Goal: Information Seeking & Learning: Check status

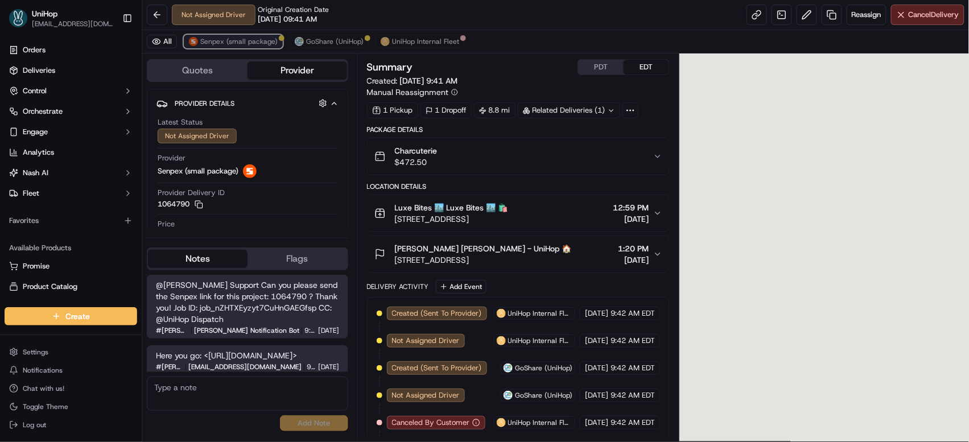
click at [253, 39] on span "Senpex (small package)" at bounding box center [238, 41] width 77 height 9
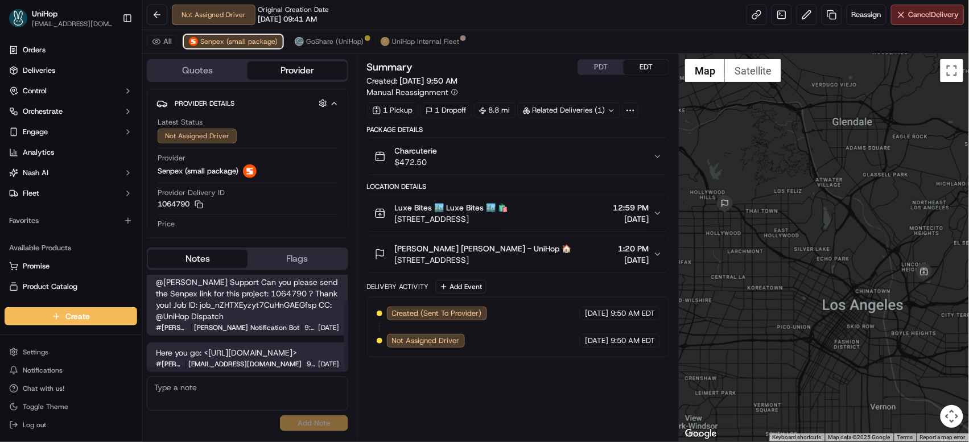
scroll to position [39, 0]
drag, startPoint x: 154, startPoint y: 336, endPoint x: 184, endPoint y: 347, distance: 32.0
click at [184, 347] on div "Here you go: <https://web.senpex.com/track/order/2005f2c4bb9e241eac9b59e67ba862…" at bounding box center [247, 358] width 201 height 30
copy span "<https://web.senpex.com/track/order/2005f2c4bb9e241eac9b59e67ba8624e?c=us>"
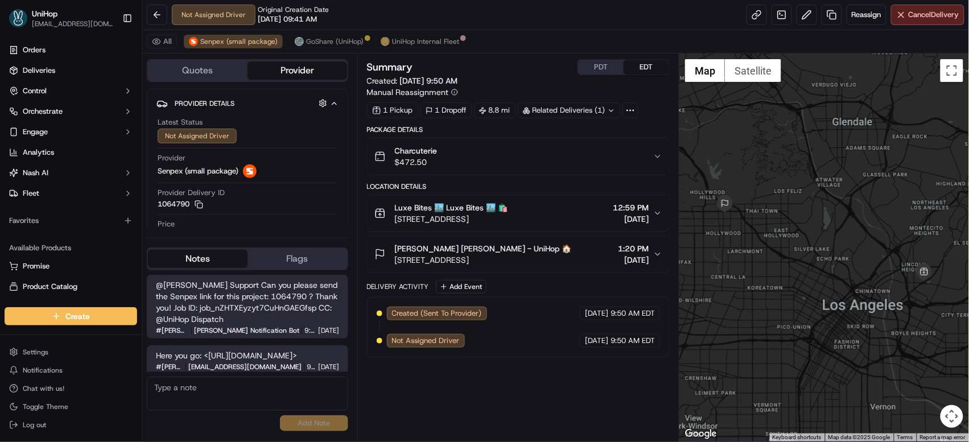
click at [224, 386] on textarea at bounding box center [247, 394] width 201 height 34
paste textarea "https://web.senpex.com/track/order/2005f2c4bb9e241eac9b59e67ba8624e?c=us"
type textarea "https://web.senpex.com/track/order/2005f2c4bb9e241eac9b59e67ba8624e?c=us"
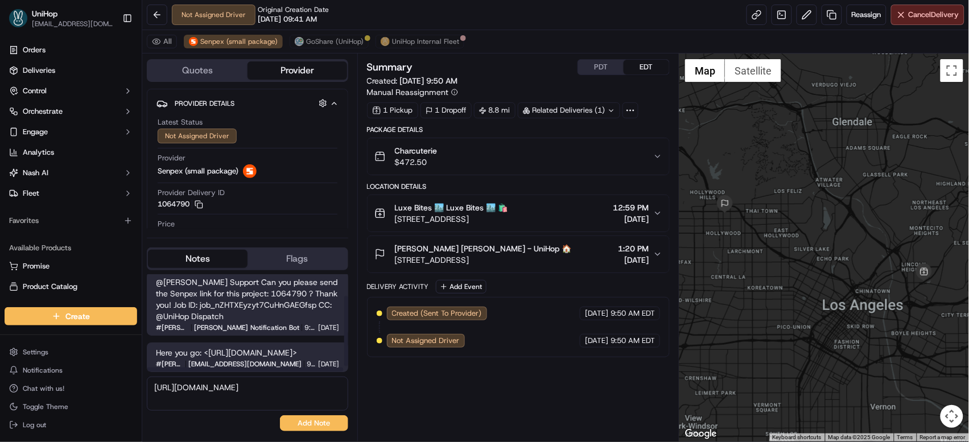
scroll to position [39, 0]
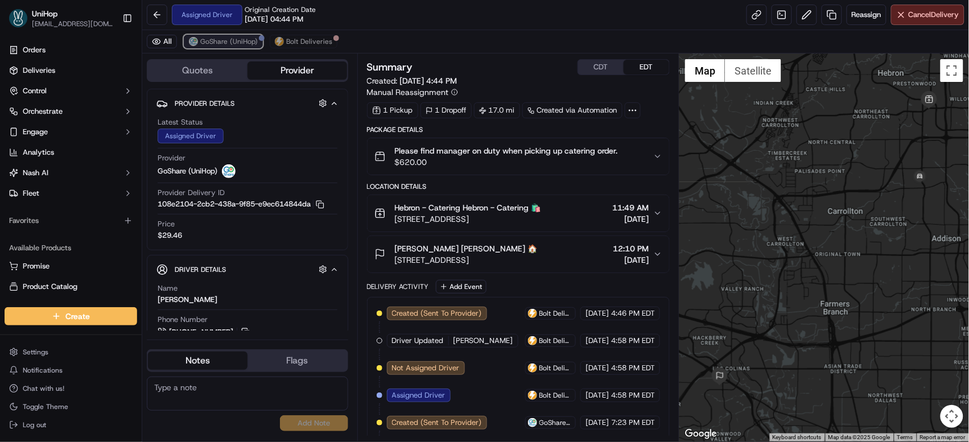
click at [216, 45] on span "GoShare (UniHop)" at bounding box center [228, 41] width 57 height 9
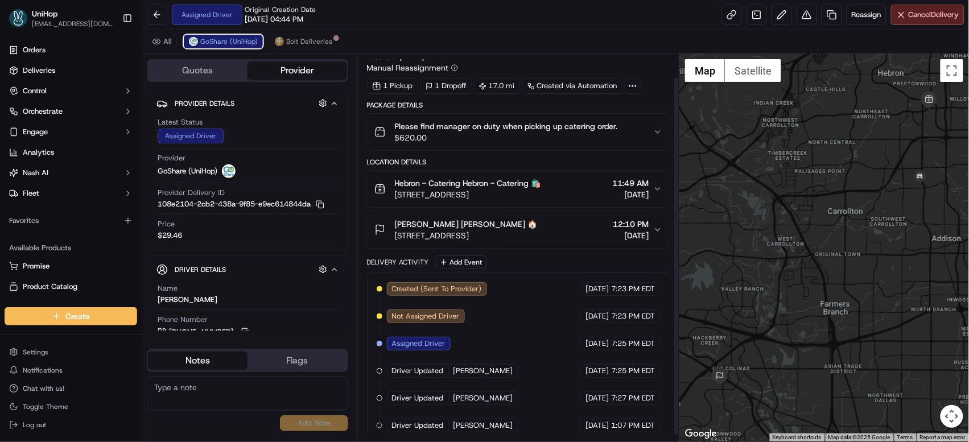
scroll to position [33, 0]
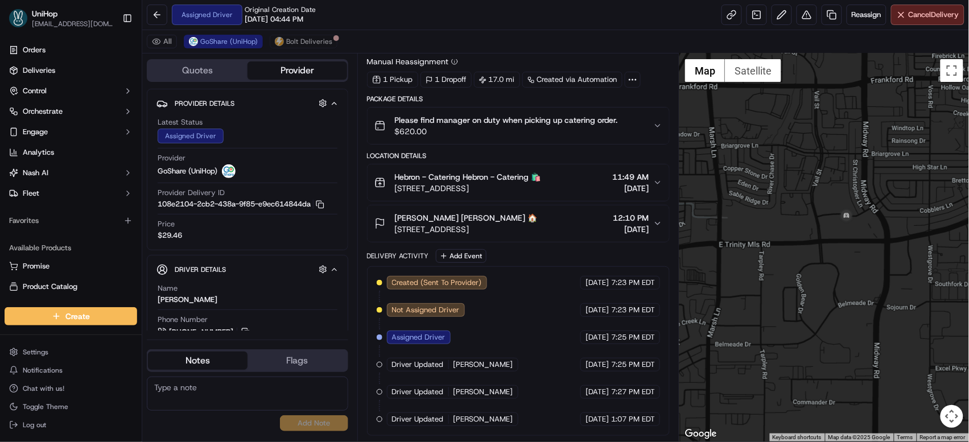
drag, startPoint x: 922, startPoint y: 177, endPoint x: 762, endPoint y: 253, distance: 177.0
click at [762, 253] on div at bounding box center [825, 248] width 290 height 388
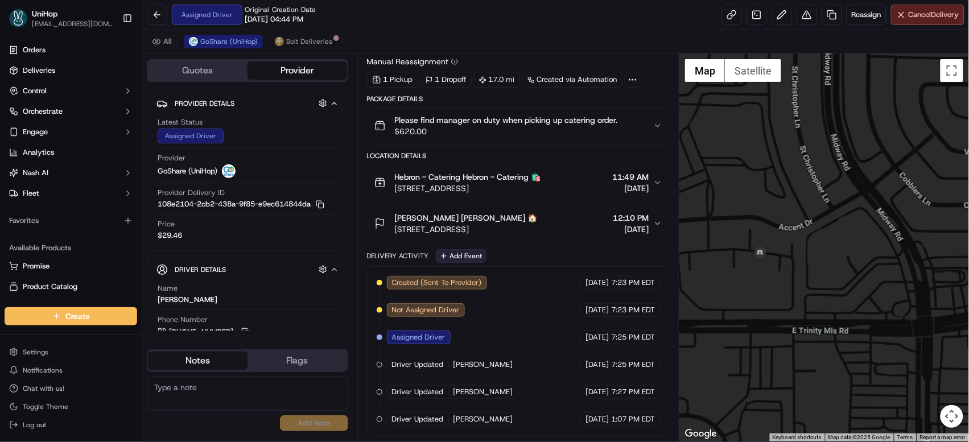
click at [462, 250] on button "Add Event" at bounding box center [461, 256] width 51 height 14
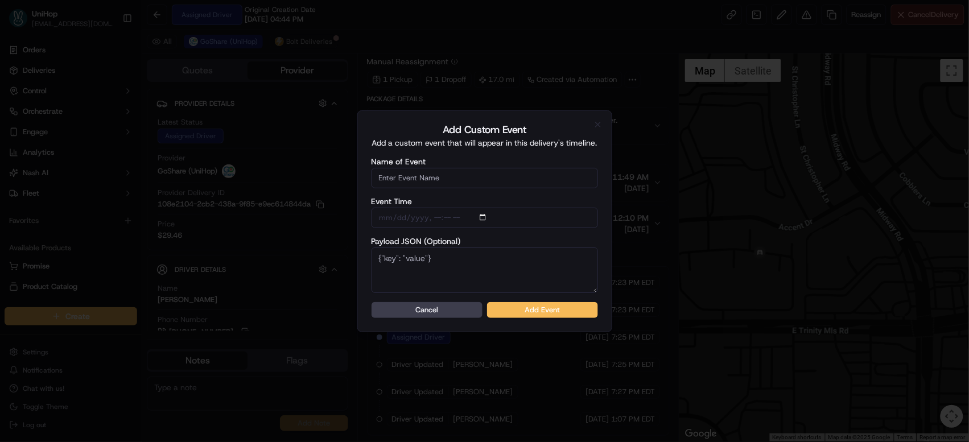
click at [459, 176] on input "Name of Event" at bounding box center [485, 178] width 227 height 20
type input "Driver Confirmed"
click at [542, 309] on button "Add Event" at bounding box center [542, 310] width 111 height 16
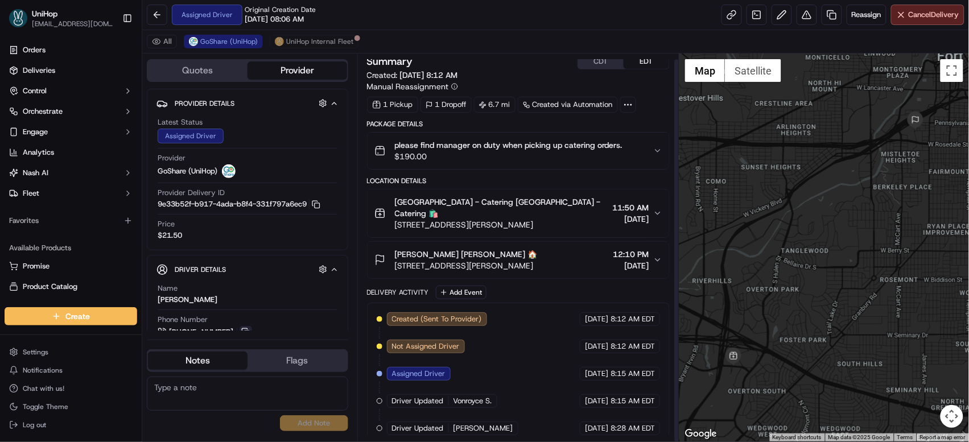
scroll to position [52, 0]
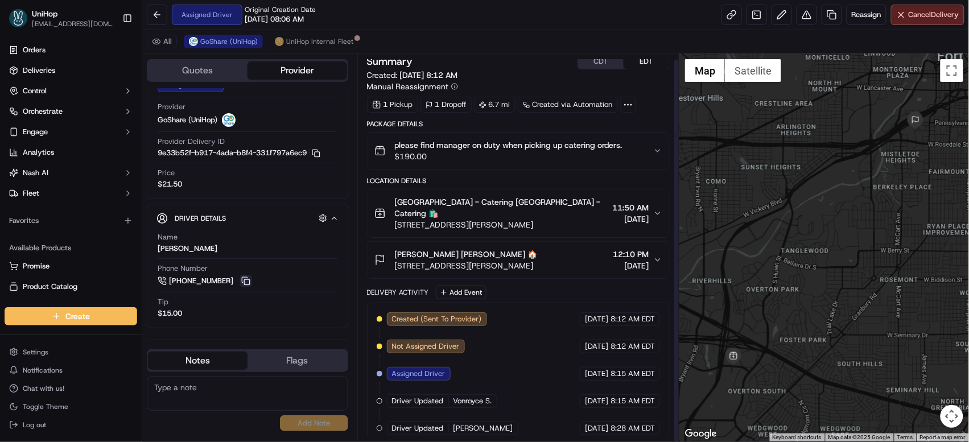
click at [248, 284] on button at bounding box center [246, 281] width 13 height 13
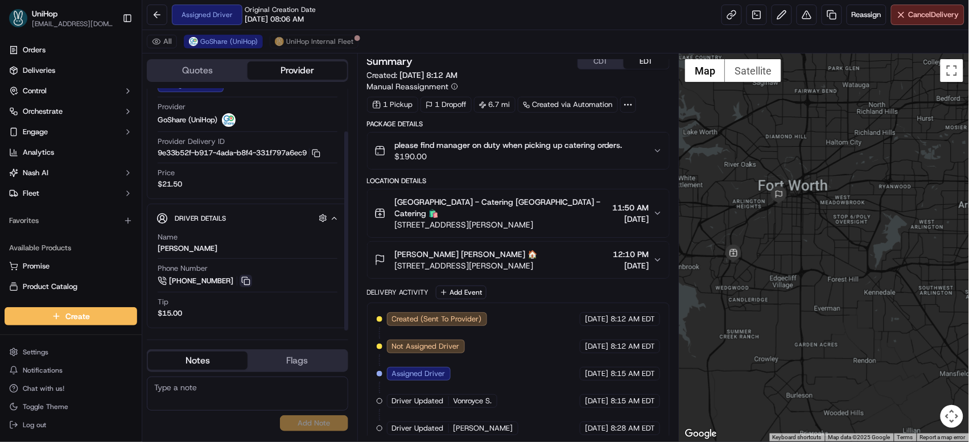
click at [241, 282] on button at bounding box center [246, 281] width 13 height 13
click at [458, 286] on button "Add Event" at bounding box center [461, 293] width 51 height 14
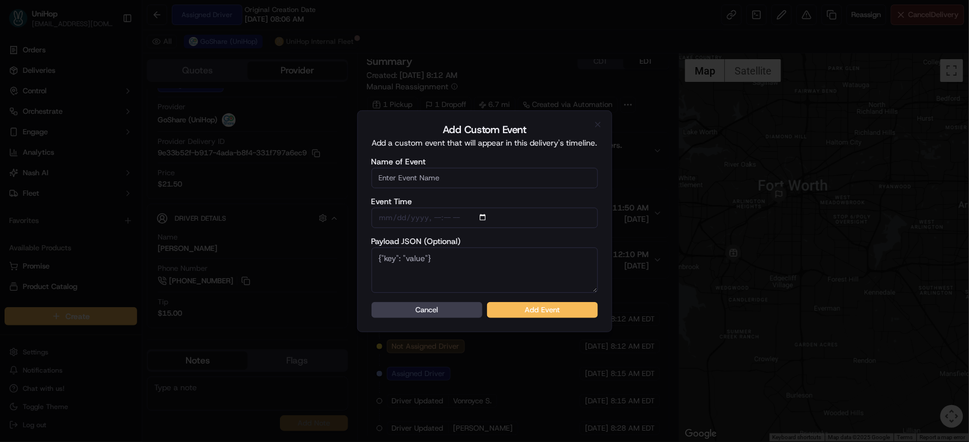
click at [438, 182] on input "Name of Event" at bounding box center [485, 178] width 227 height 20
type input "Driver Confirmed"
click at [520, 311] on button "Add Event" at bounding box center [542, 310] width 111 height 16
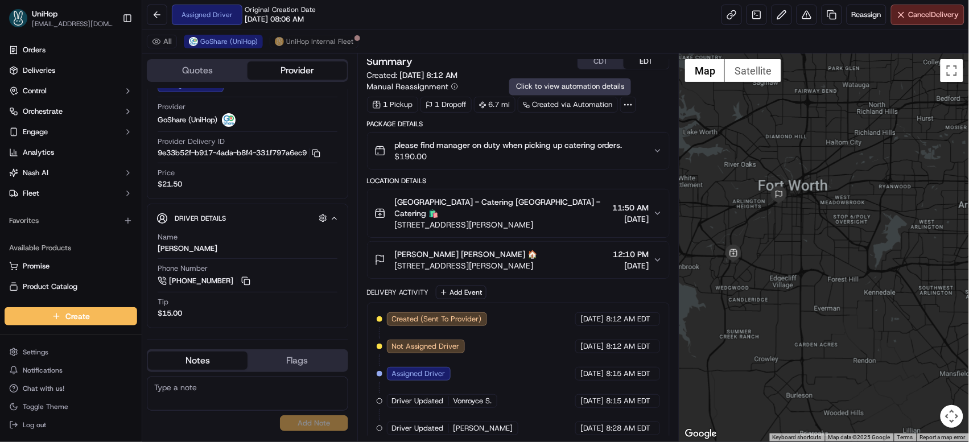
click at [598, 62] on button "CDT" at bounding box center [601, 61] width 46 height 15
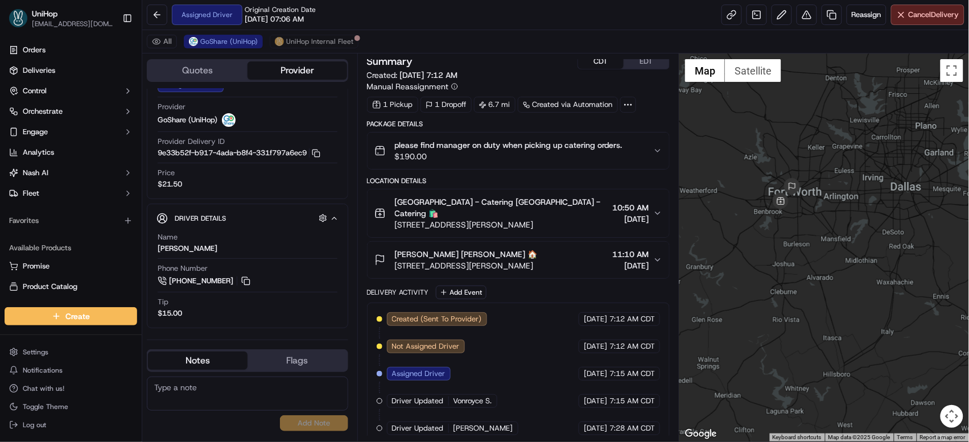
click at [636, 63] on button "EDT" at bounding box center [647, 61] width 46 height 15
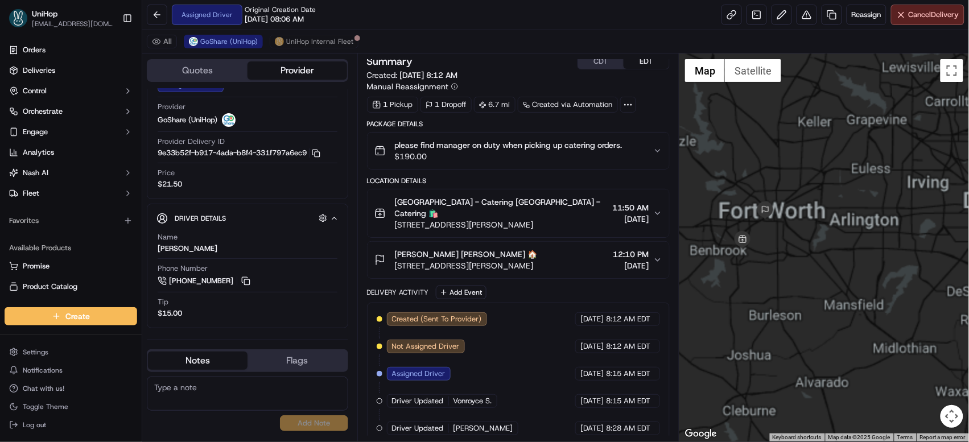
click at [857, 164] on div at bounding box center [825, 248] width 290 height 388
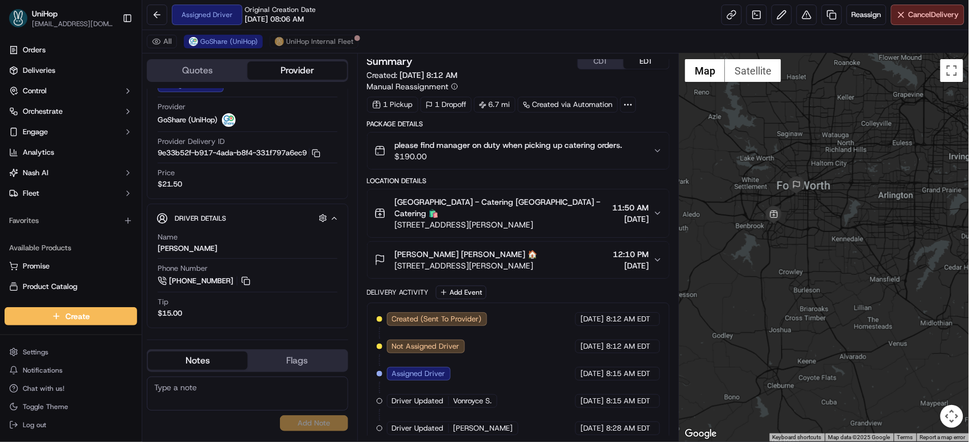
drag, startPoint x: 815, startPoint y: 182, endPoint x: 847, endPoint y: 157, distance: 41.3
click at [847, 157] on div at bounding box center [825, 248] width 290 height 388
click at [242, 278] on button at bounding box center [246, 281] width 13 height 13
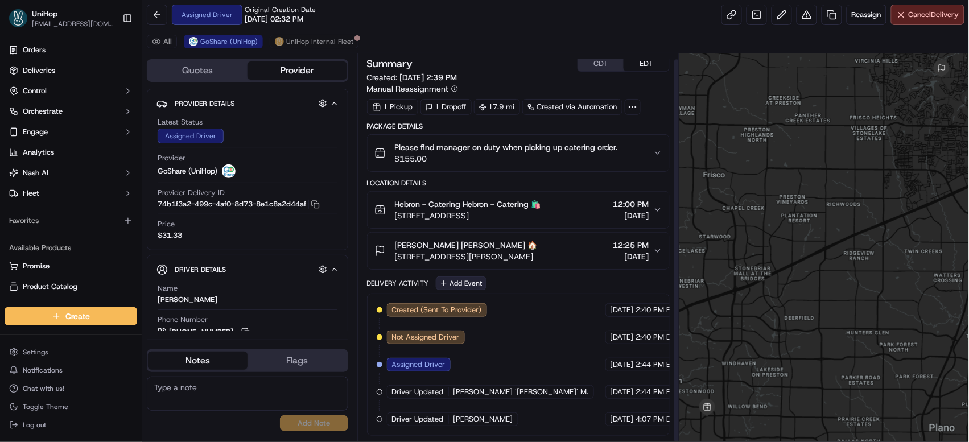
click at [463, 278] on button "Add Event" at bounding box center [461, 284] width 51 height 14
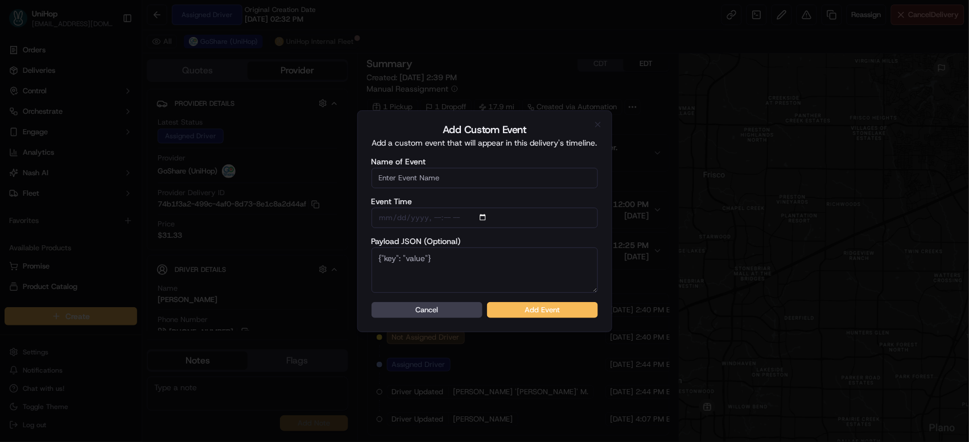
click at [456, 186] on input "Name of Event" at bounding box center [485, 178] width 227 height 20
click at [524, 309] on button "Add Event" at bounding box center [542, 310] width 111 height 16
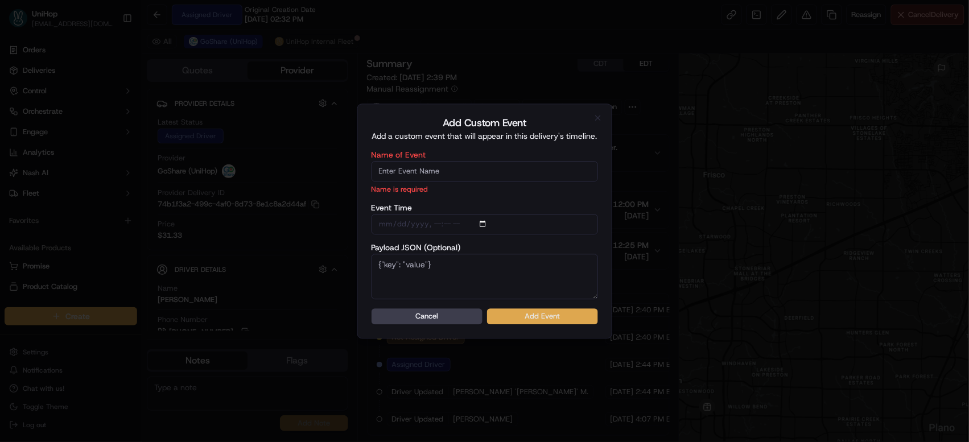
type input "Driver Confirmed"
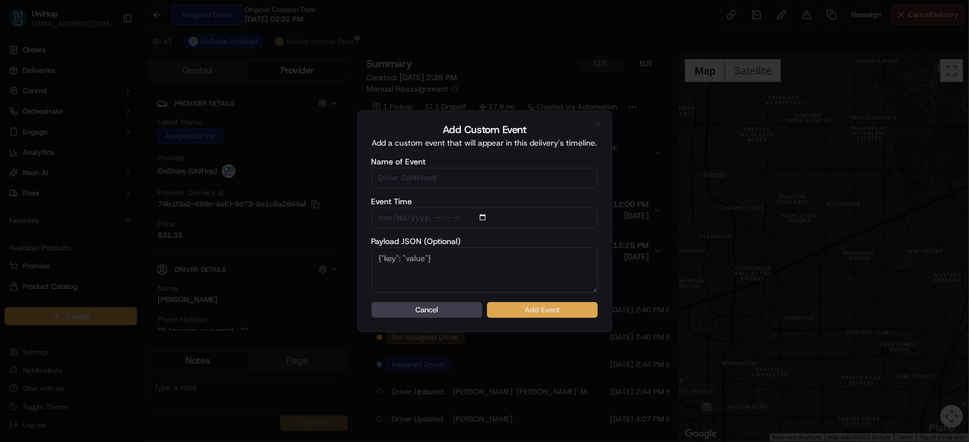
click at [528, 312] on button "Add Event" at bounding box center [542, 310] width 111 height 16
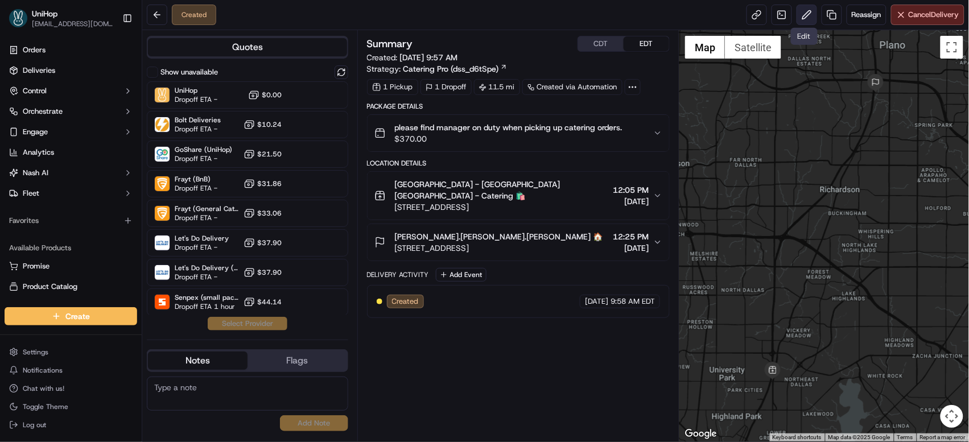
click at [802, 16] on button at bounding box center [807, 15] width 20 height 20
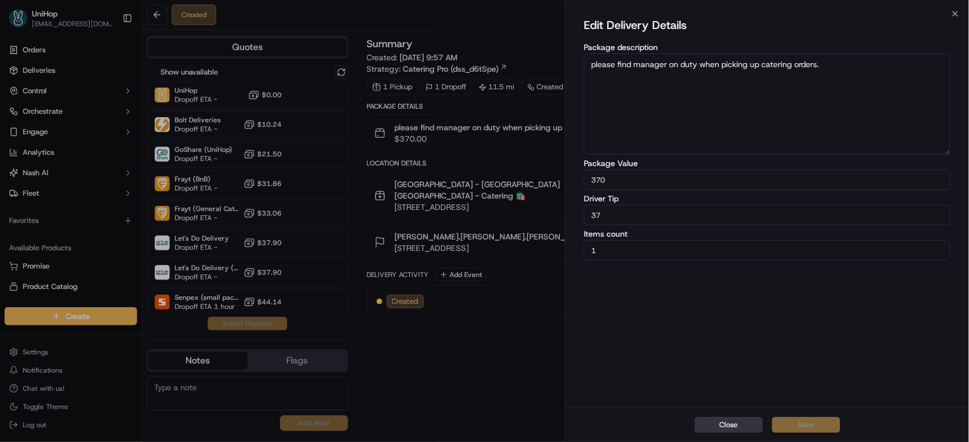
click at [726, 423] on button "Close" at bounding box center [729, 425] width 68 height 16
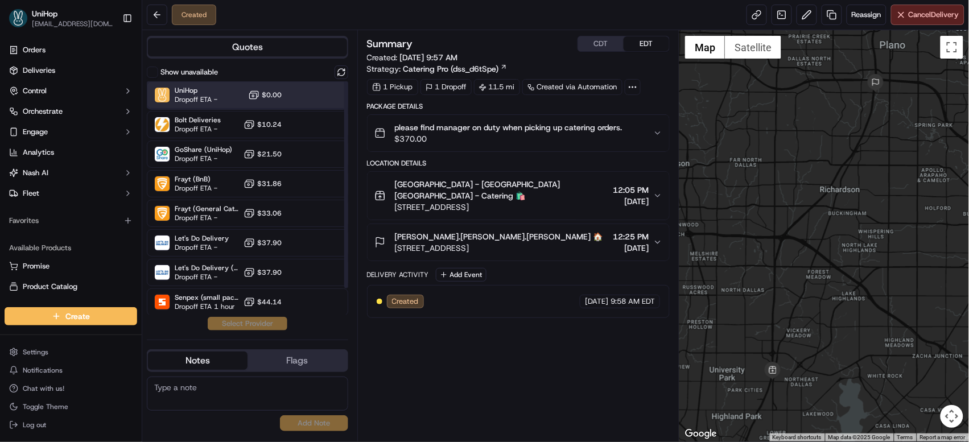
click at [286, 91] on div "UniHop Dropoff ETA - $0.00" at bounding box center [247, 94] width 201 height 27
click at [254, 327] on button "Assign Provider" at bounding box center [247, 324] width 81 height 14
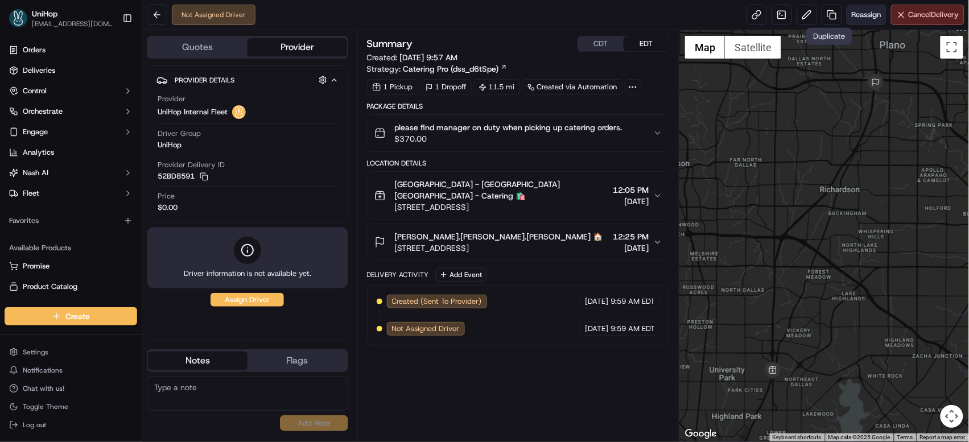
click at [854, 15] on span "Reassign" at bounding box center [867, 15] width 30 height 10
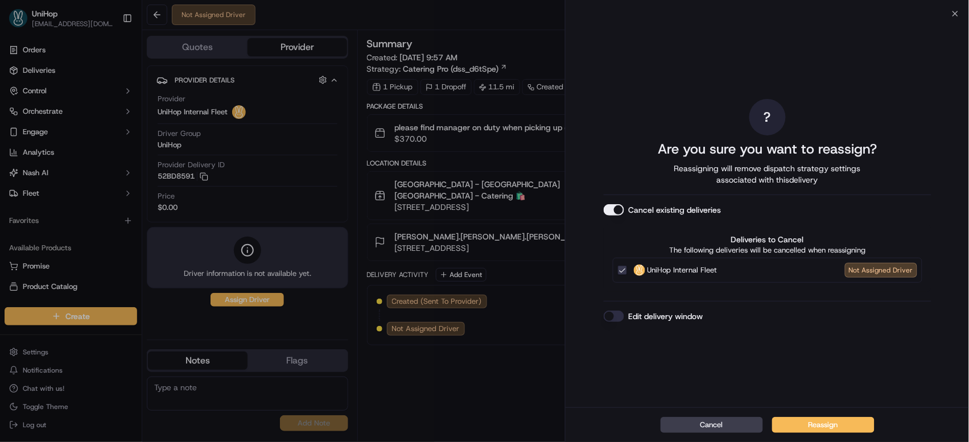
click at [616, 210] on button "Cancel existing deliveries" at bounding box center [614, 209] width 20 height 11
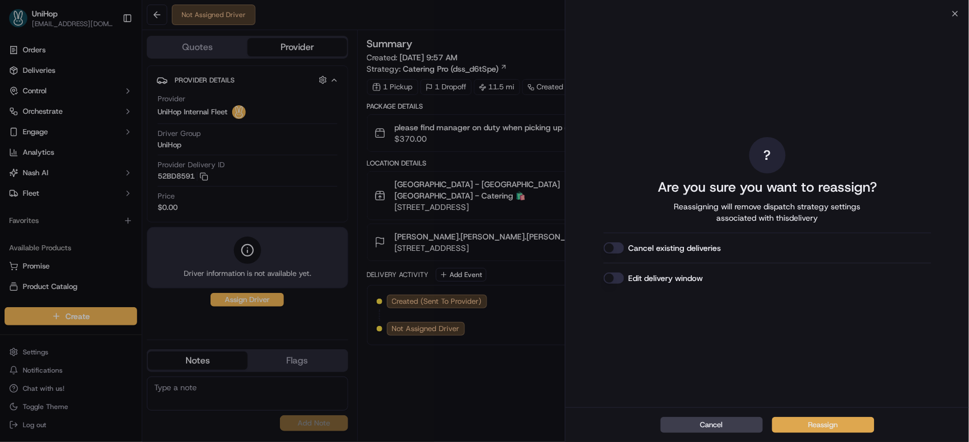
click at [804, 419] on button "Reassign" at bounding box center [823, 425] width 102 height 16
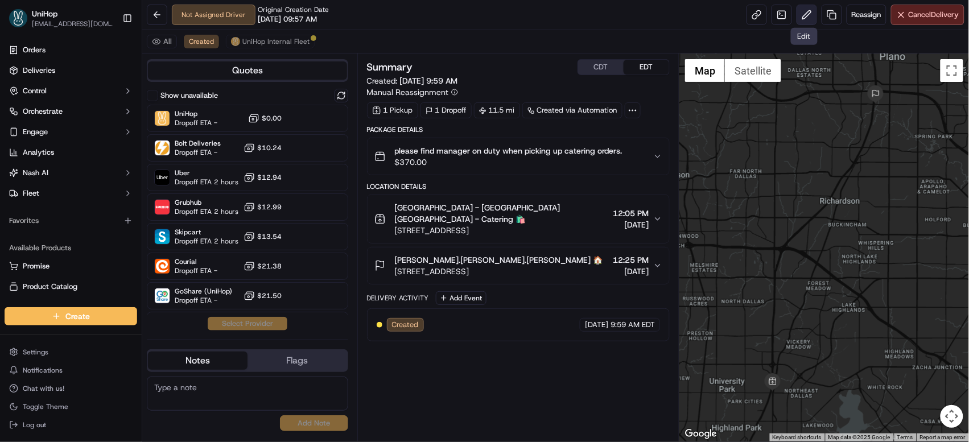
click at [798, 15] on button at bounding box center [807, 15] width 20 height 20
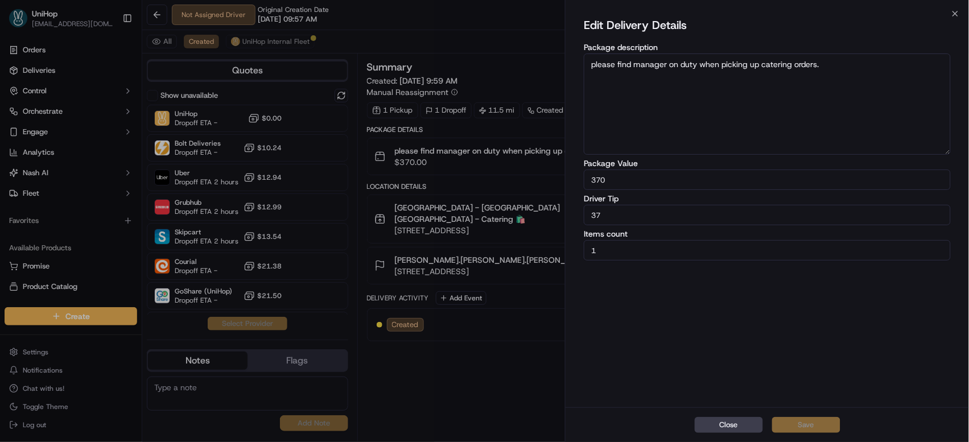
drag, startPoint x: 630, startPoint y: 219, endPoint x: 561, endPoint y: 209, distance: 69.6
click at [561, 209] on body "UniHop dispatch+j@unihop.app Toggle Sidebar Orders Deliveries Control Orchestra…" at bounding box center [484, 221] width 969 height 442
type input "25"
click at [805, 431] on button "Save" at bounding box center [806, 425] width 68 height 16
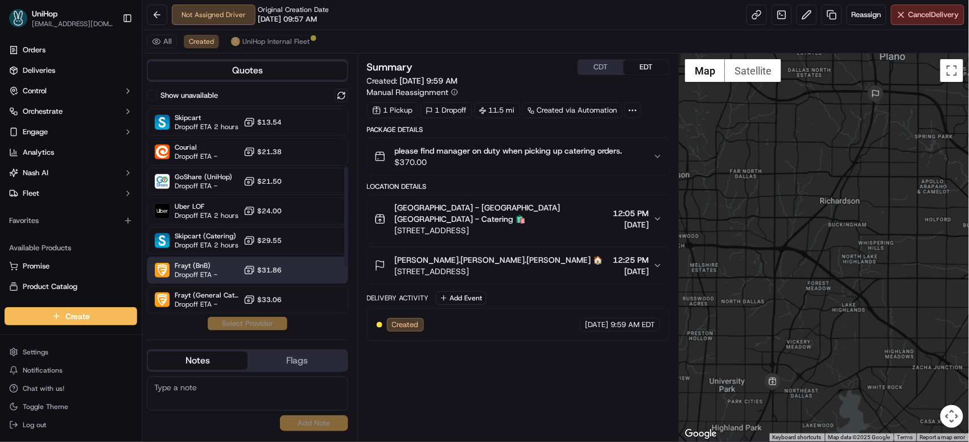
scroll to position [129, 0]
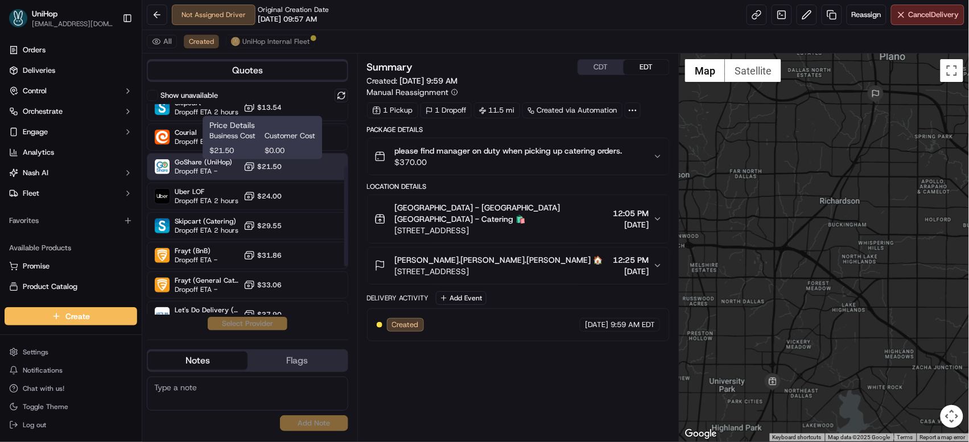
click at [280, 164] on span "$21.50" at bounding box center [269, 166] width 24 height 9
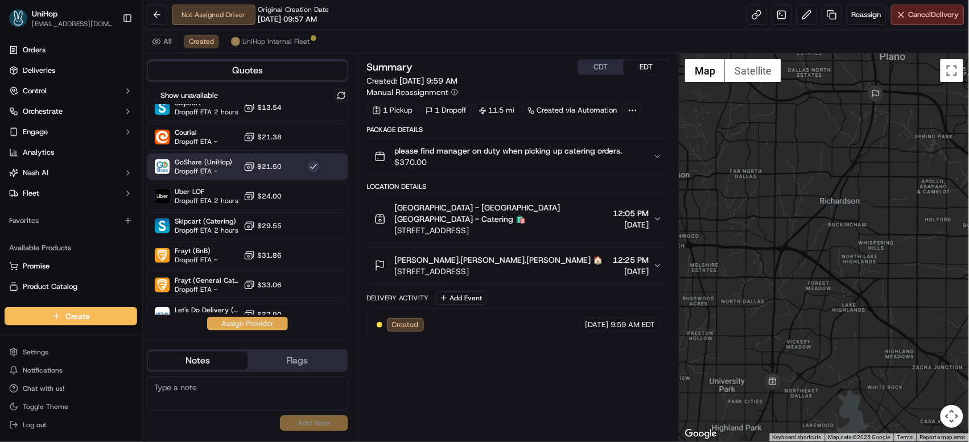
click at [257, 322] on button "Assign Provider" at bounding box center [247, 324] width 81 height 14
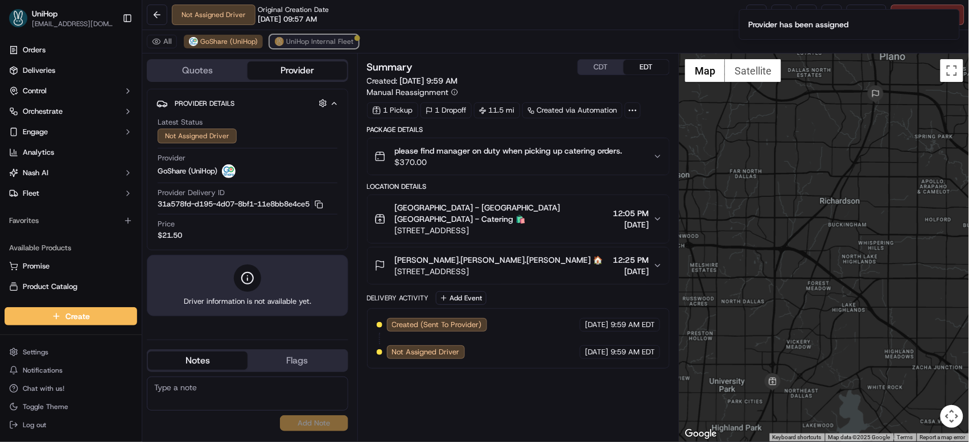
click at [314, 43] on span "UniHop Internal Fleet" at bounding box center [319, 41] width 67 height 9
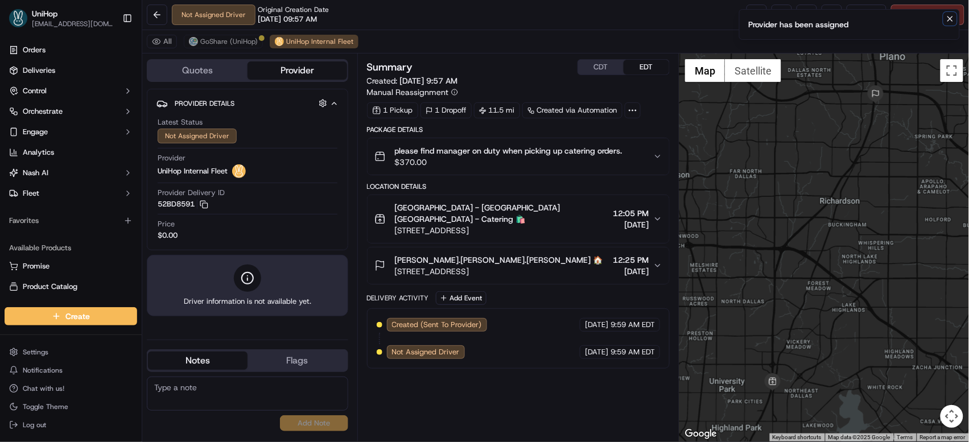
click at [951, 19] on icon "Notifications (F8)" at bounding box center [950, 19] width 5 height 5
click at [917, 14] on span "Cancel Delivery" at bounding box center [934, 15] width 51 height 10
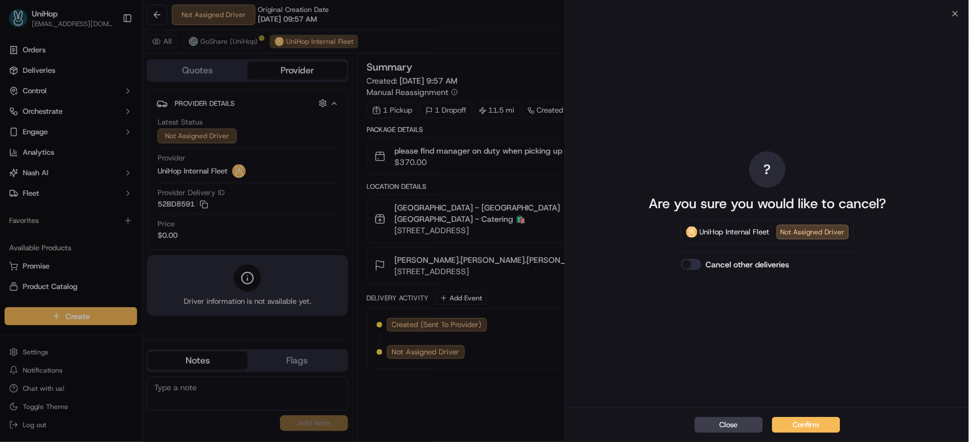
click at [816, 427] on button "Confirm" at bounding box center [806, 425] width 68 height 16
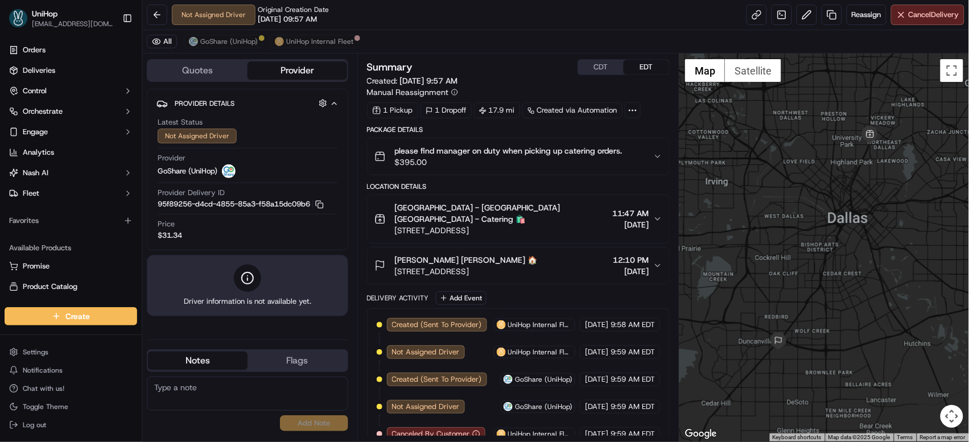
scroll to position [6, 0]
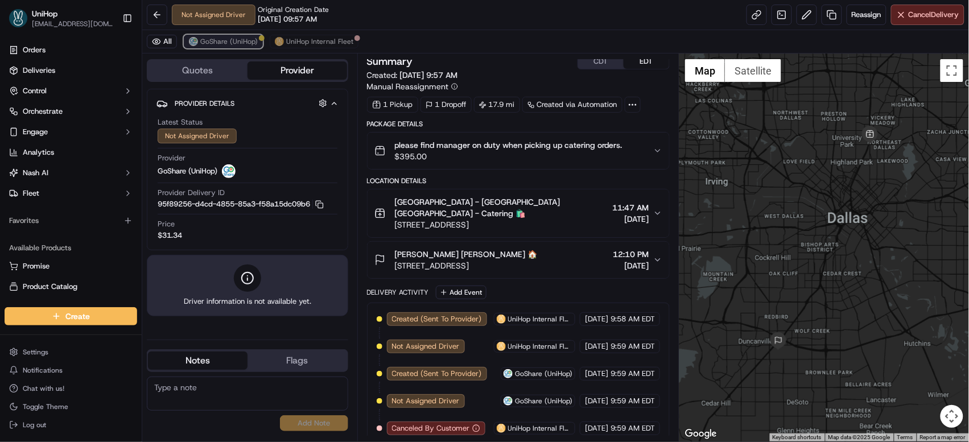
click at [213, 42] on span "GoShare (UniHop)" at bounding box center [228, 41] width 57 height 9
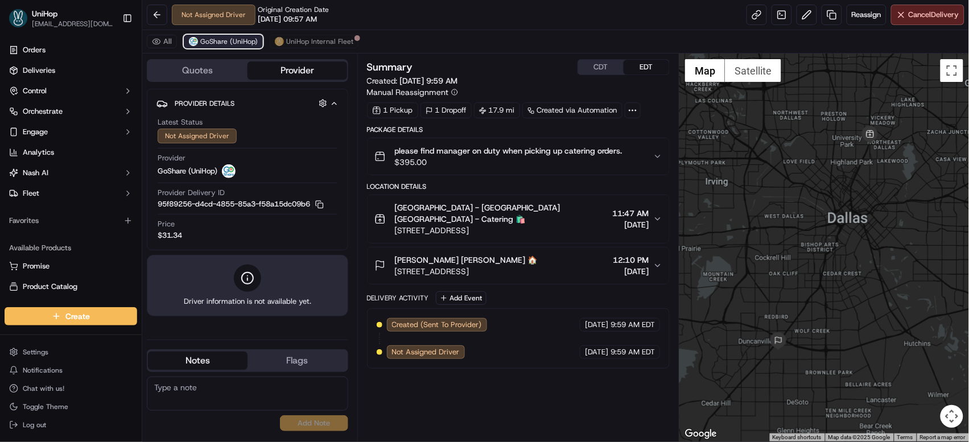
scroll to position [0, 0]
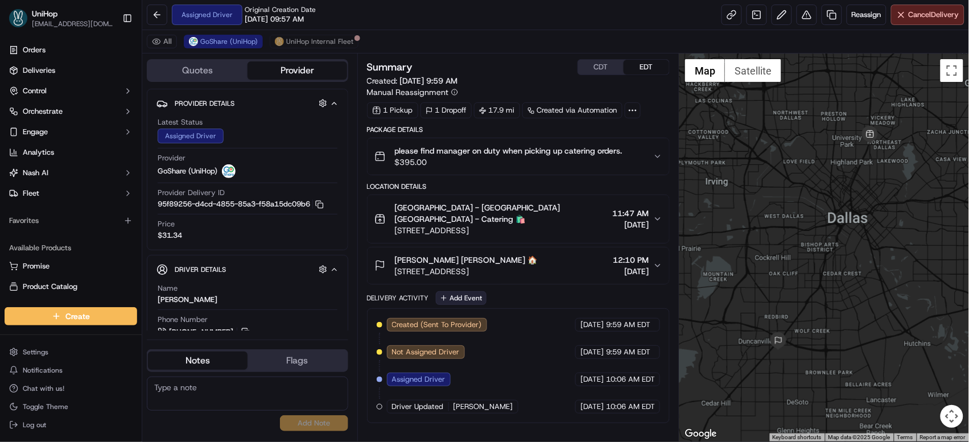
click at [470, 291] on button "Add Event" at bounding box center [461, 298] width 51 height 14
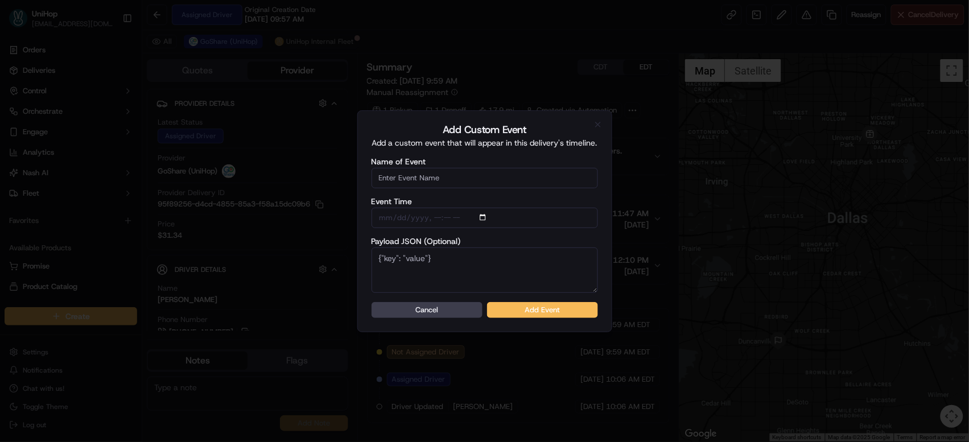
click at [458, 176] on input "Name of Event" at bounding box center [485, 178] width 227 height 20
type input "Driver Confirmed"
click at [516, 311] on button "Add Event" at bounding box center [542, 310] width 111 height 16
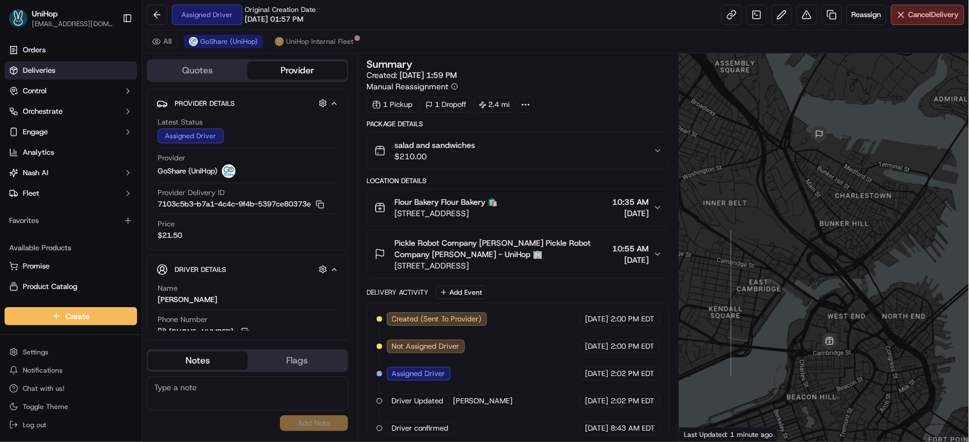
scroll to position [11, 0]
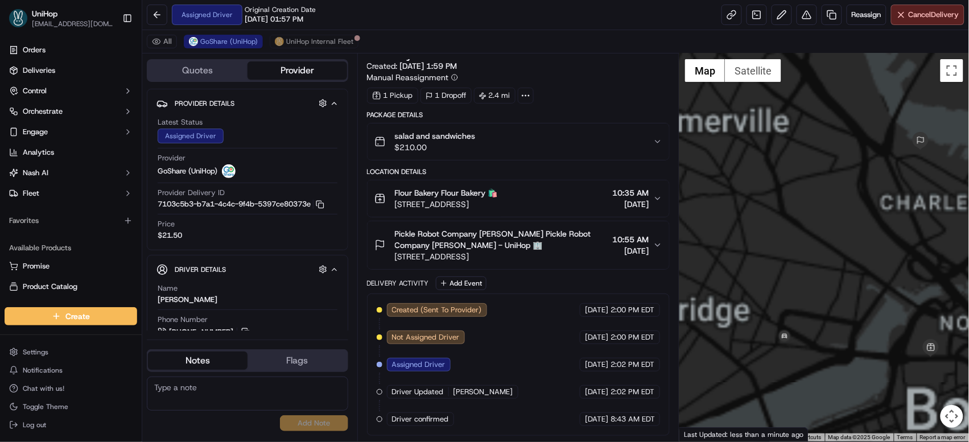
drag, startPoint x: 780, startPoint y: 228, endPoint x: 765, endPoint y: 149, distance: 81.1
click at [766, 150] on div at bounding box center [825, 248] width 290 height 388
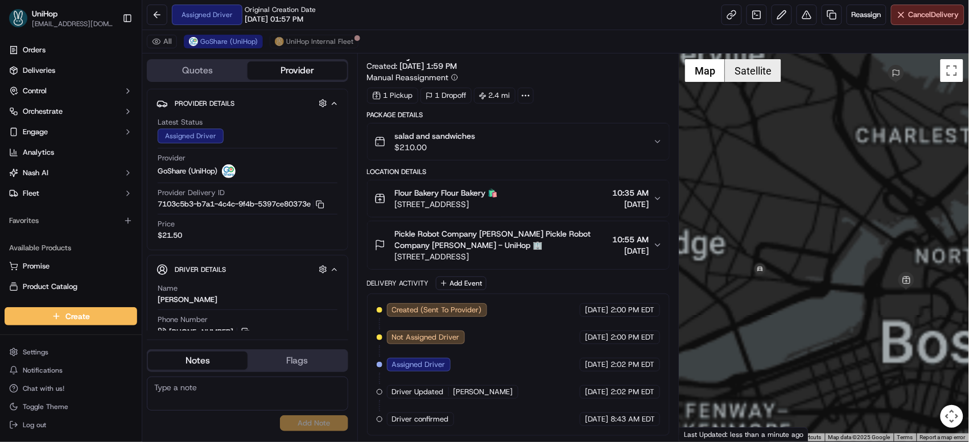
click at [759, 74] on button "Satellite" at bounding box center [753, 70] width 56 height 23
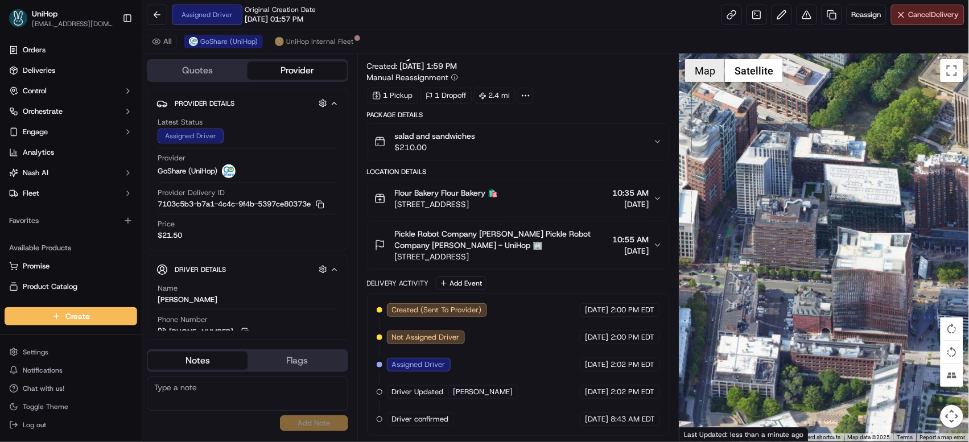
click at [709, 71] on button "Map" at bounding box center [705, 70] width 40 height 23
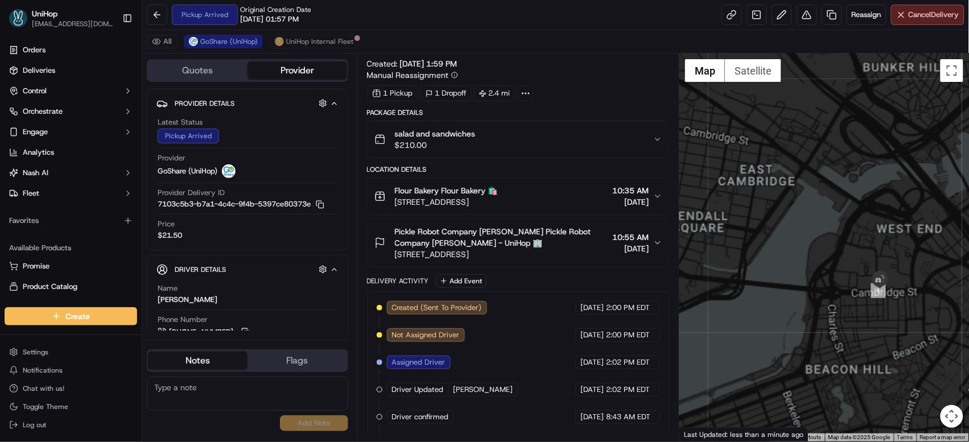
drag, startPoint x: 853, startPoint y: 184, endPoint x: 859, endPoint y: 233, distance: 49.3
click at [853, 183] on div at bounding box center [825, 248] width 290 height 388
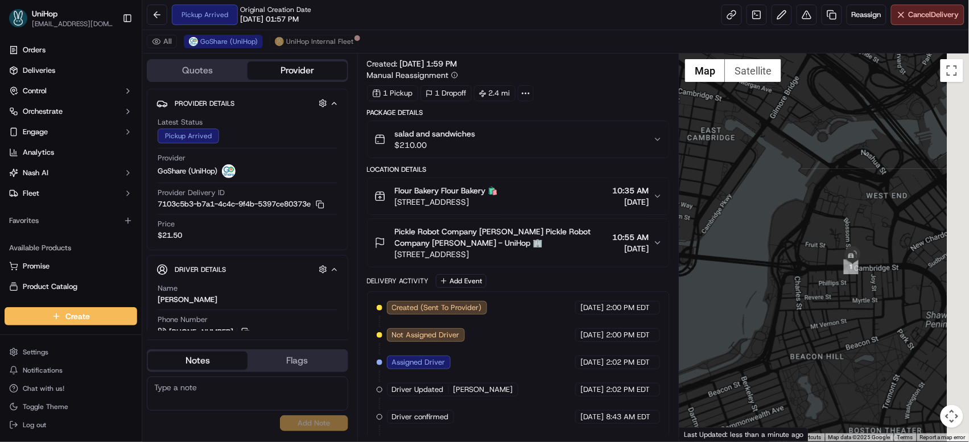
drag, startPoint x: 858, startPoint y: 232, endPoint x: 837, endPoint y: 231, distance: 21.7
click at [825, 201] on div at bounding box center [825, 248] width 290 height 388
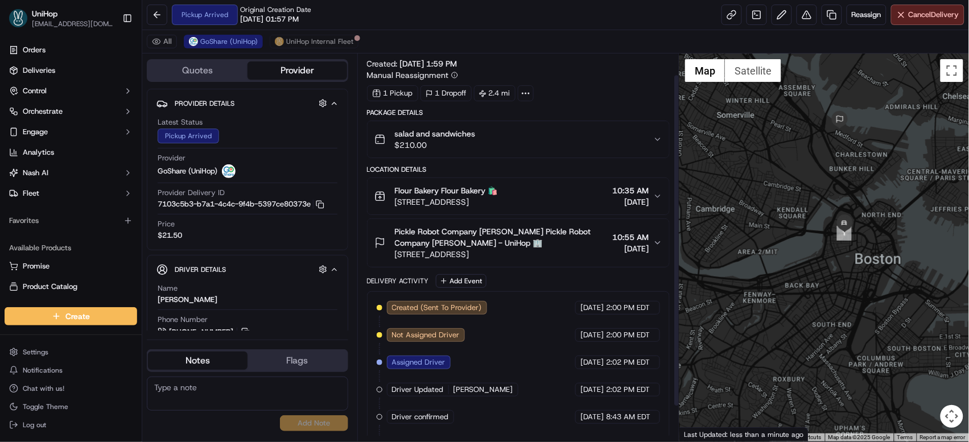
scroll to position [67, 0]
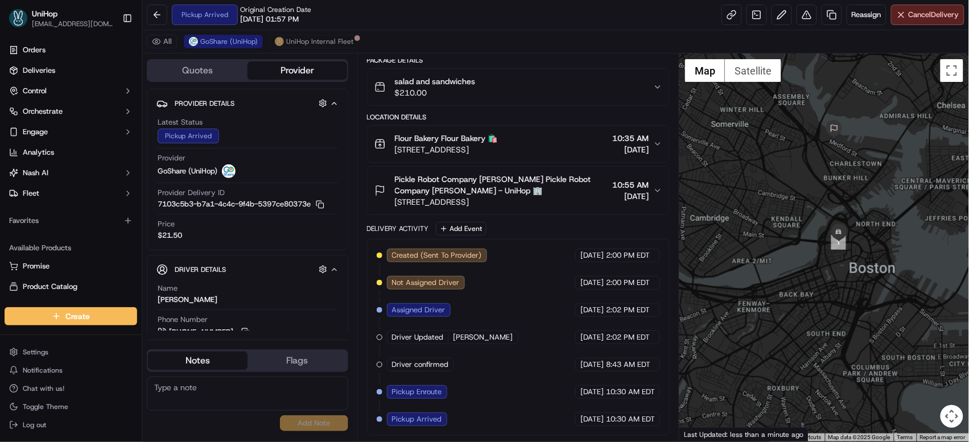
drag, startPoint x: 837, startPoint y: 189, endPoint x: 831, endPoint y: 200, distance: 12.2
click at [831, 200] on div at bounding box center [825, 248] width 290 height 388
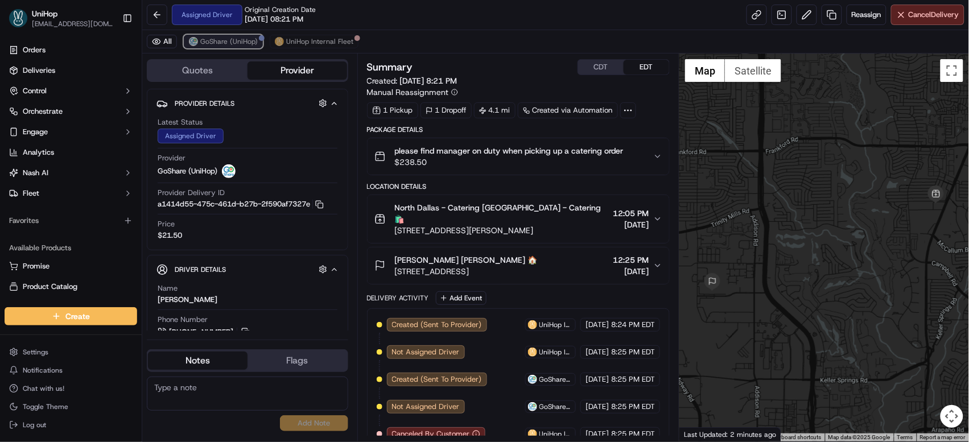
click at [226, 43] on span "GoShare (UniHop)" at bounding box center [228, 41] width 57 height 9
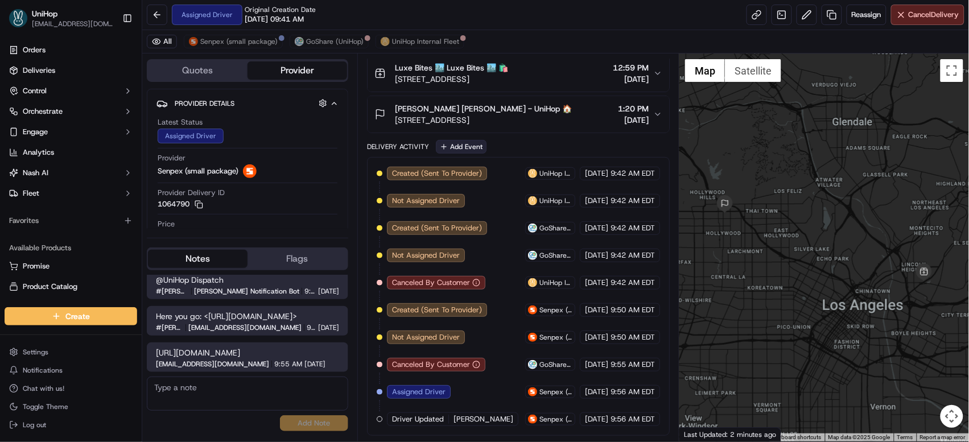
click at [450, 140] on button "Add Event" at bounding box center [461, 147] width 51 height 14
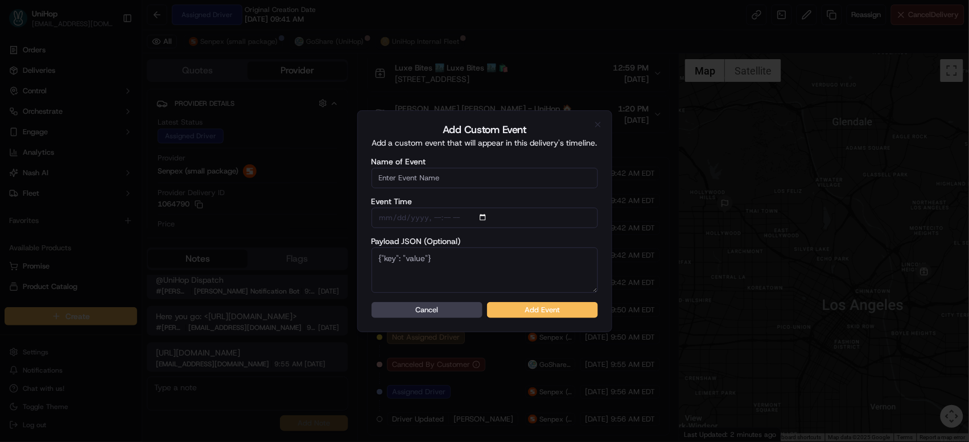
click at [449, 180] on input "Name of Event" at bounding box center [485, 178] width 227 height 20
type input "Driver Confirmed"
click at [512, 306] on button "Add Event" at bounding box center [542, 310] width 111 height 16
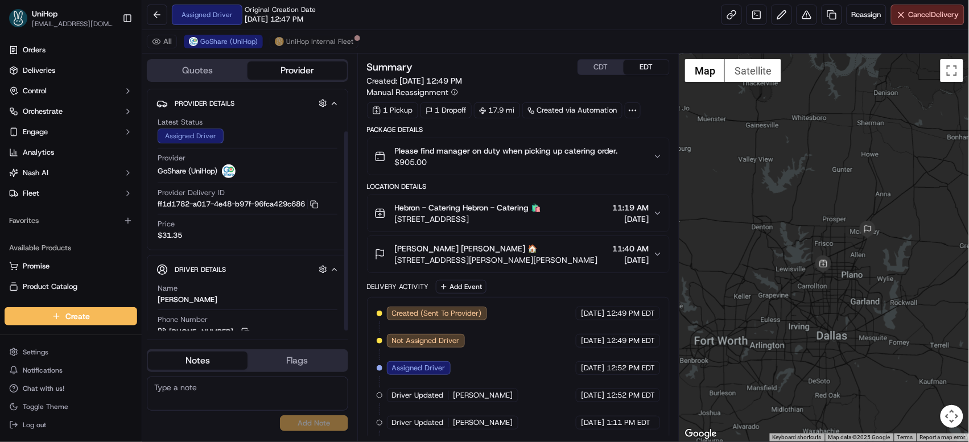
scroll to position [52, 0]
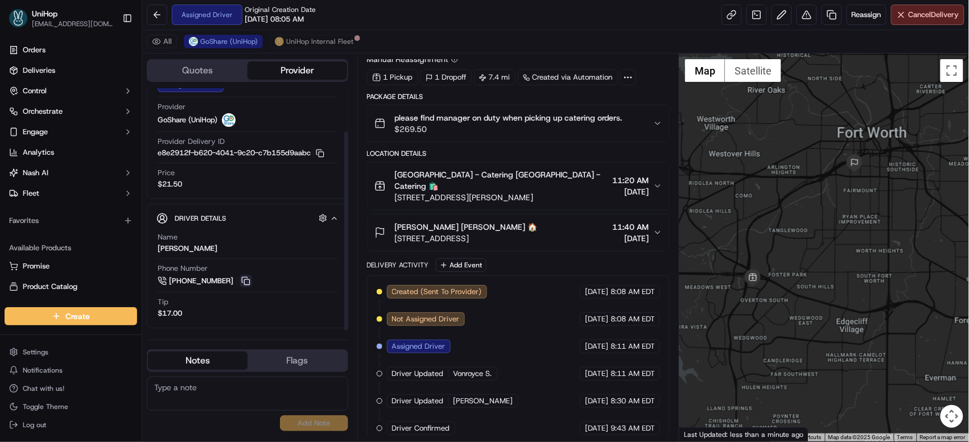
click at [247, 280] on button at bounding box center [246, 281] width 13 height 13
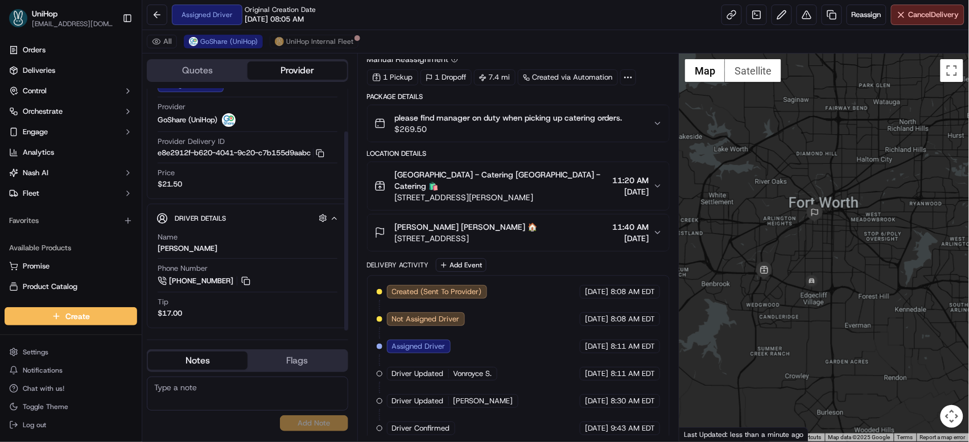
click at [396, 192] on span "4972 Overton Ridge Blvd, Fort Worth, TX 76132, USA" at bounding box center [501, 197] width 213 height 11
drag, startPoint x: 396, startPoint y: 186, endPoint x: 593, endPoint y: 188, distance: 196.4
click at [593, 192] on span "4972 Overton Ridge Blvd, Fort Worth, TX 76132, USA" at bounding box center [501, 197] width 213 height 11
copy span "4972 Overton Ridge Blvd, Fort Worth, TX 76132, USA"
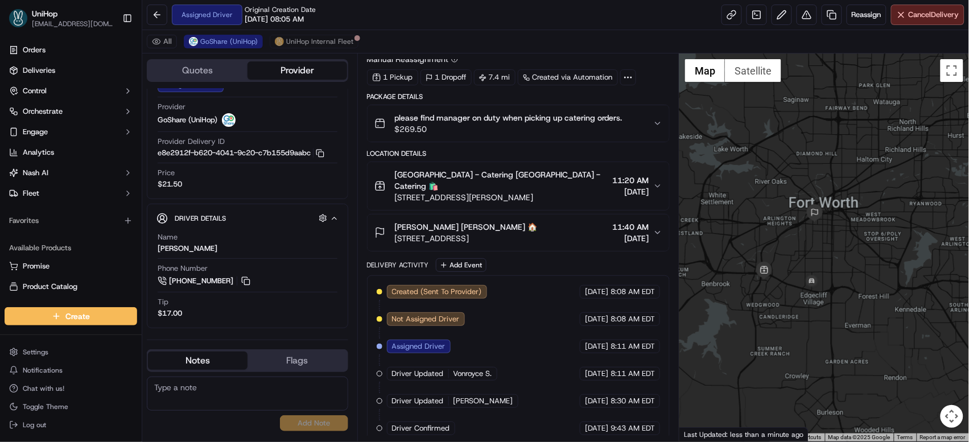
drag, startPoint x: 553, startPoint y: 229, endPoint x: 394, endPoint y: 226, distance: 158.3
click at [394, 226] on div "TJ Scholler TJ Scholler 🏠 801 7th Ave, Fort Worth, TX 76104, USA 11:40 AM Sep 1…" at bounding box center [514, 232] width 279 height 23
copy span "801 7th Ave, Fort Worth, TX 76104, USA"
click at [245, 286] on button at bounding box center [246, 281] width 13 height 13
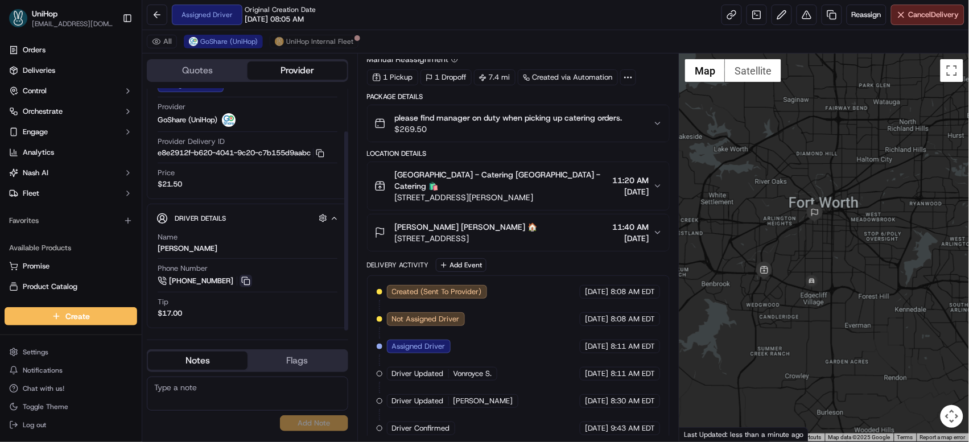
click at [245, 286] on button at bounding box center [246, 281] width 13 height 13
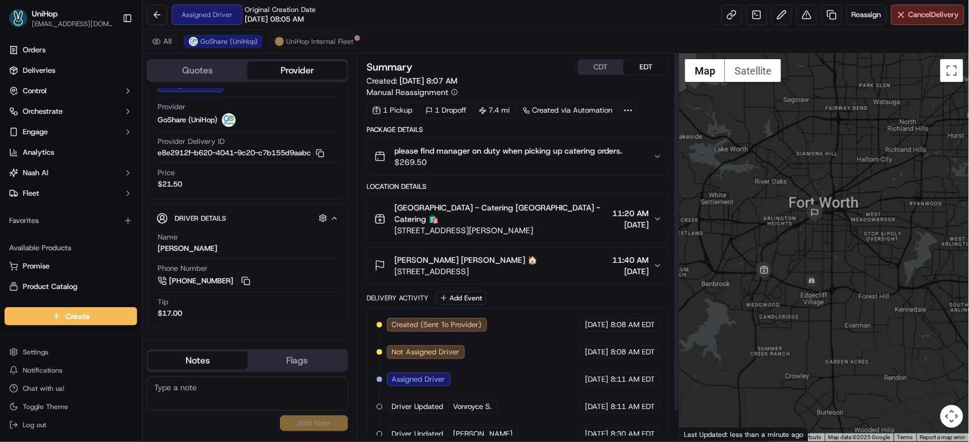
click at [598, 67] on button "CDT" at bounding box center [601, 67] width 46 height 15
click at [245, 282] on button at bounding box center [246, 281] width 13 height 13
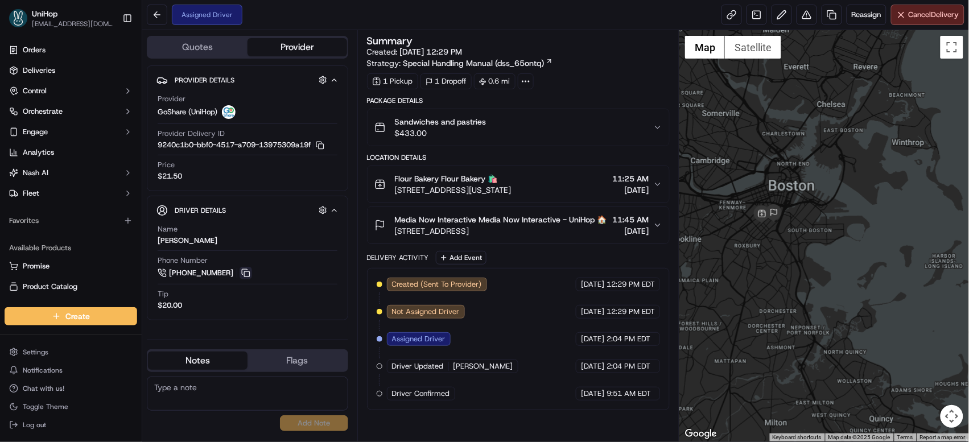
click at [243, 272] on button at bounding box center [246, 273] width 13 height 13
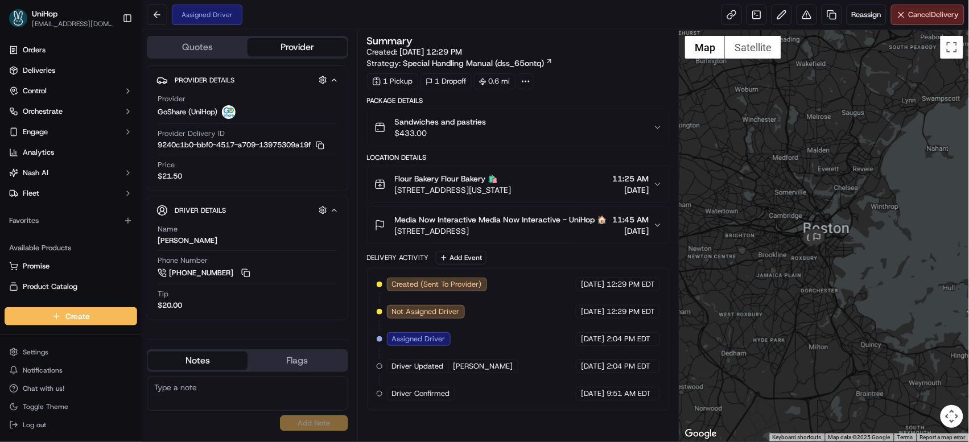
drag, startPoint x: 805, startPoint y: 191, endPoint x: 779, endPoint y: 198, distance: 26.5
click at [779, 198] on div at bounding box center [825, 236] width 290 height 412
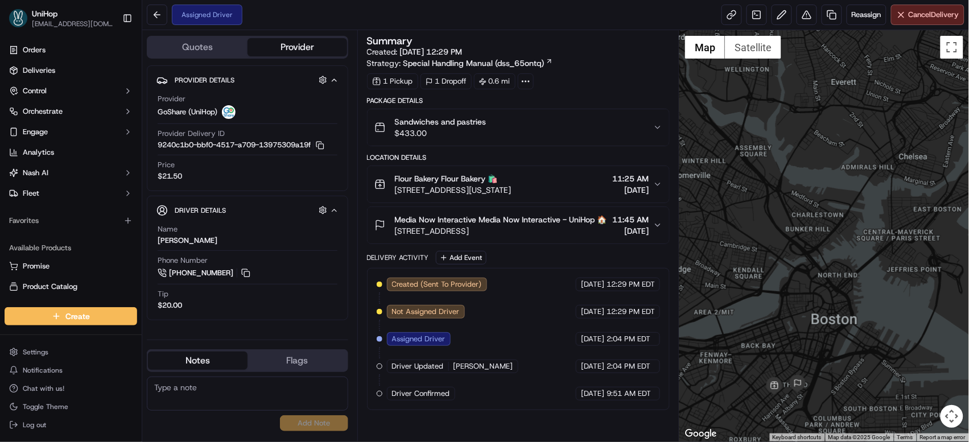
drag, startPoint x: 781, startPoint y: 192, endPoint x: 737, endPoint y: 147, distance: 62.8
click at [734, 132] on div at bounding box center [825, 236] width 290 height 412
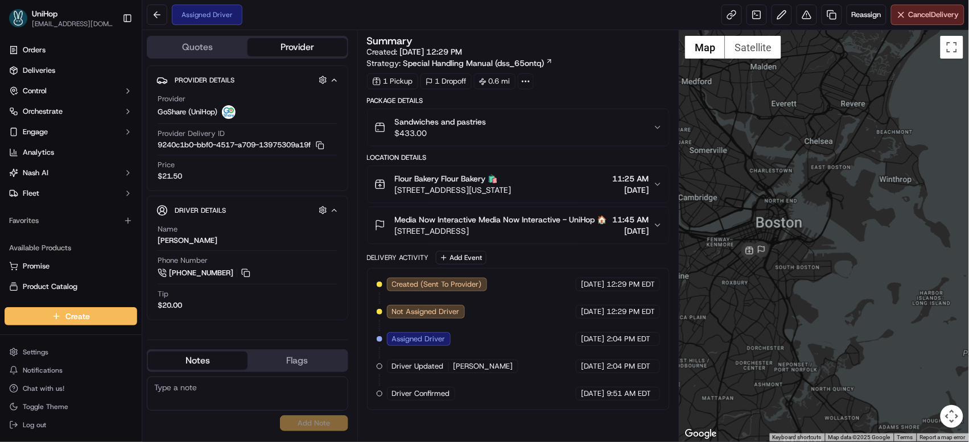
drag, startPoint x: 762, startPoint y: 180, endPoint x: 751, endPoint y: 150, distance: 31.7
click at [751, 150] on div at bounding box center [825, 236] width 290 height 412
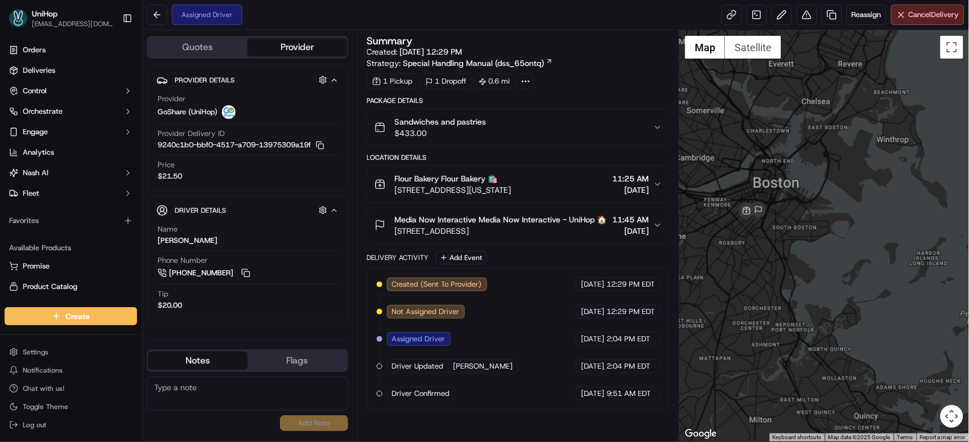
drag, startPoint x: 742, startPoint y: 209, endPoint x: 749, endPoint y: 183, distance: 26.5
click at [749, 183] on div at bounding box center [825, 236] width 290 height 412
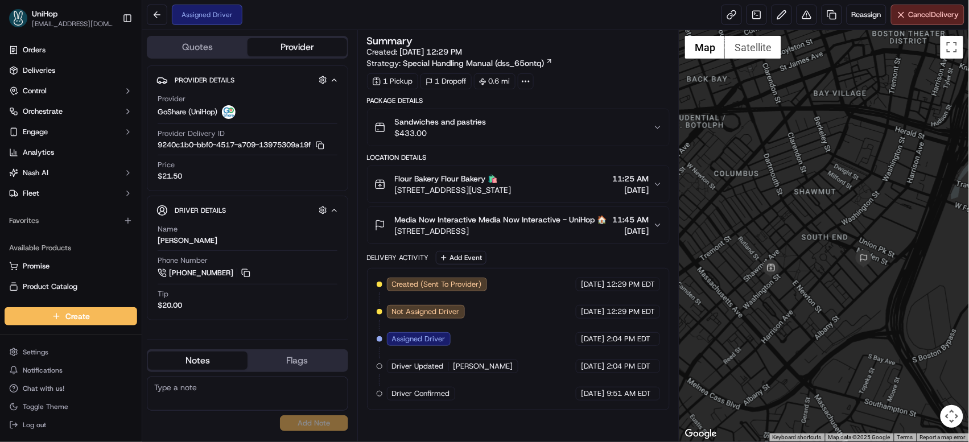
drag, startPoint x: 812, startPoint y: 211, endPoint x: 788, endPoint y: 191, distance: 30.8
click at [788, 191] on div at bounding box center [825, 236] width 290 height 412
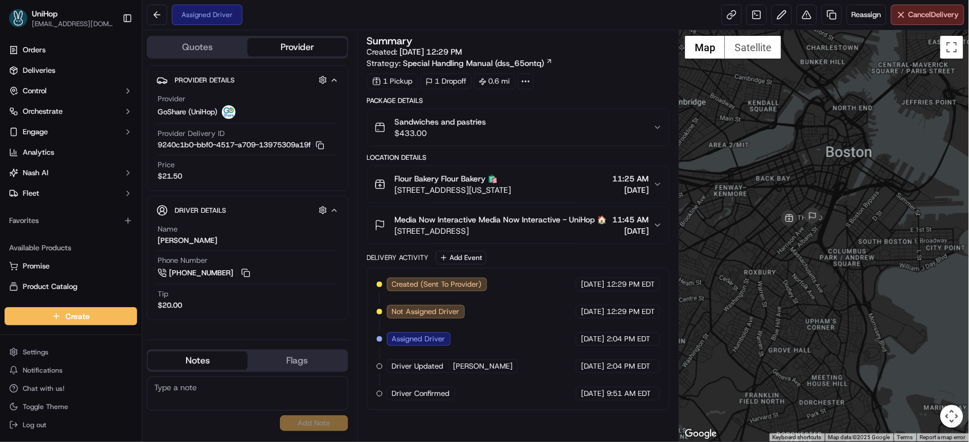
drag, startPoint x: 767, startPoint y: 179, endPoint x: 738, endPoint y: 144, distance: 45.3
click at [738, 144] on div at bounding box center [825, 236] width 290 height 412
click at [245, 277] on button at bounding box center [246, 273] width 13 height 13
click at [245, 276] on button at bounding box center [246, 273] width 13 height 13
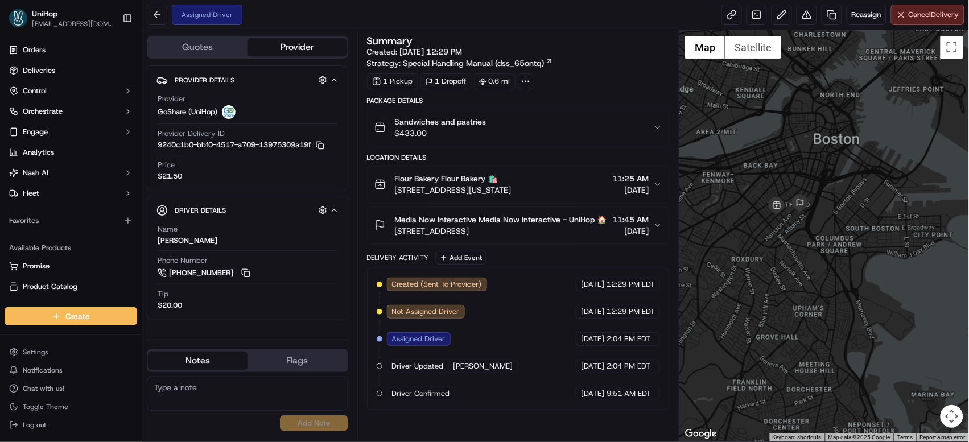
click at [728, 155] on div at bounding box center [825, 236] width 290 height 412
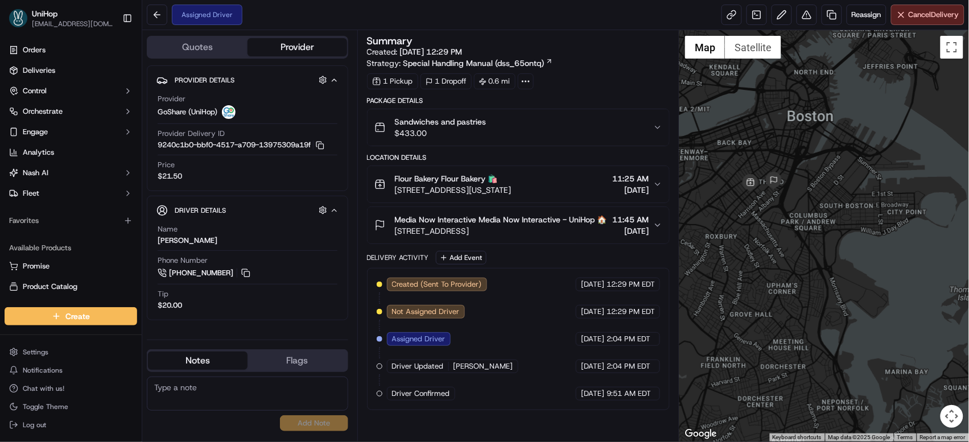
drag, startPoint x: 762, startPoint y: 138, endPoint x: 766, endPoint y: 163, distance: 25.3
click at [808, 194] on div at bounding box center [825, 236] width 290 height 412
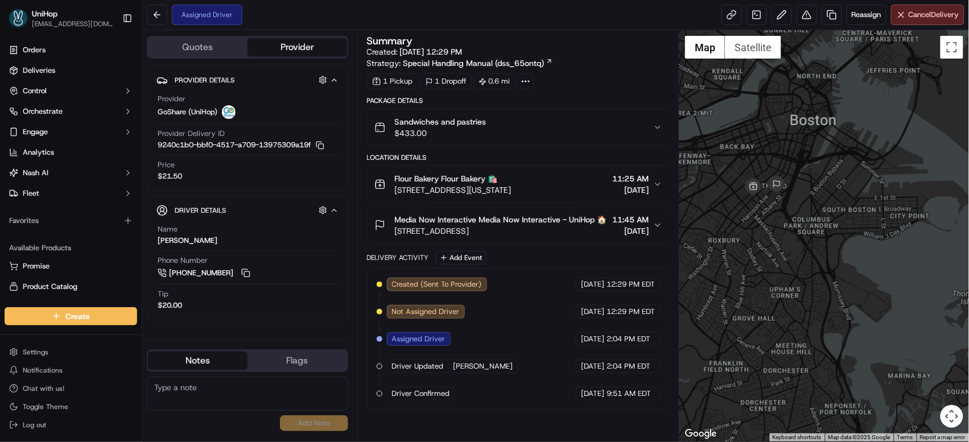
click at [799, 199] on div at bounding box center [825, 236] width 290 height 412
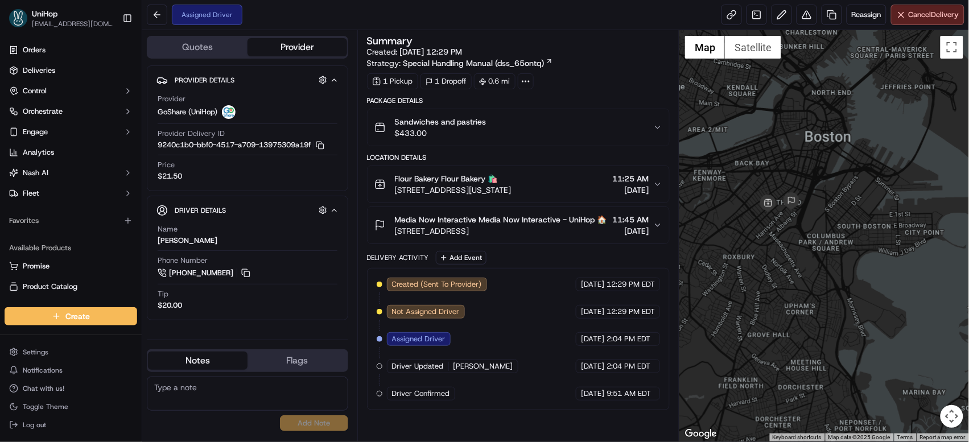
click at [792, 187] on div at bounding box center [825, 236] width 290 height 412
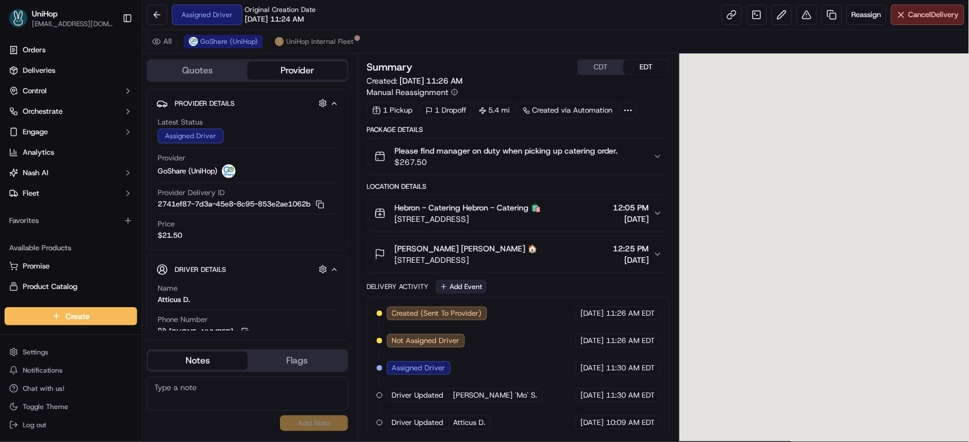
click at [458, 281] on button "Add Event" at bounding box center [461, 287] width 51 height 14
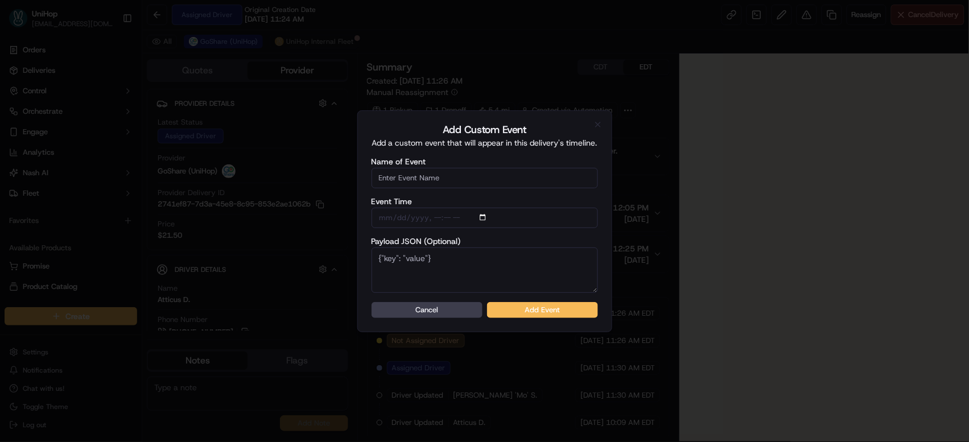
click at [443, 173] on input "Name of Event" at bounding box center [485, 178] width 227 height 20
type input "Driver Confirmed"
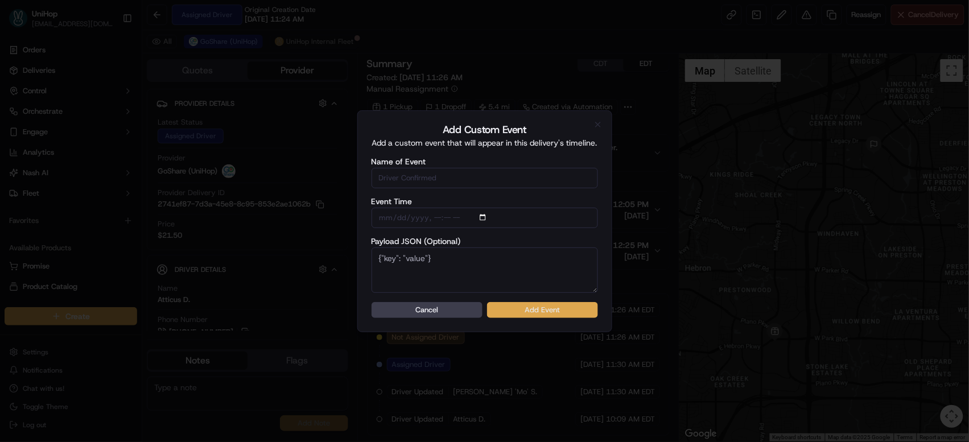
click at [520, 310] on button "Add Event" at bounding box center [542, 310] width 111 height 16
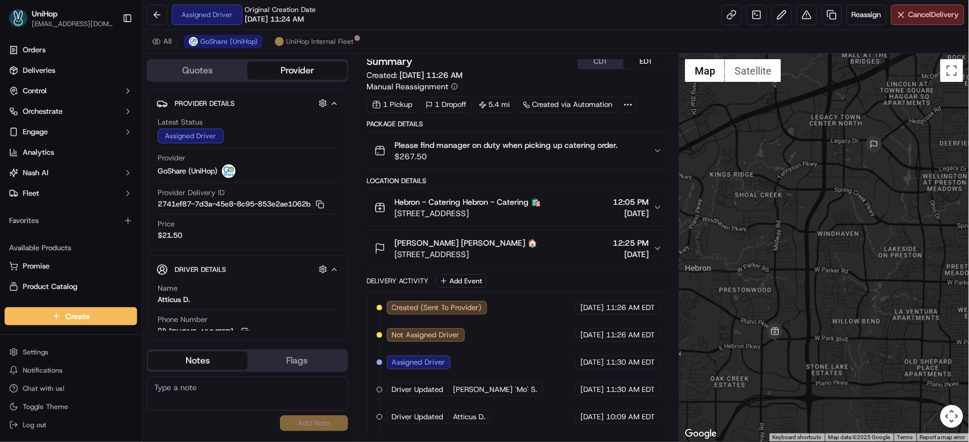
scroll to position [33, 0]
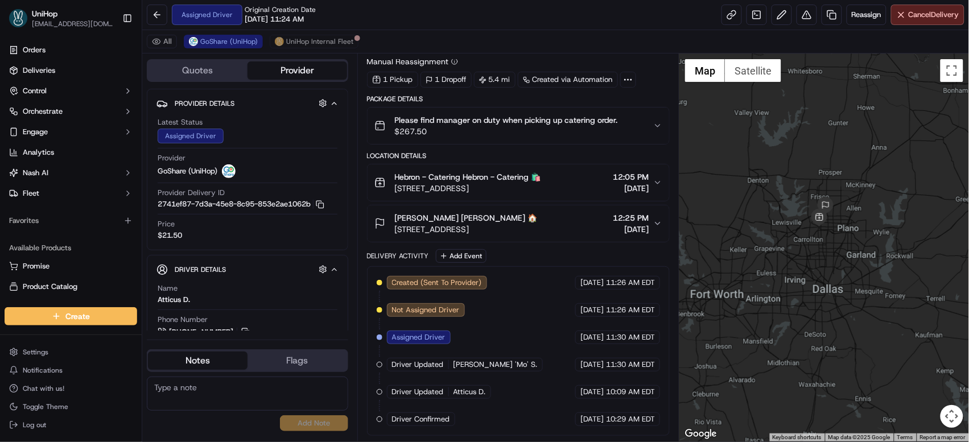
drag, startPoint x: 764, startPoint y: 204, endPoint x: 716, endPoint y: 199, distance: 48.2
click at [716, 199] on div at bounding box center [825, 248] width 290 height 388
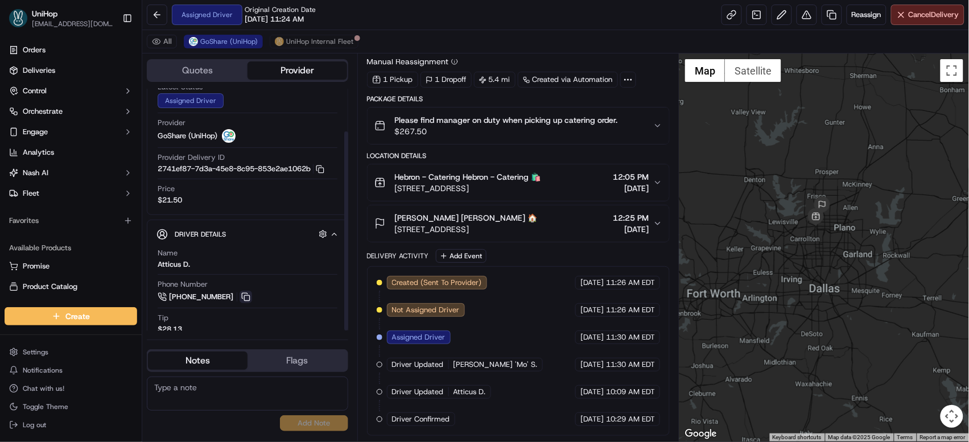
click at [246, 291] on button at bounding box center [246, 297] width 13 height 13
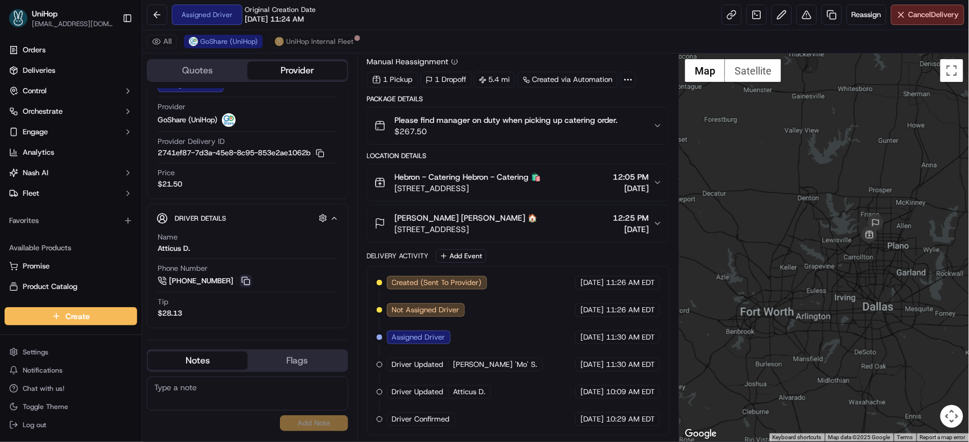
click at [243, 282] on button at bounding box center [246, 281] width 13 height 13
click at [243, 281] on button at bounding box center [246, 281] width 13 height 13
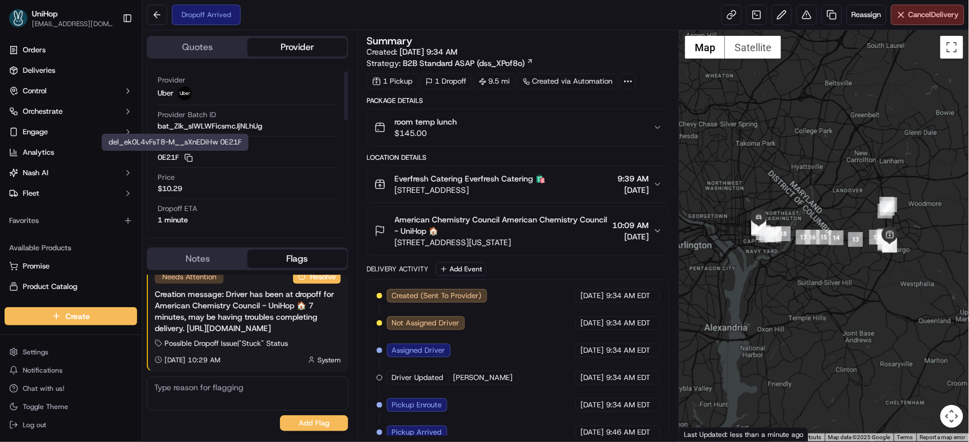
scroll to position [151, 0]
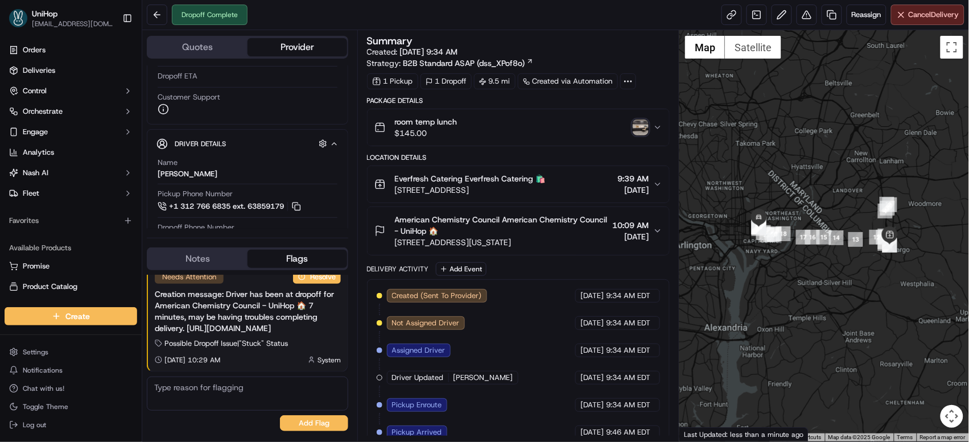
click at [638, 129] on img "button" at bounding box center [641, 128] width 16 height 16
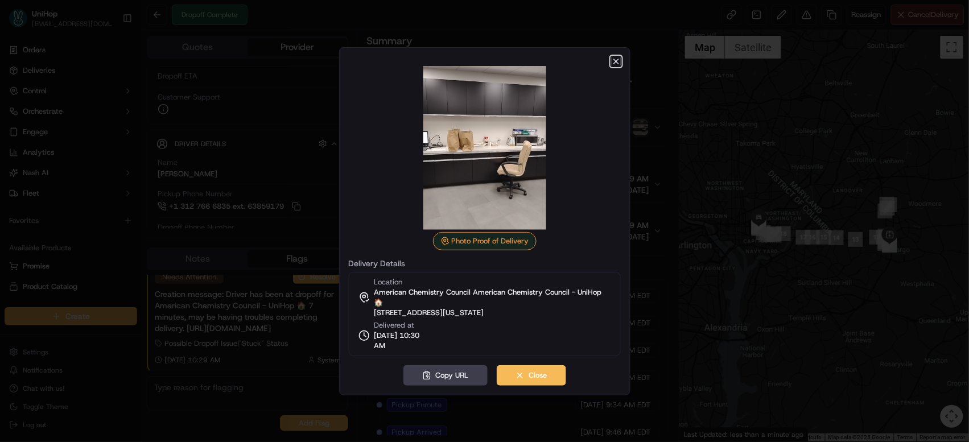
click at [616, 61] on icon "button" at bounding box center [616, 61] width 5 height 5
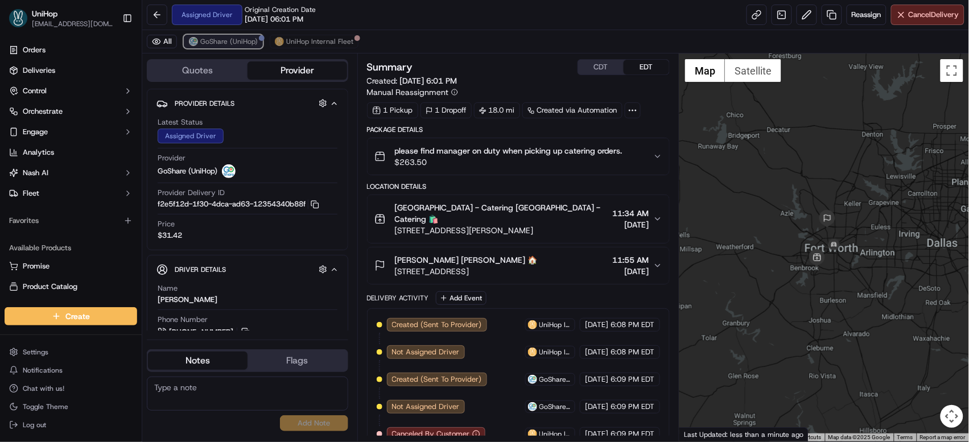
click at [243, 37] on span "GoShare (UniHop)" at bounding box center [228, 41] width 57 height 9
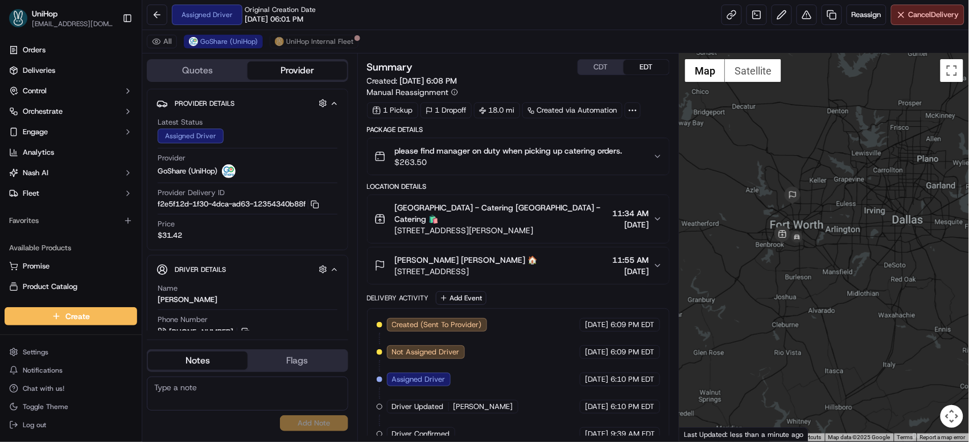
drag, startPoint x: 766, startPoint y: 204, endPoint x: 725, endPoint y: 157, distance: 62.1
click at [725, 157] on div at bounding box center [825, 248] width 290 height 388
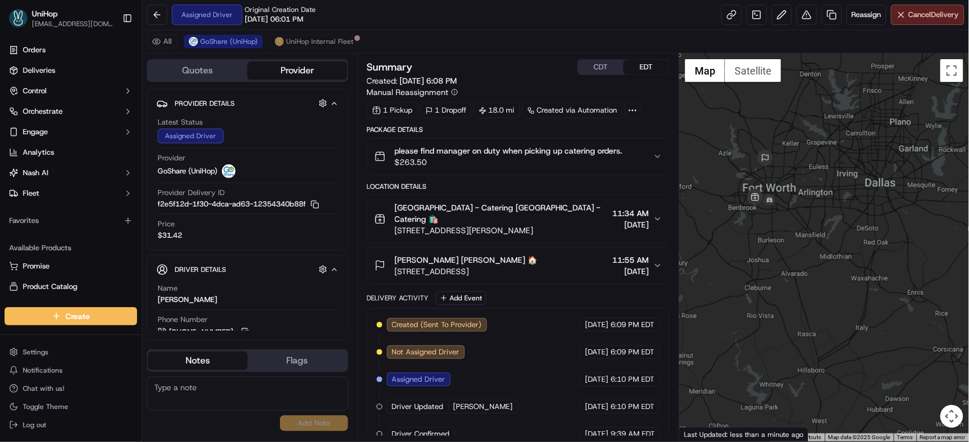
drag, startPoint x: 768, startPoint y: 224, endPoint x: 742, endPoint y: 200, distance: 35.8
click at [740, 184] on div at bounding box center [825, 248] width 290 height 388
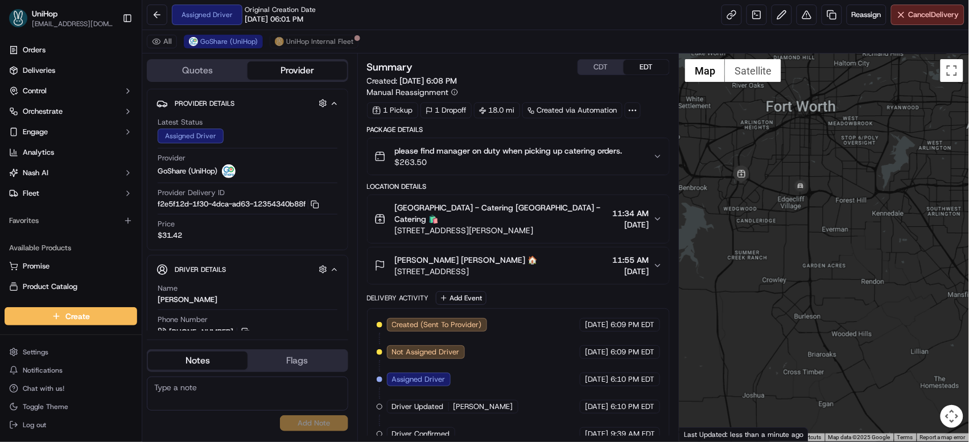
drag, startPoint x: 766, startPoint y: 196, endPoint x: 800, endPoint y: 268, distance: 79.4
click at [800, 268] on div at bounding box center [825, 248] width 290 height 388
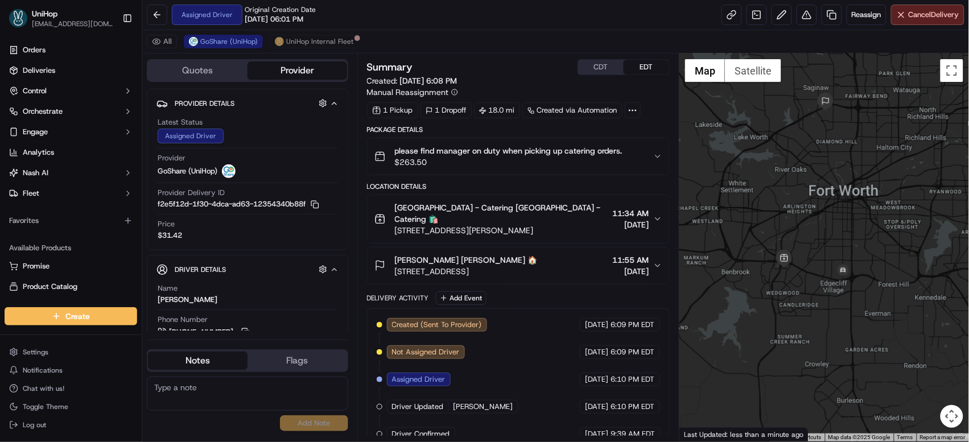
drag, startPoint x: 746, startPoint y: 166, endPoint x: 787, endPoint y: 237, distance: 81.6
click at [787, 237] on div at bounding box center [825, 248] width 290 height 388
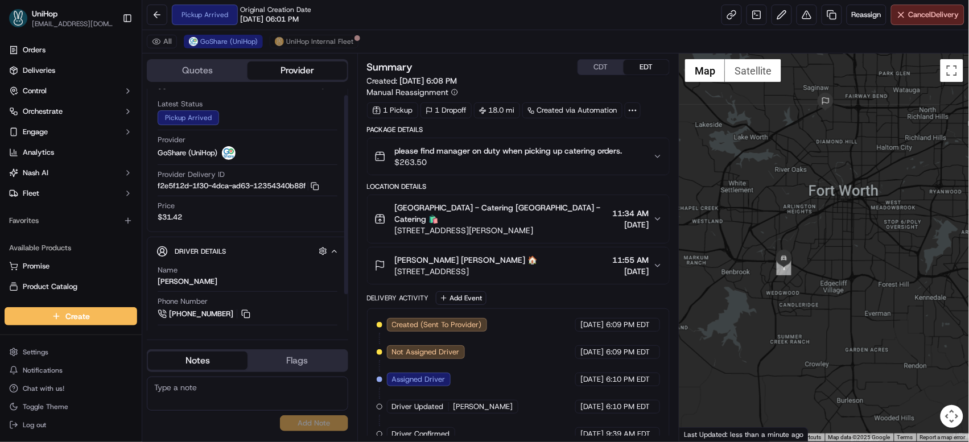
scroll to position [27, 0]
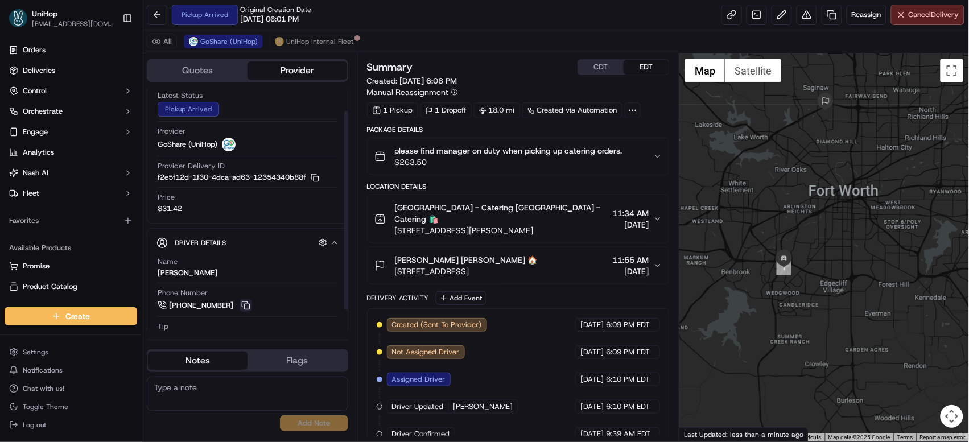
click at [248, 307] on button at bounding box center [246, 305] width 13 height 13
click at [597, 69] on button "CDT" at bounding box center [601, 67] width 46 height 15
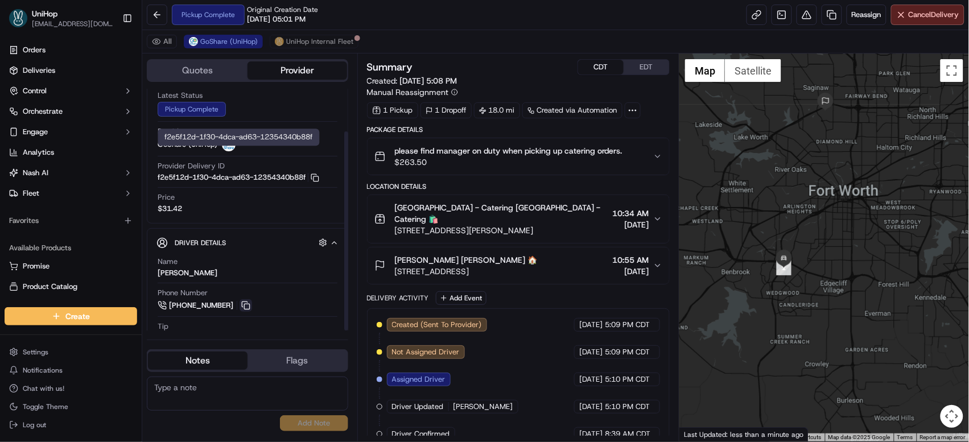
scroll to position [52, 0]
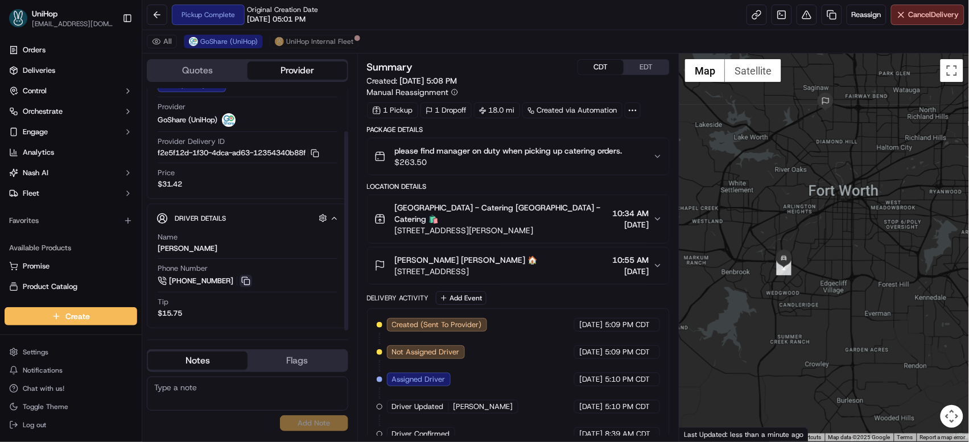
click at [246, 281] on button at bounding box center [246, 281] width 13 height 13
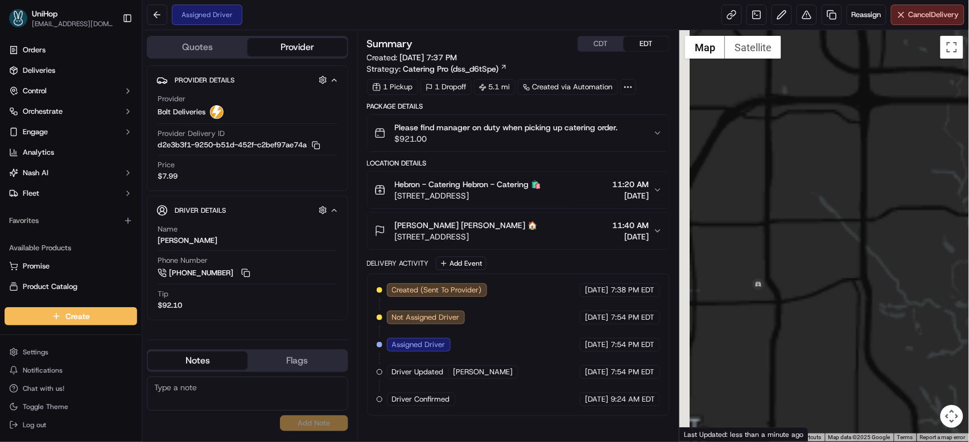
drag, startPoint x: 808, startPoint y: 255, endPoint x: 812, endPoint y: 245, distance: 10.8
click at [812, 245] on div at bounding box center [825, 236] width 290 height 412
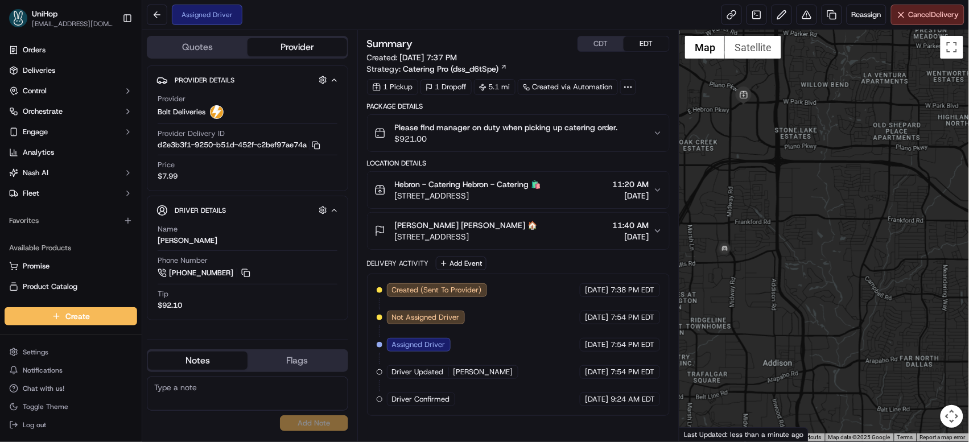
drag, startPoint x: 741, startPoint y: 114, endPoint x: 737, endPoint y: 208, distance: 94.0
click at [737, 208] on div at bounding box center [825, 236] width 290 height 412
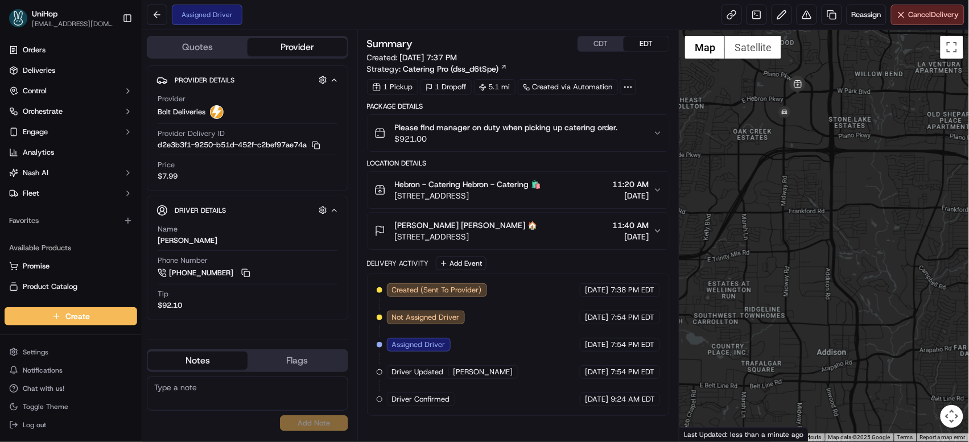
drag, startPoint x: 756, startPoint y: 88, endPoint x: 762, endPoint y: 130, distance: 41.9
click at [762, 130] on div at bounding box center [825, 236] width 290 height 412
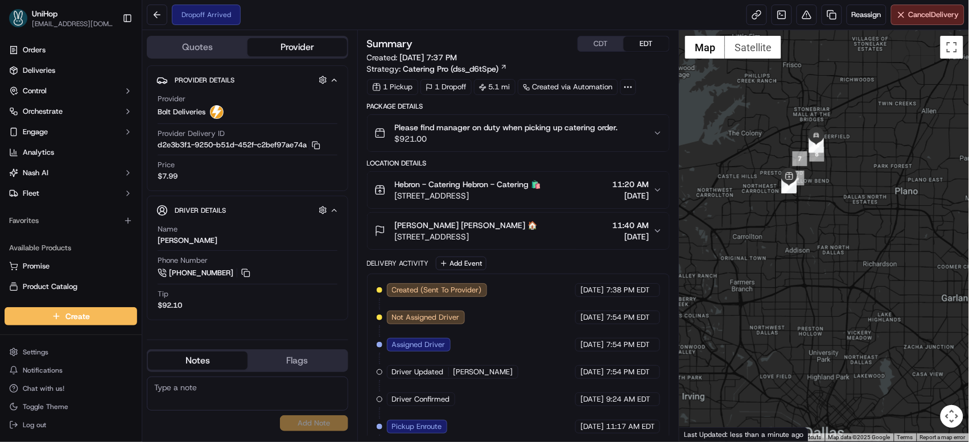
drag, startPoint x: 759, startPoint y: 97, endPoint x: 755, endPoint y: 161, distance: 63.9
click at [755, 161] on div at bounding box center [825, 236] width 290 height 412
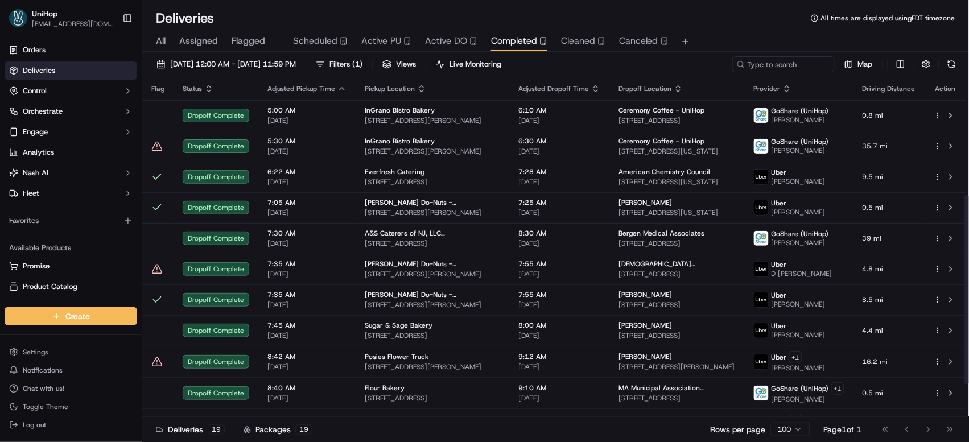
scroll to position [270, 0]
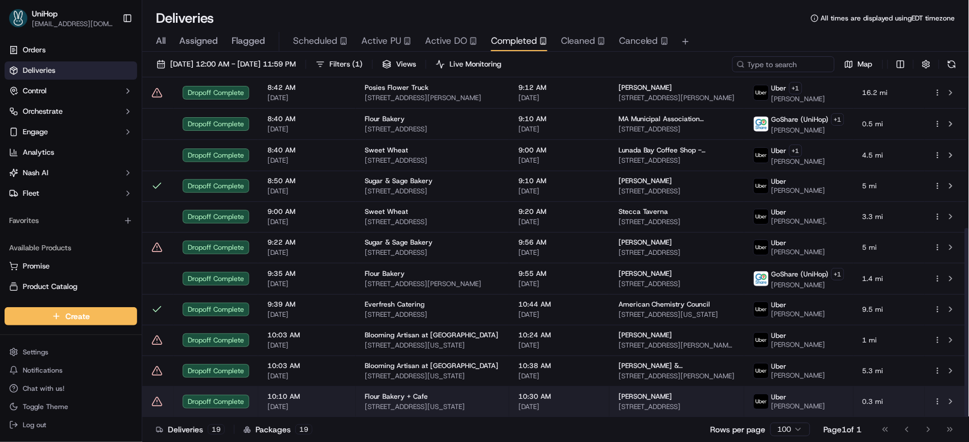
click at [369, 402] on span "[STREET_ADDRESS][US_STATE]" at bounding box center [432, 406] width 135 height 9
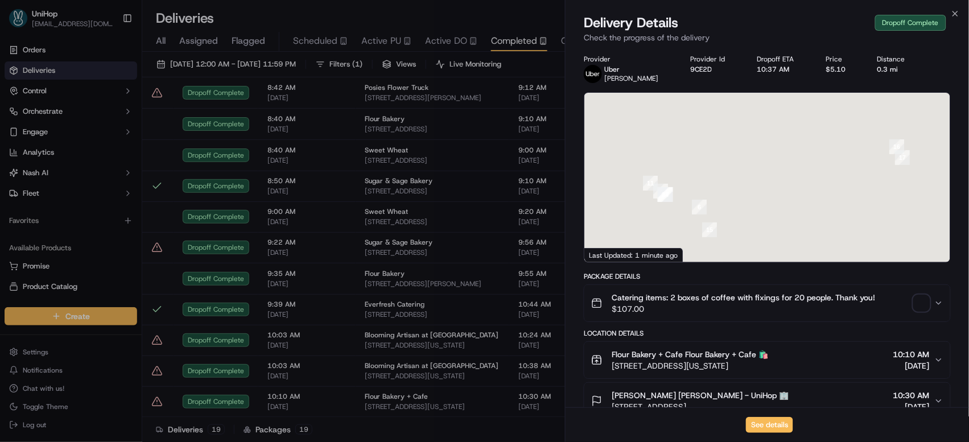
scroll to position [380, 0]
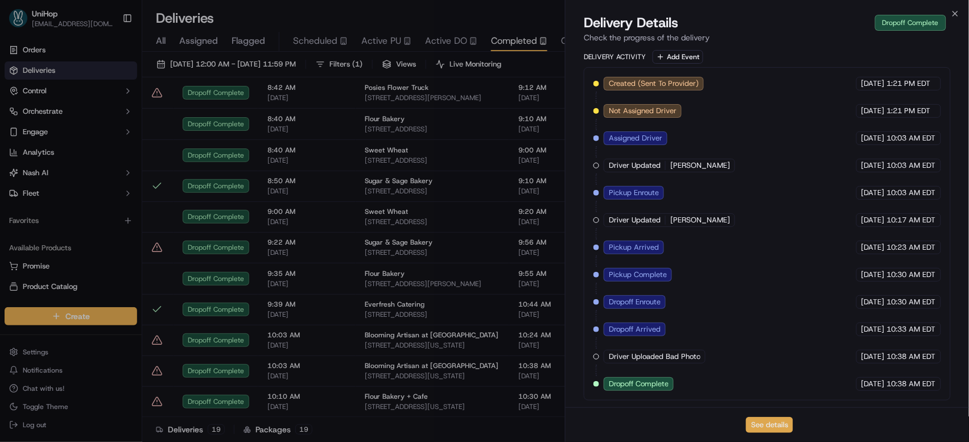
click at [767, 421] on button "See details" at bounding box center [769, 425] width 47 height 16
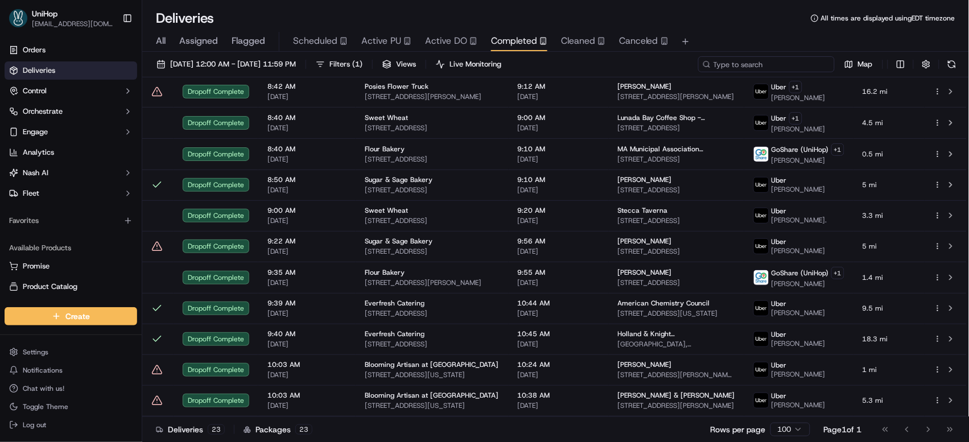
click at [763, 65] on input at bounding box center [766, 64] width 137 height 16
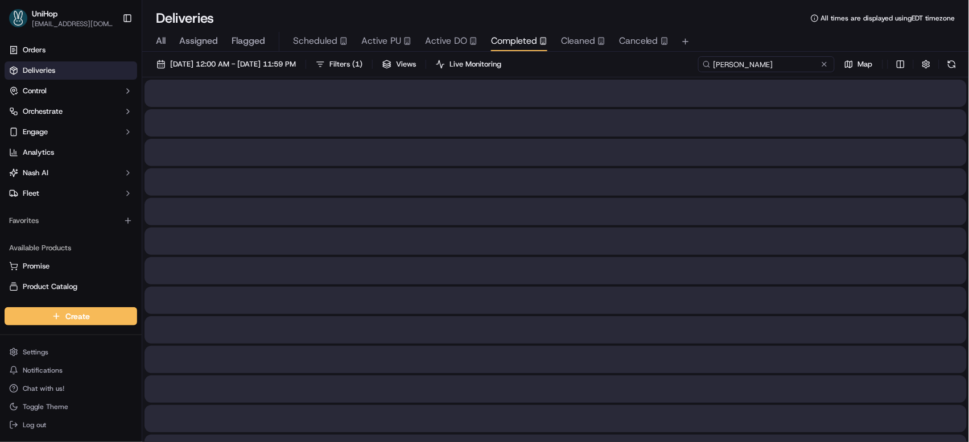
type input "[PERSON_NAME]"
click at [396, 40] on span "Active PU" at bounding box center [381, 41] width 40 height 14
click at [755, 64] on input at bounding box center [766, 64] width 137 height 16
click at [772, 67] on input "[PERSON_NAME]" at bounding box center [766, 64] width 137 height 16
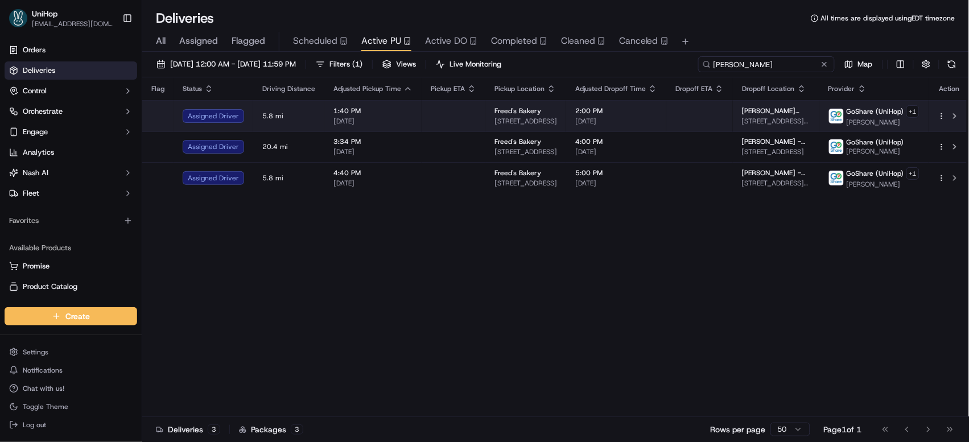
type input "[PERSON_NAME]"
click at [748, 113] on span "[PERSON_NAME][GEOGRAPHIC_DATA][PERSON_NAME]" at bounding box center [776, 110] width 68 height 9
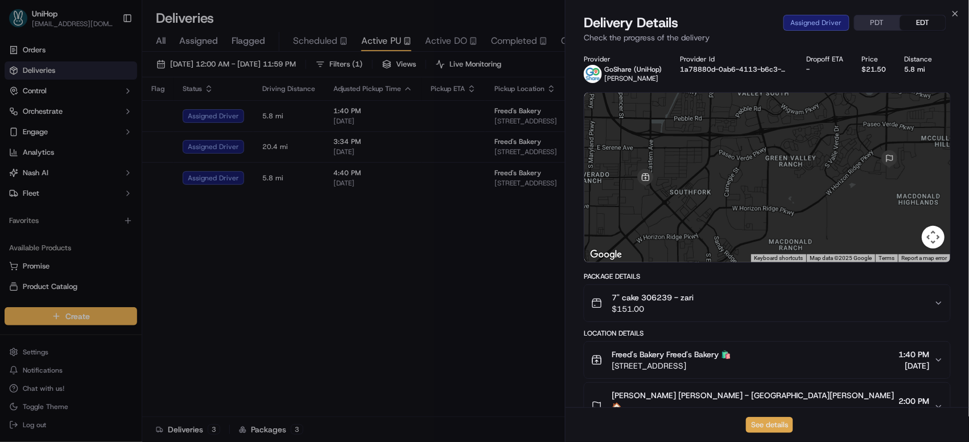
click at [776, 420] on button "See details" at bounding box center [769, 425] width 47 height 16
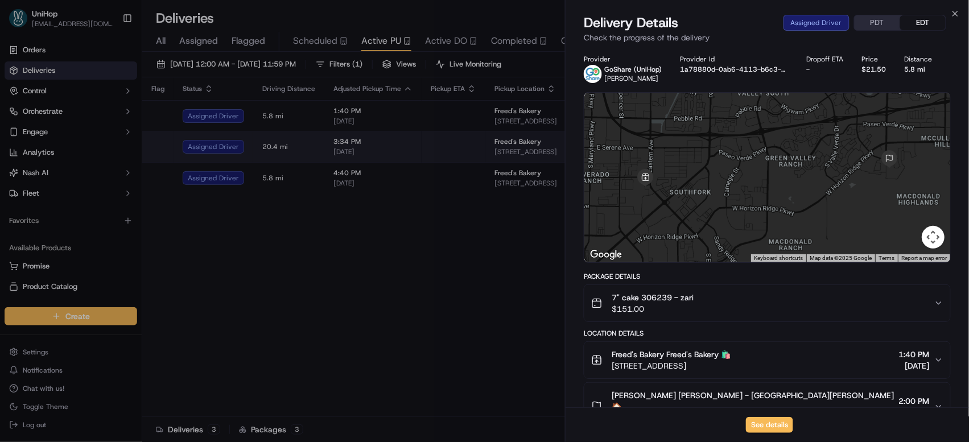
click at [398, 145] on span "3:34 PM" at bounding box center [373, 141] width 79 height 9
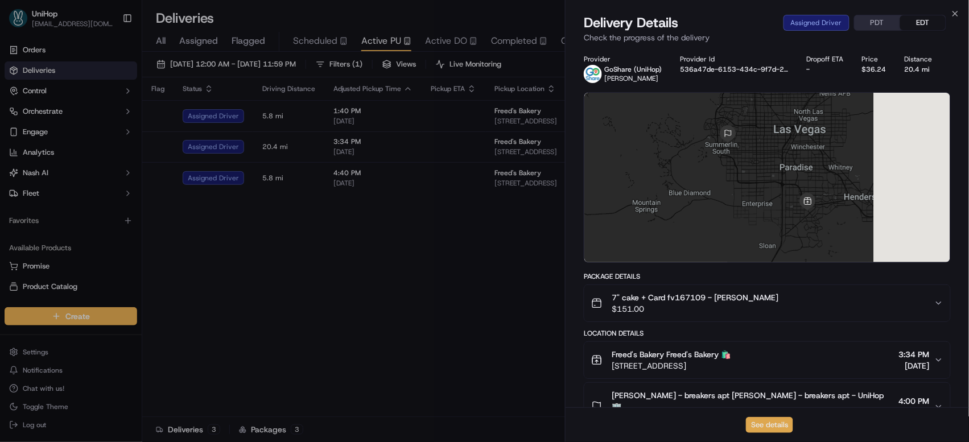
click at [780, 421] on button "See details" at bounding box center [769, 425] width 47 height 16
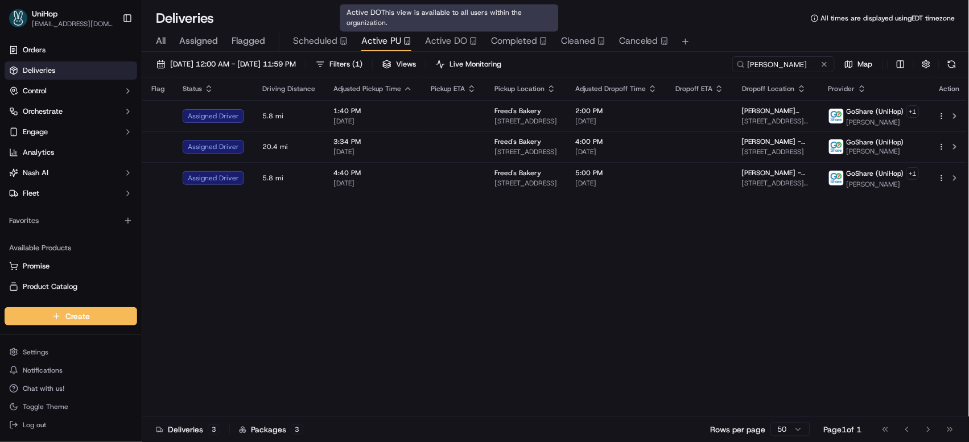
click at [443, 42] on span "Active DO" at bounding box center [446, 41] width 42 height 14
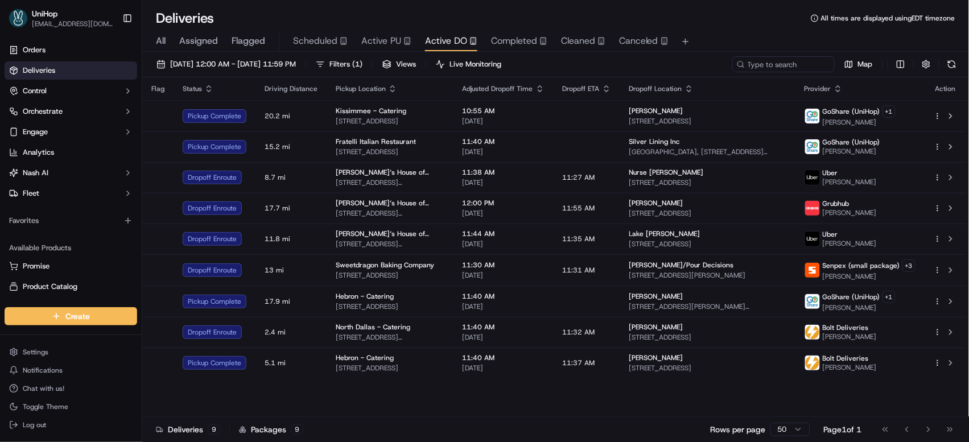
click at [380, 42] on span "Active PU" at bounding box center [381, 41] width 40 height 14
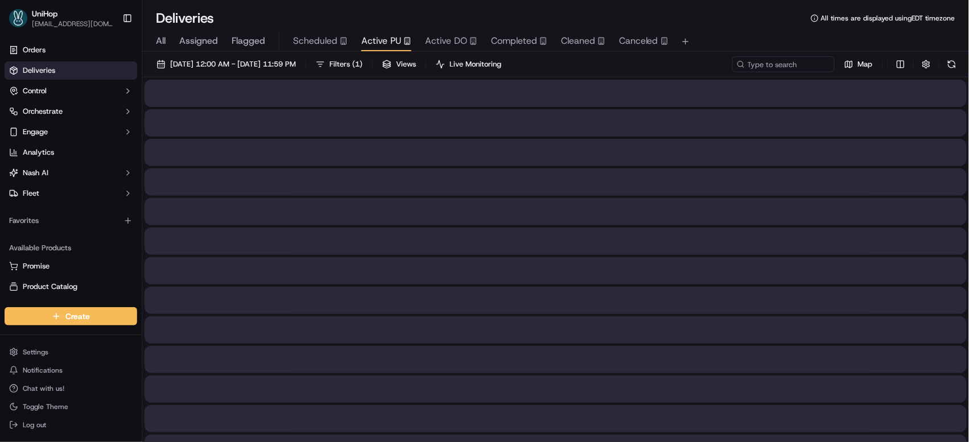
click at [380, 42] on span "Active PU" at bounding box center [381, 41] width 40 height 14
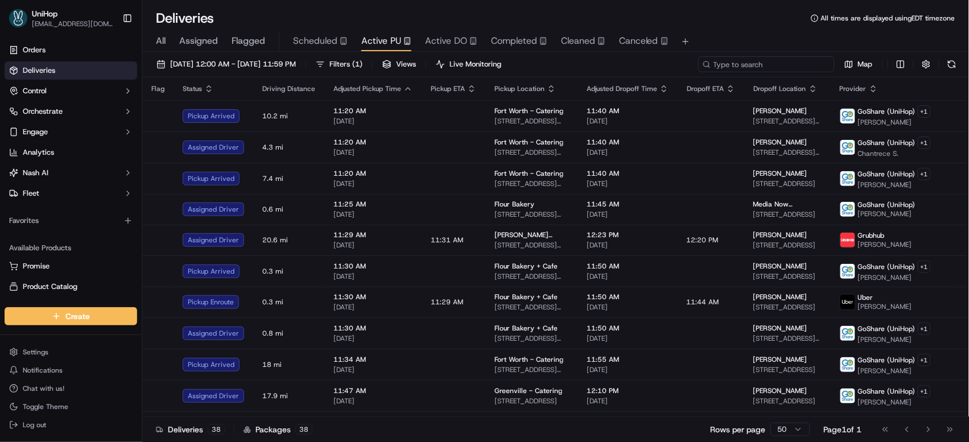
click at [791, 67] on input at bounding box center [766, 64] width 137 height 16
click at [790, 67] on input at bounding box center [766, 64] width 137 height 16
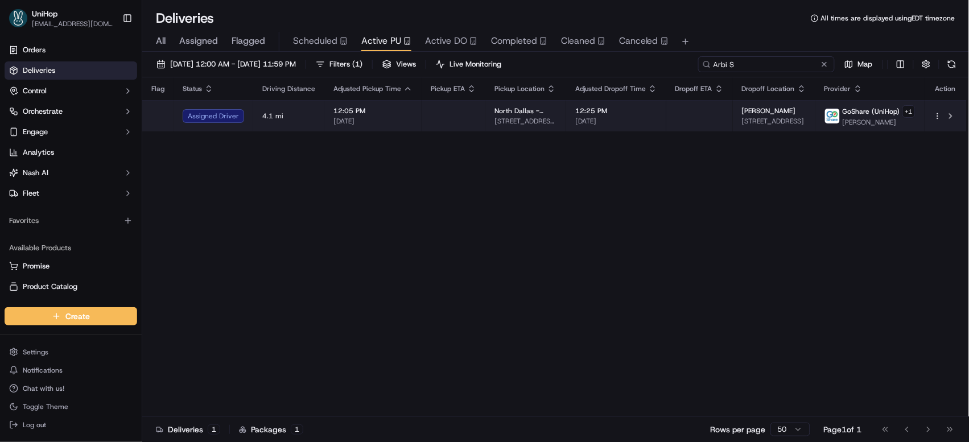
type input "Arbi S"
click at [713, 121] on td at bounding box center [700, 115] width 67 height 31
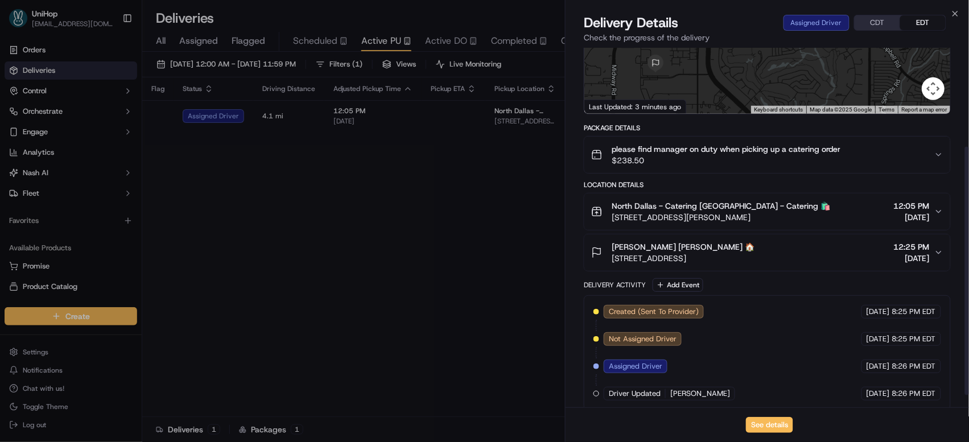
scroll to position [160, 0]
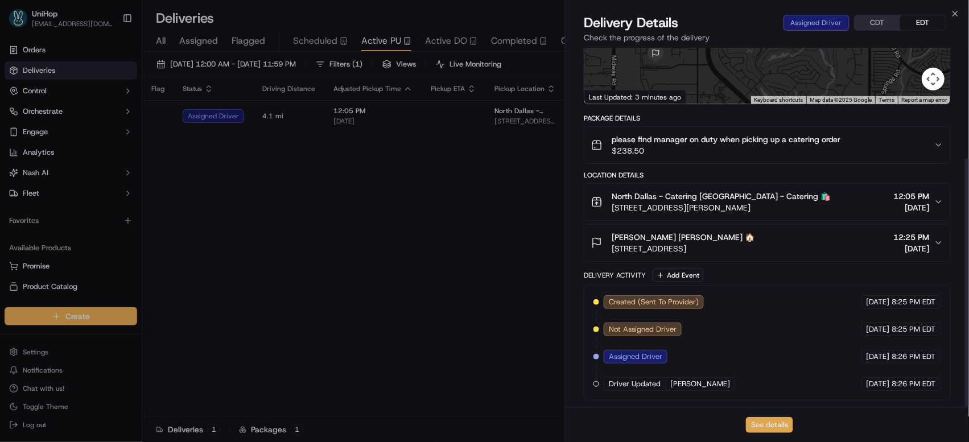
click at [772, 424] on button "See details" at bounding box center [769, 425] width 47 height 16
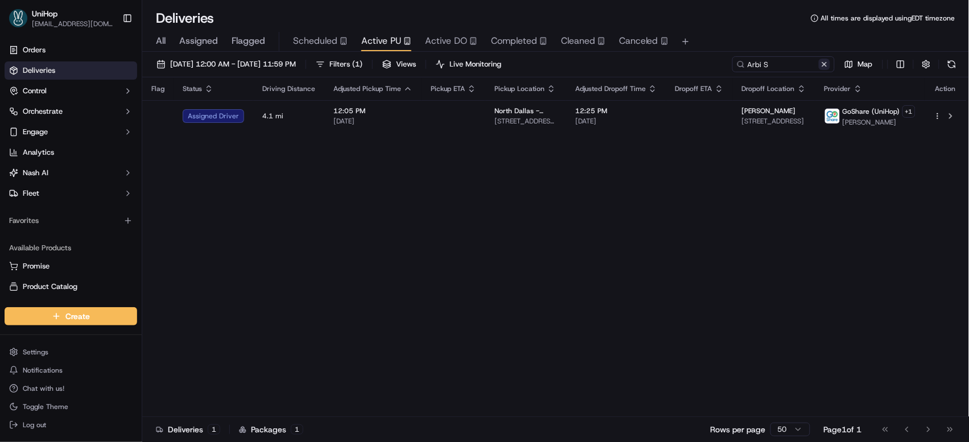
click at [825, 64] on button at bounding box center [824, 64] width 11 height 11
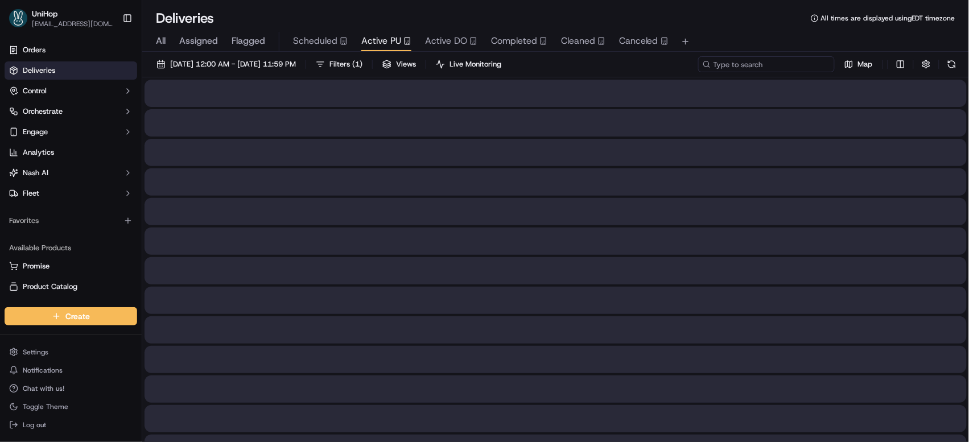
click at [785, 62] on input at bounding box center [766, 64] width 137 height 16
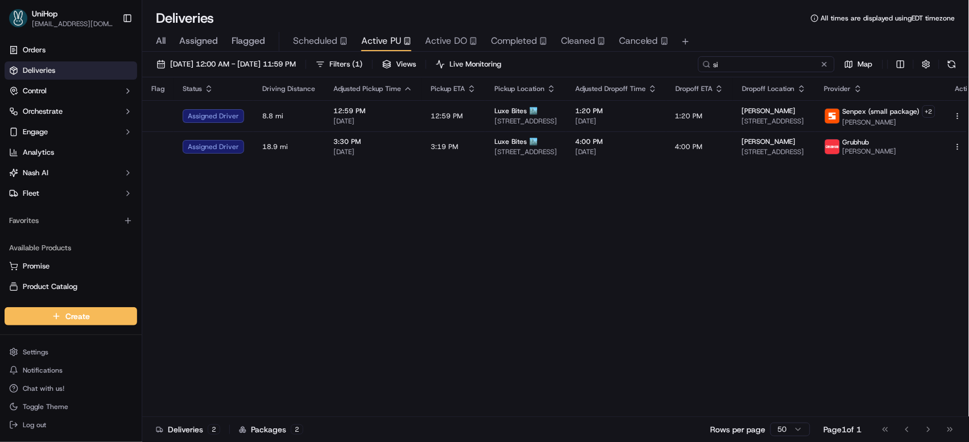
type input "s"
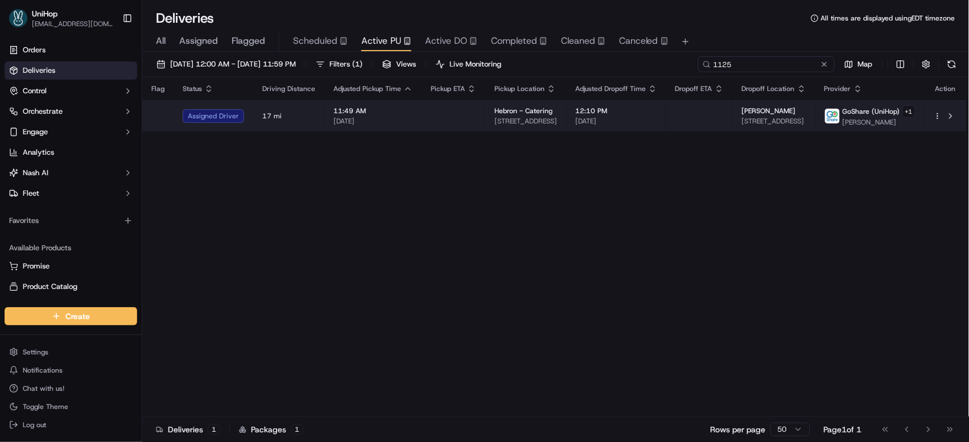
type input "1125"
click at [733, 116] on td "Amber Johnson 1125 Executive Cir, Irving, TX 75038, USA" at bounding box center [774, 115] width 83 height 31
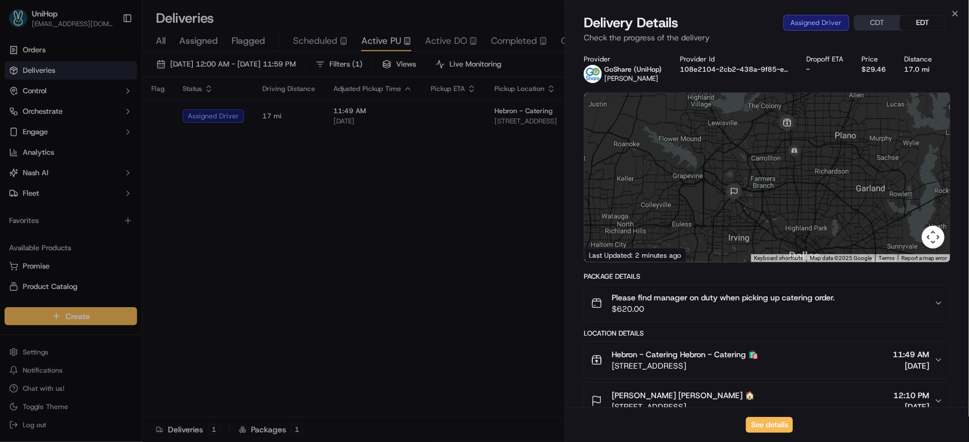
drag, startPoint x: 827, startPoint y: 187, endPoint x: 821, endPoint y: 176, distance: 13.0
click at [821, 176] on div at bounding box center [768, 178] width 366 height 170
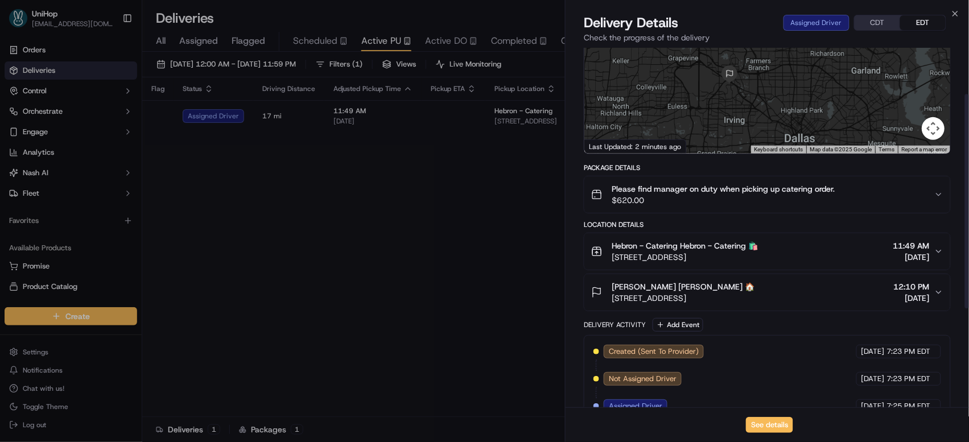
scroll to position [114, 0]
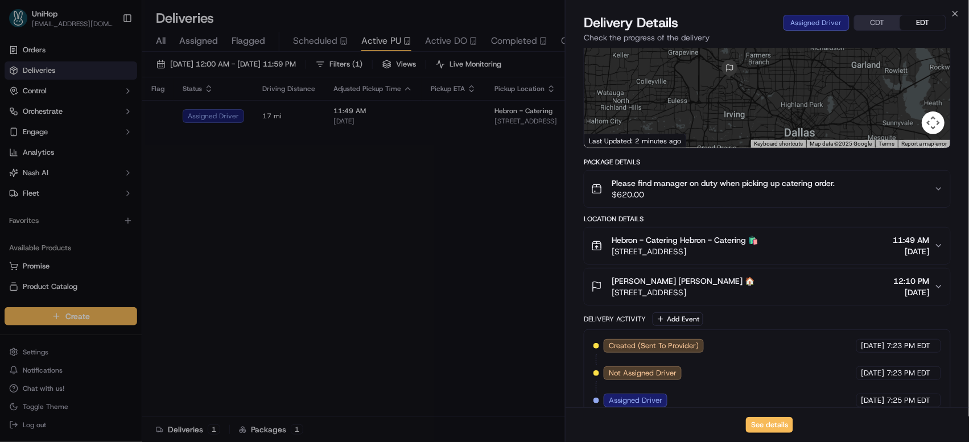
click at [721, 295] on span "1125 Executive Cir, Irving, TX 75038, USA" at bounding box center [683, 292] width 143 height 11
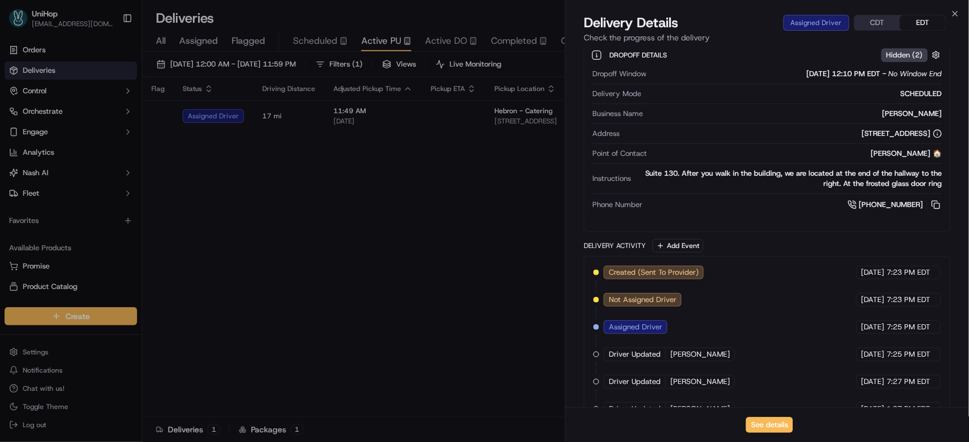
scroll to position [0, 0]
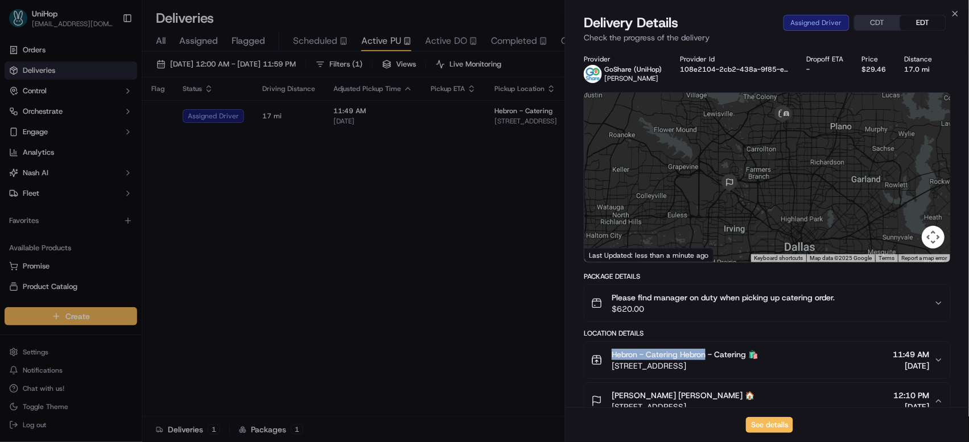
drag, startPoint x: 612, startPoint y: 355, endPoint x: 709, endPoint y: 356, distance: 96.2
click at [709, 356] on span "Hebron - Catering Hebron - Catering 🛍️" at bounding box center [685, 354] width 146 height 11
copy span "Hebron - Catering Hebron"
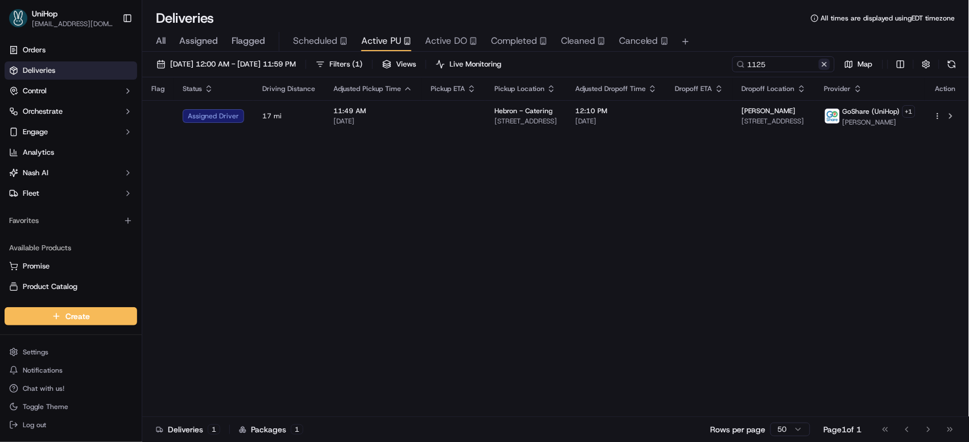
click at [825, 66] on button at bounding box center [824, 64] width 11 height 11
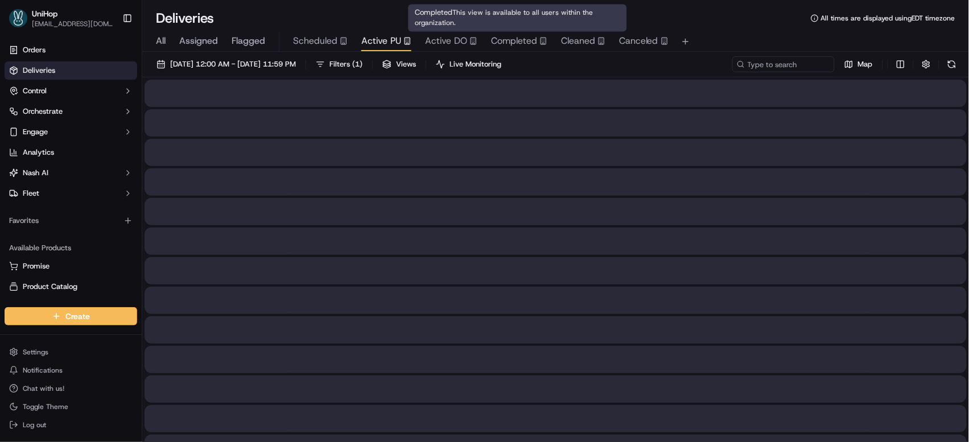
click at [523, 39] on span "Completed" at bounding box center [514, 41] width 46 height 14
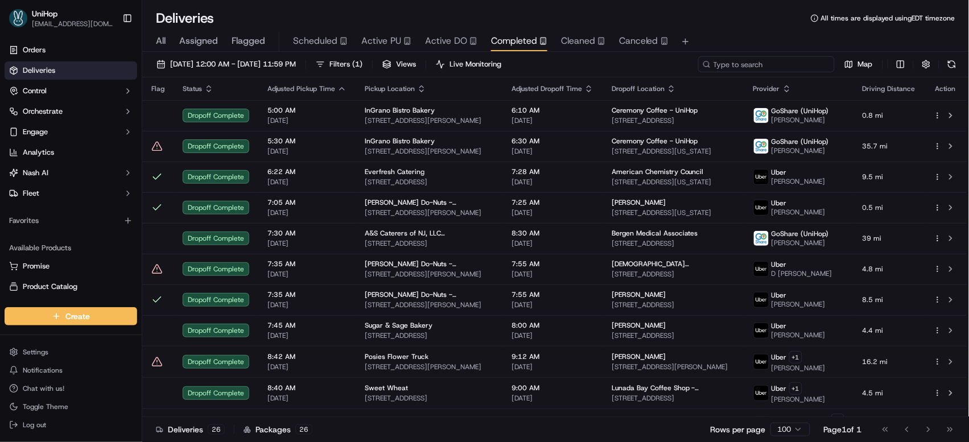
click at [766, 61] on input at bounding box center [766, 64] width 137 height 16
paste input "Hebron - Catering Hebron"
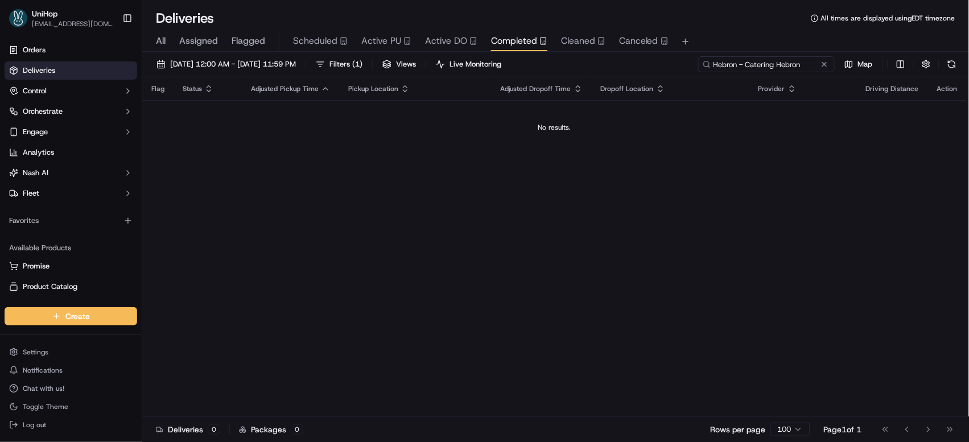
drag, startPoint x: 739, startPoint y: 63, endPoint x: 799, endPoint y: 63, distance: 59.8
click at [799, 63] on input "Hebron - Catering Hebron" at bounding box center [766, 64] width 137 height 16
drag, startPoint x: 803, startPoint y: 63, endPoint x: 739, endPoint y: 65, distance: 63.8
click at [739, 65] on input "Hebron - Catering Hebron" at bounding box center [766, 64] width 137 height 16
type input "Hebron"
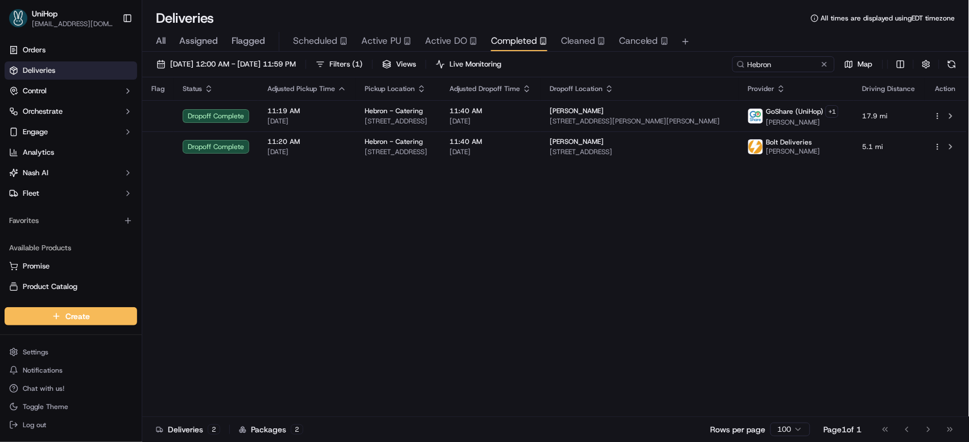
click at [829, 62] on button at bounding box center [824, 64] width 11 height 11
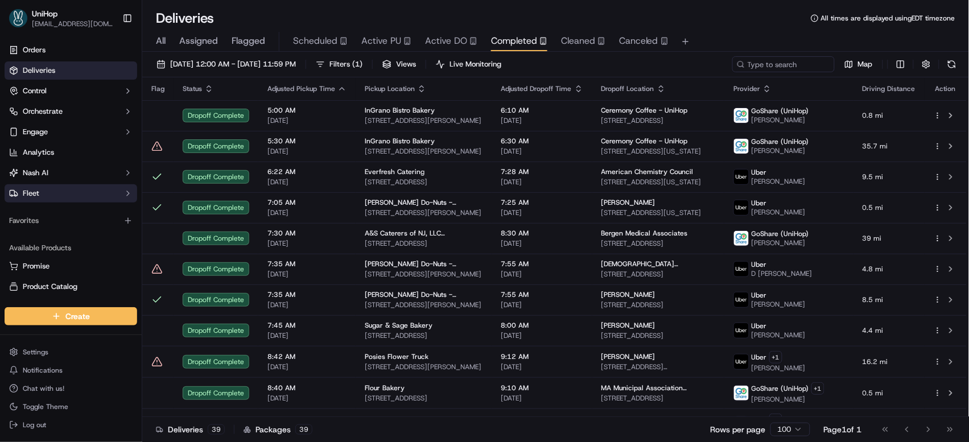
scroll to position [894, 0]
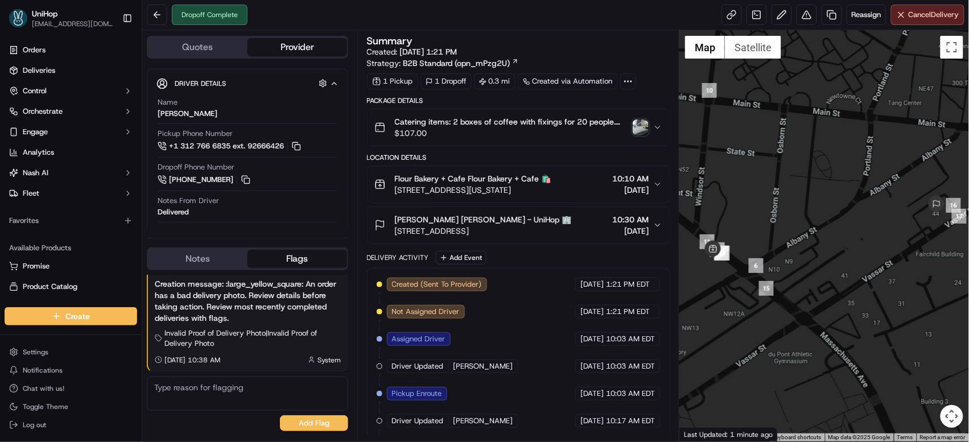
click at [638, 128] on img "button" at bounding box center [641, 128] width 16 height 16
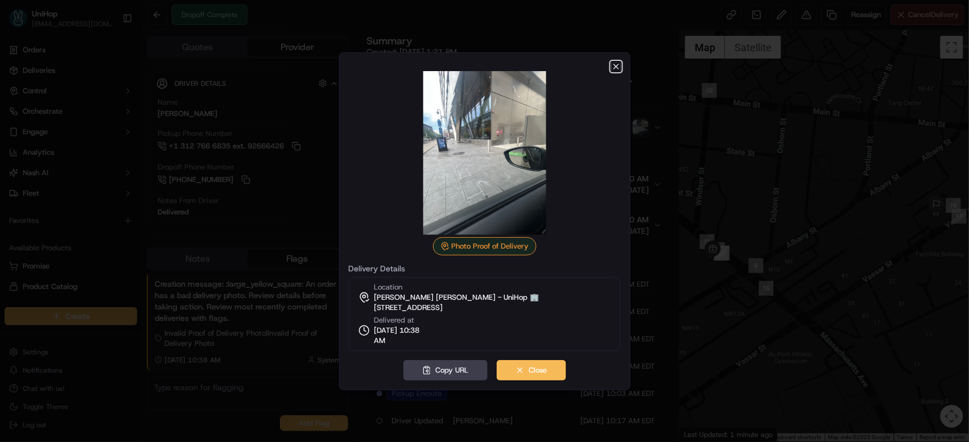
click at [619, 64] on icon "button" at bounding box center [616, 66] width 9 height 9
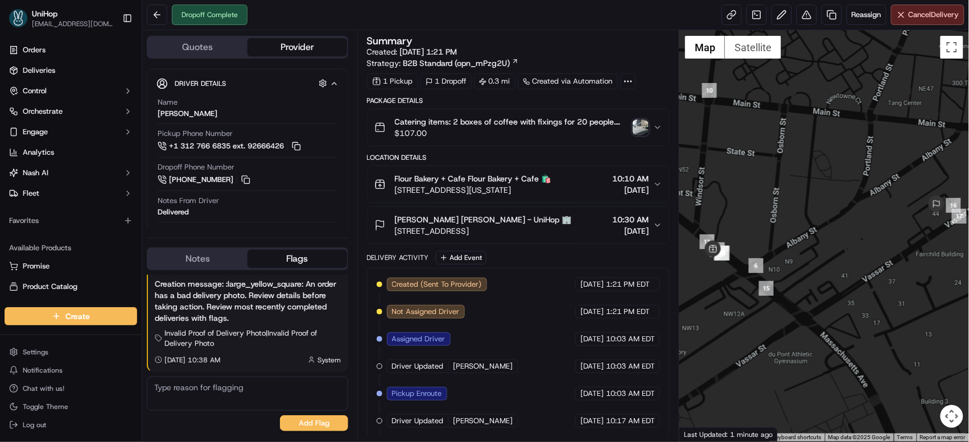
drag, startPoint x: 752, startPoint y: 144, endPoint x: 745, endPoint y: 113, distance: 31.6
click at [745, 113] on div at bounding box center [825, 236] width 290 height 412
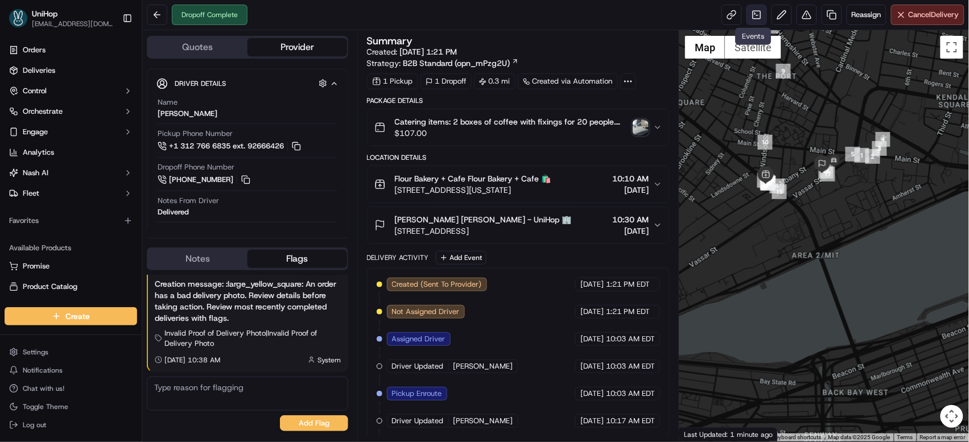
click at [751, 17] on link at bounding box center [757, 15] width 20 height 20
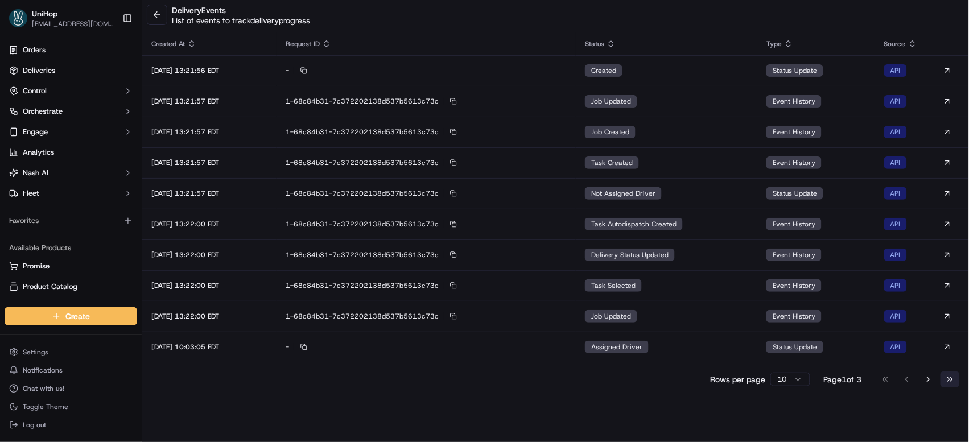
click at [941, 376] on button "Go to last page" at bounding box center [950, 380] width 19 height 16
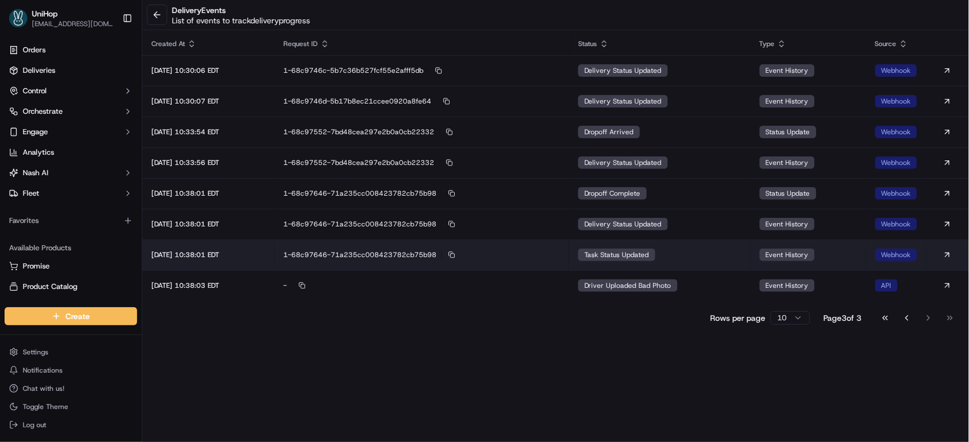
click at [656, 253] on div "task status updated" at bounding box center [616, 255] width 77 height 13
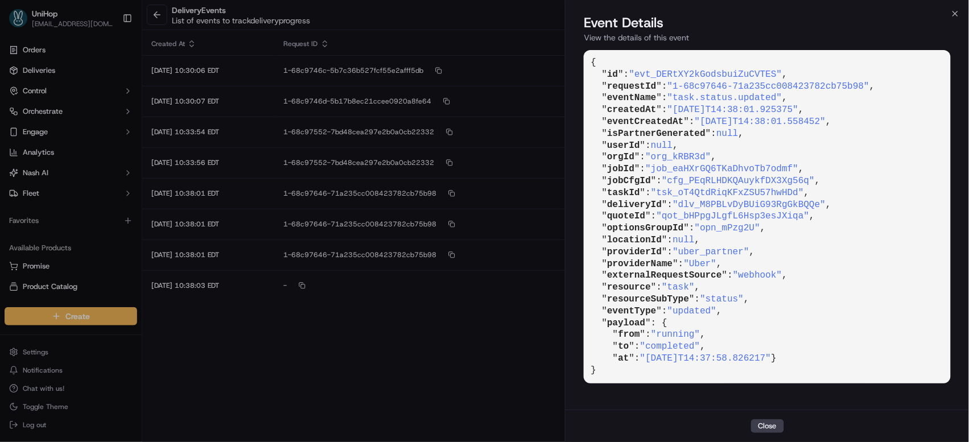
drag, startPoint x: 820, startPoint y: 203, endPoint x: 829, endPoint y: 205, distance: 9.5
click at [822, 203] on span ""dlv_M8PBLvDyBUiG93RgGkBQQe"" at bounding box center [749, 205] width 153 height 10
click at [826, 205] on span ""dlv_M8PBLvDyBUiG93RgGkBQQe"" at bounding box center [749, 205] width 153 height 10
drag, startPoint x: 827, startPoint y: 205, endPoint x: 686, endPoint y: 204, distance: 140.6
click at [686, 204] on span ""dlv_M8PBLvDyBUiG93RgGkBQQe"" at bounding box center [749, 205] width 153 height 10
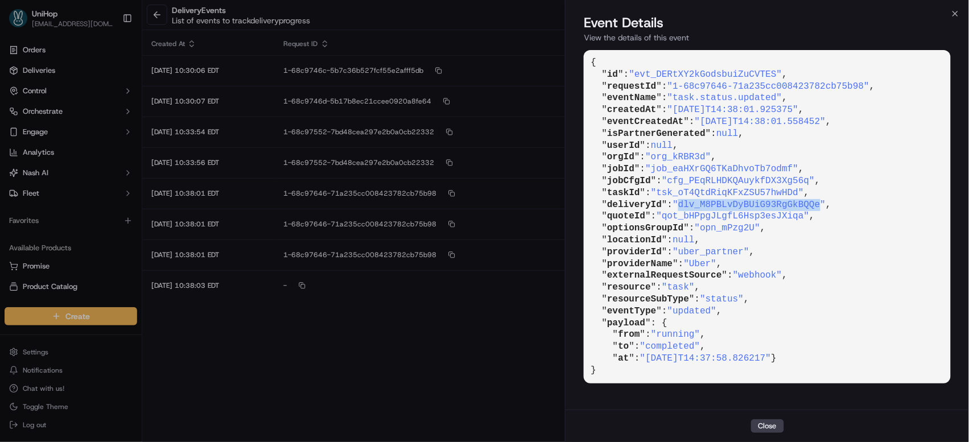
copy span "dlv_M8PBLvDyBUiG93RgGkBQQe"
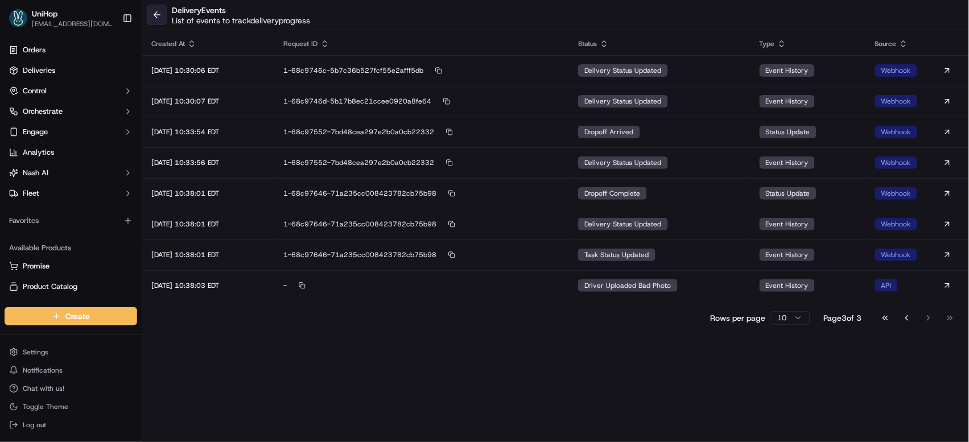
click at [155, 17] on button at bounding box center [157, 15] width 20 height 20
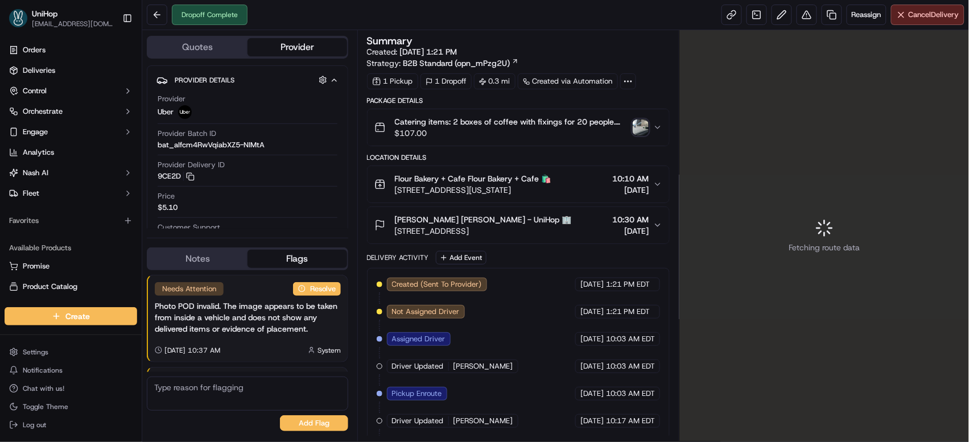
scroll to position [115, 0]
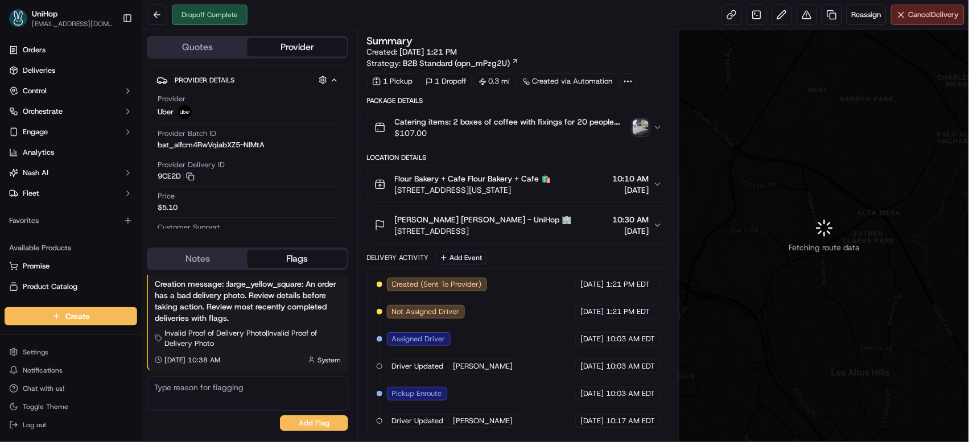
click at [657, 126] on icon "button" at bounding box center [657, 127] width 9 height 9
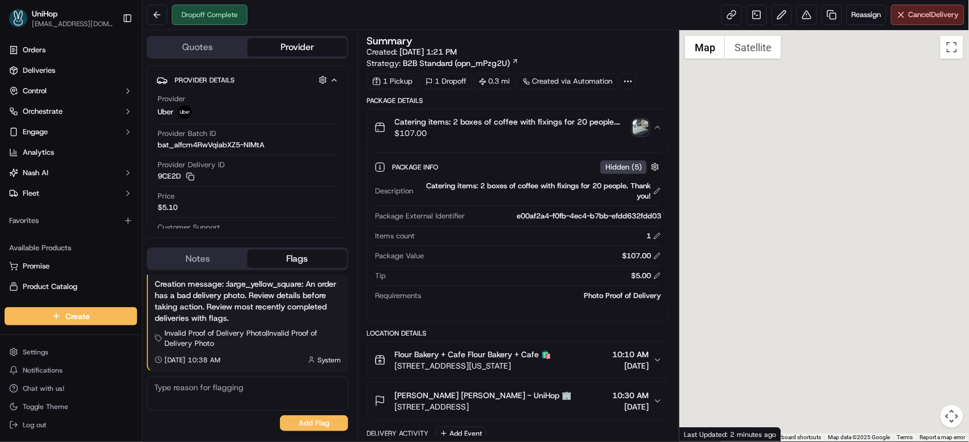
click at [654, 126] on icon "button" at bounding box center [657, 127] width 9 height 9
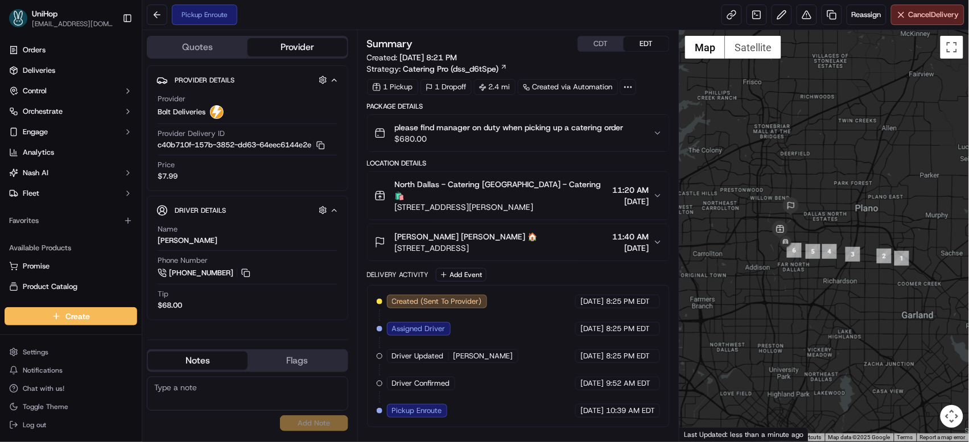
click at [587, 43] on button "CDT" at bounding box center [601, 43] width 46 height 15
click at [248, 273] on button at bounding box center [246, 273] width 13 height 13
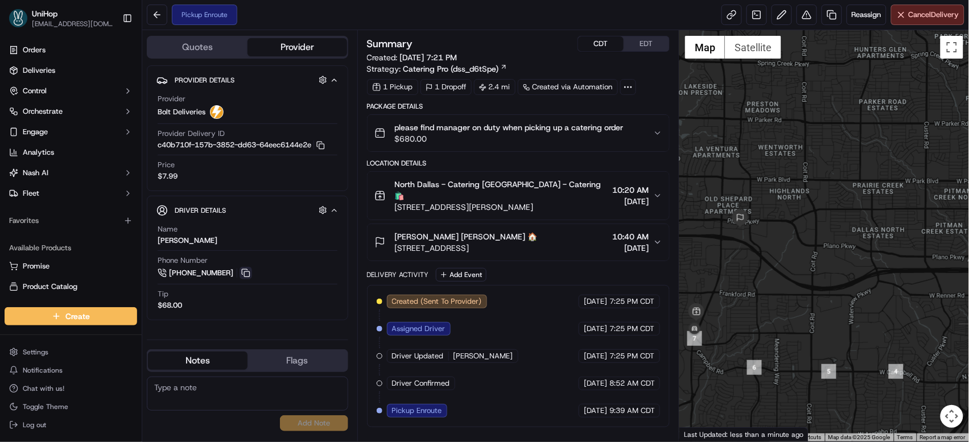
click at [248, 274] on button at bounding box center [246, 273] width 13 height 13
click at [642, 134] on img "button" at bounding box center [641, 133] width 16 height 16
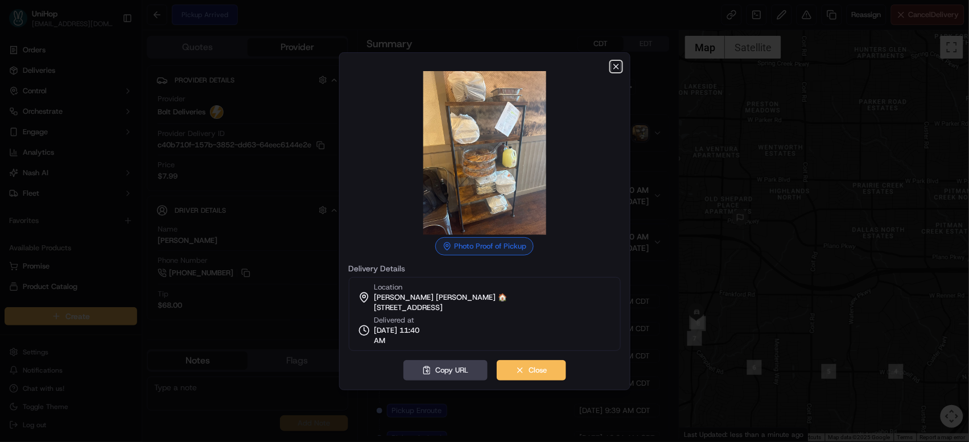
click at [614, 66] on icon "button" at bounding box center [616, 66] width 9 height 9
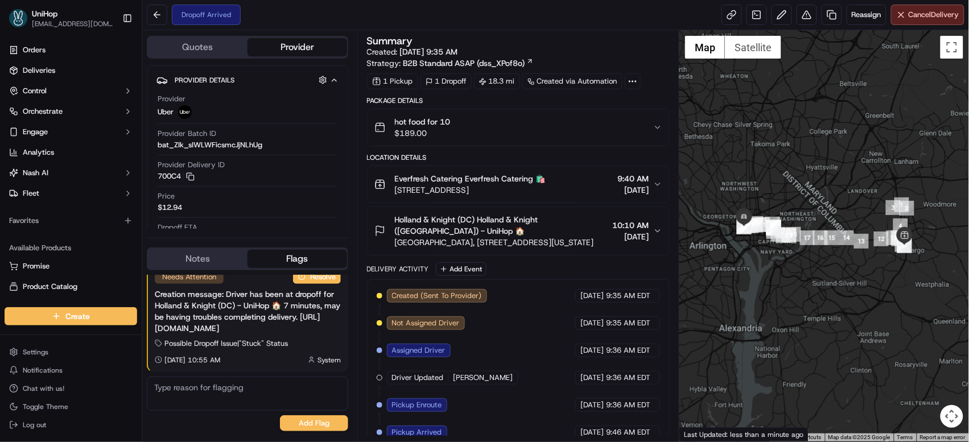
click at [542, 126] on div "hot food for 10 $189.00" at bounding box center [514, 127] width 279 height 23
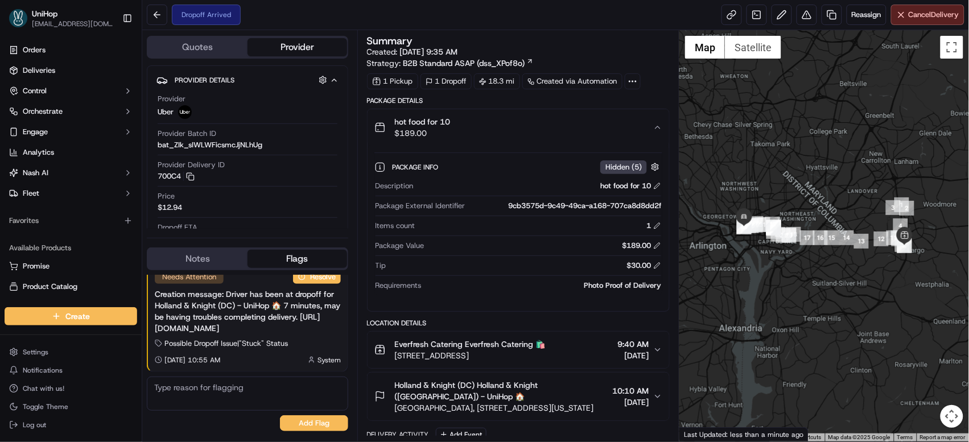
click at [542, 126] on div "hot food for 10 $189.00" at bounding box center [514, 127] width 279 height 23
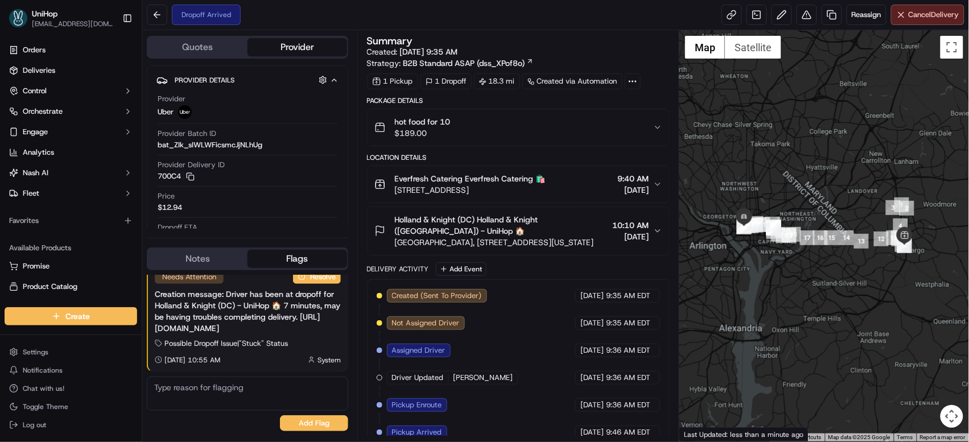
click at [500, 225] on span "Holland & Knight (DC) Holland & Knight ([GEOGRAPHIC_DATA]) - UniHop 🏠" at bounding box center [501, 225] width 213 height 23
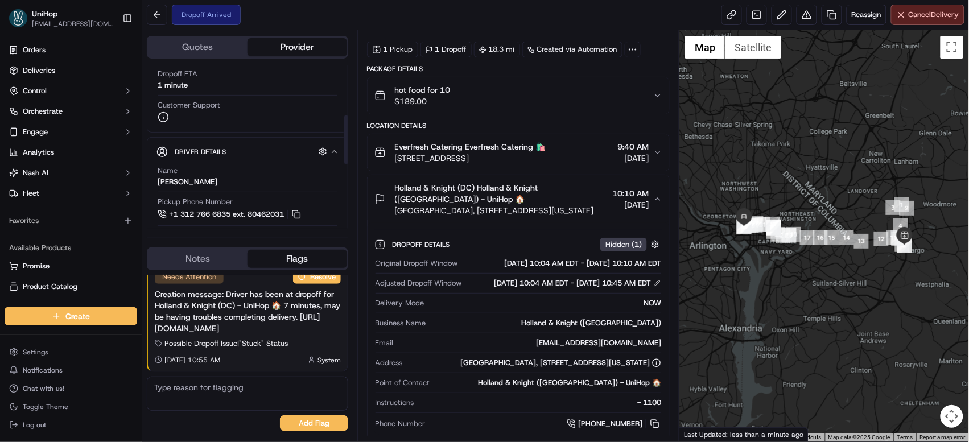
scroll to position [168, 0]
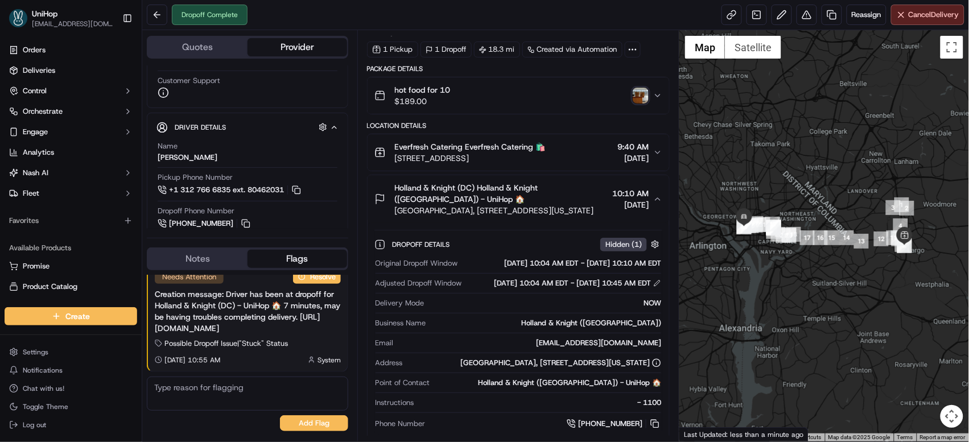
click at [641, 97] on img "button" at bounding box center [641, 96] width 16 height 16
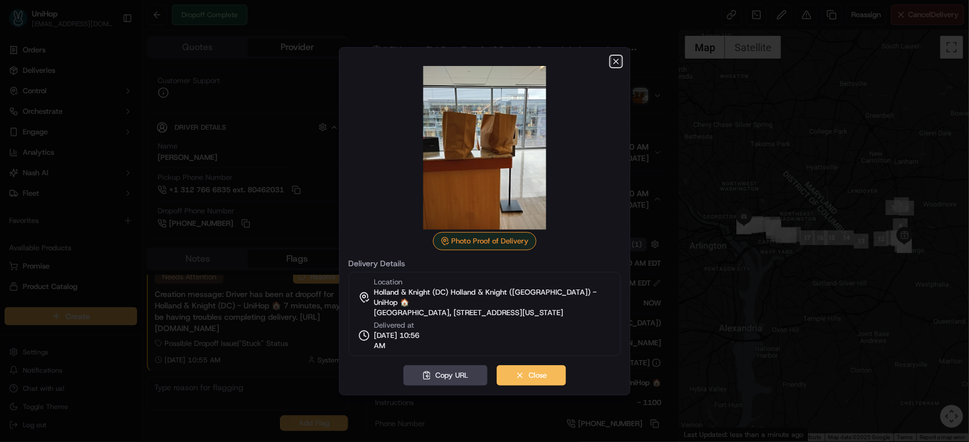
click at [614, 64] on icon "button" at bounding box center [616, 61] width 5 height 5
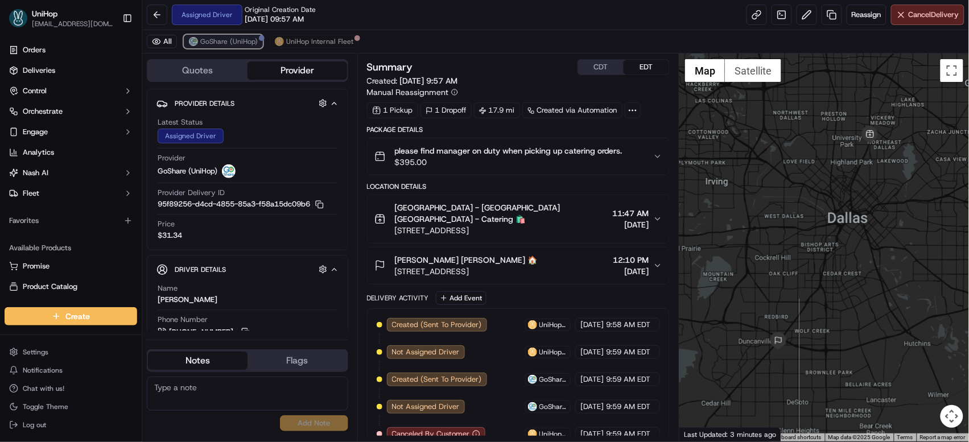
click at [247, 45] on span "GoShare (UniHop)" at bounding box center [228, 41] width 57 height 9
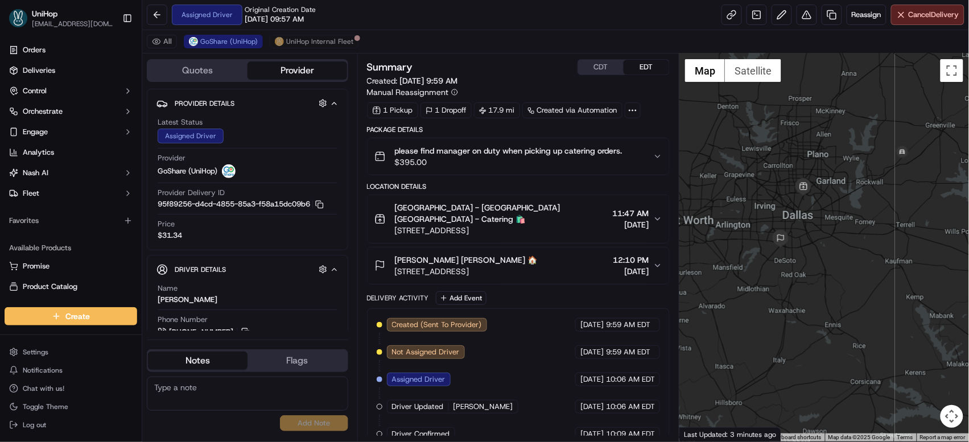
drag, startPoint x: 900, startPoint y: 200, endPoint x: 833, endPoint y: 215, distance: 68.9
click at [833, 215] on div at bounding box center [825, 248] width 290 height 388
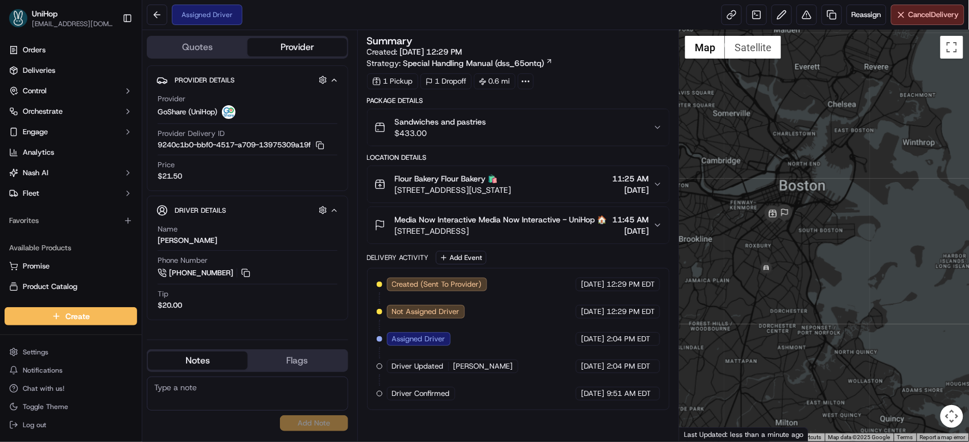
click at [216, 381] on textarea at bounding box center [247, 394] width 201 height 34
type textarea "11:30 AM ETA"
click at [302, 422] on button "Add Note" at bounding box center [314, 424] width 68 height 16
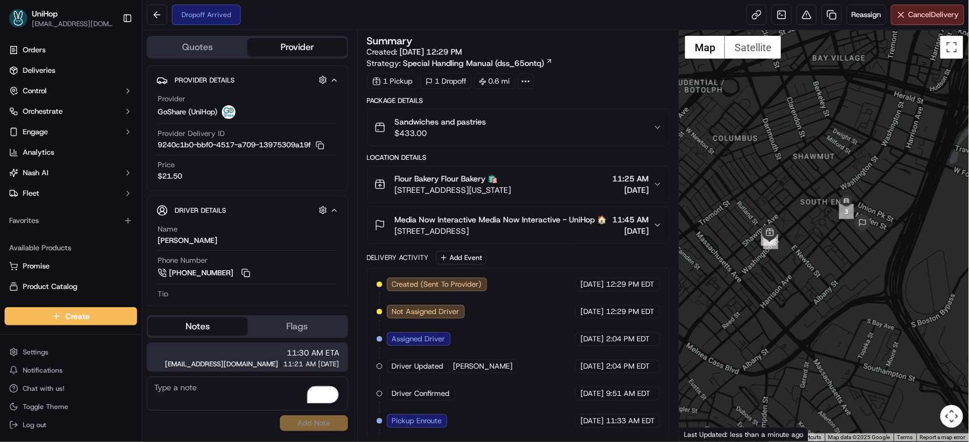
drag, startPoint x: 862, startPoint y: 220, endPoint x: 776, endPoint y: 134, distance: 121.1
click at [782, 139] on div at bounding box center [825, 236] width 290 height 412
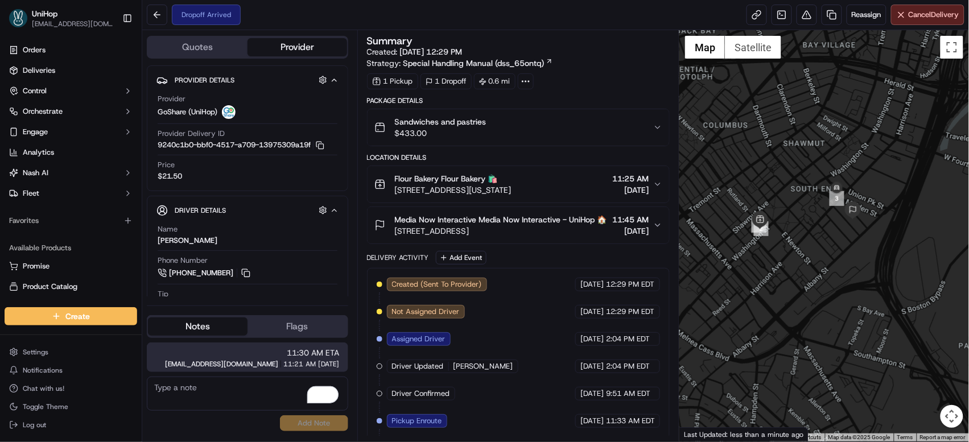
click at [622, 222] on span "11:45 AM" at bounding box center [630, 219] width 36 height 11
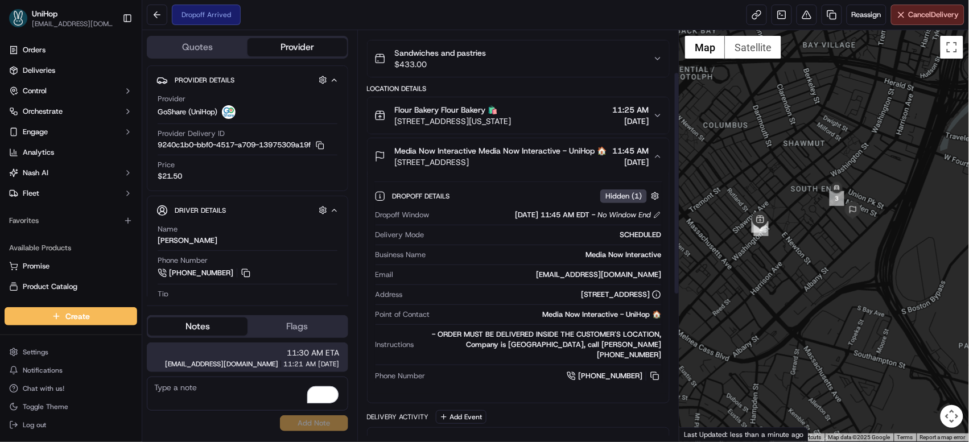
scroll to position [80, 0]
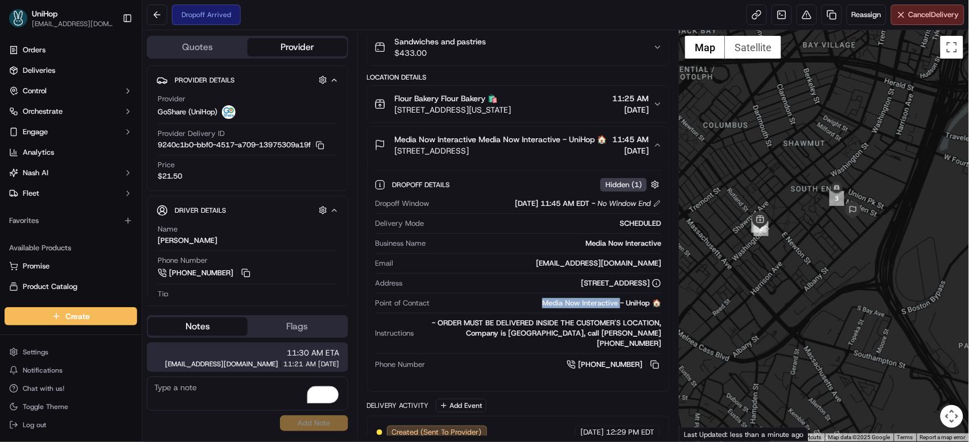
drag, startPoint x: 540, startPoint y: 316, endPoint x: 620, endPoint y: 316, distance: 80.3
click at [620, 309] on div "Media Now Interactive - UniHop 🏠" at bounding box center [548, 303] width 227 height 10
click at [502, 289] on div "46 Plympton St, Boston, MA 02118, USA" at bounding box center [535, 283] width 254 height 10
drag, startPoint x: 507, startPoint y: 297, endPoint x: 653, endPoint y: 295, distance: 146.9
click at [653, 289] on div "46 Plympton St, Boston, MA 02118, USA" at bounding box center [535, 283] width 254 height 10
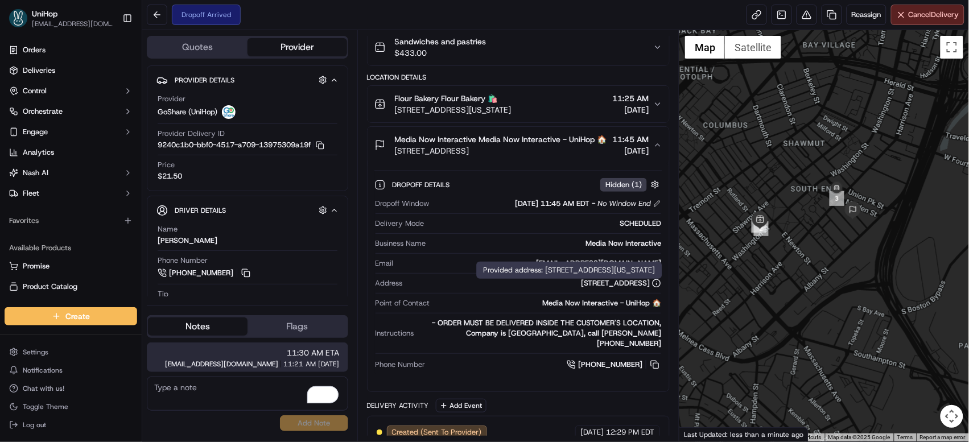
copy div "46 Plympton St, Boston, MA 02118, USA"
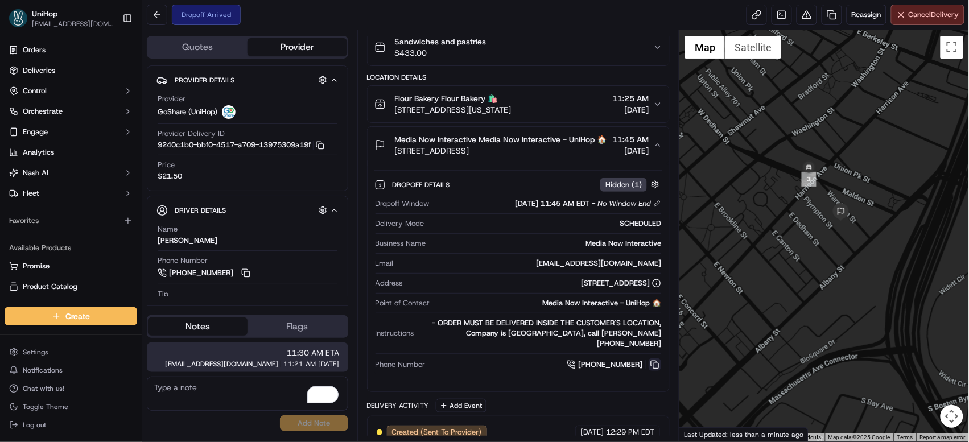
click at [655, 371] on button at bounding box center [655, 365] width 13 height 13
click at [656, 367] on button at bounding box center [655, 365] width 13 height 13
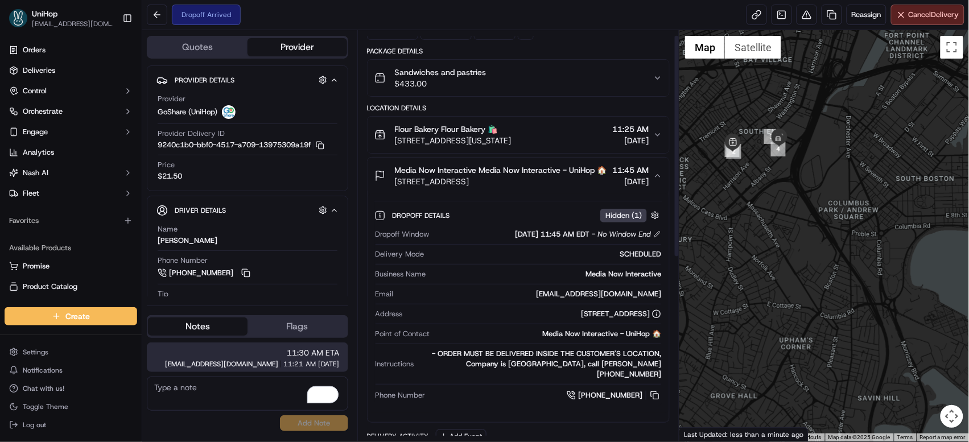
scroll to position [0, 0]
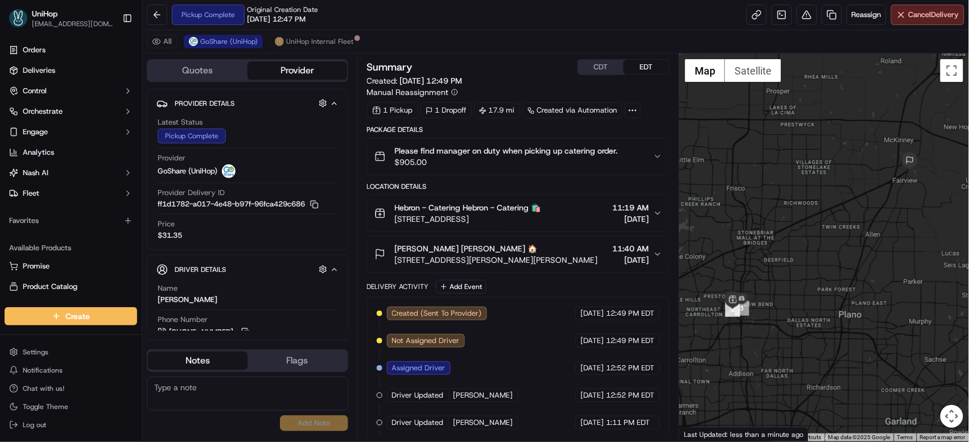
drag, startPoint x: 756, startPoint y: 153, endPoint x: 754, endPoint y: 145, distance: 8.5
click at [754, 145] on div at bounding box center [825, 248] width 290 height 388
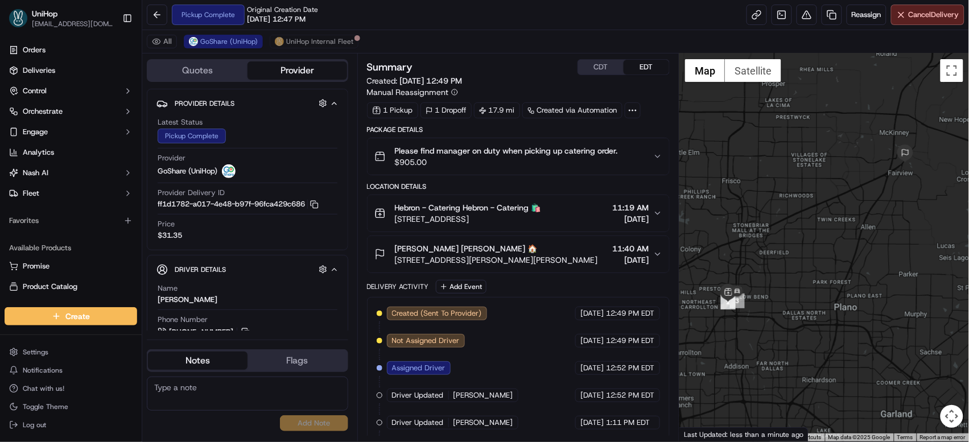
drag, startPoint x: 758, startPoint y: 194, endPoint x: 754, endPoint y: 184, distance: 10.7
click at [754, 184] on div at bounding box center [825, 248] width 290 height 388
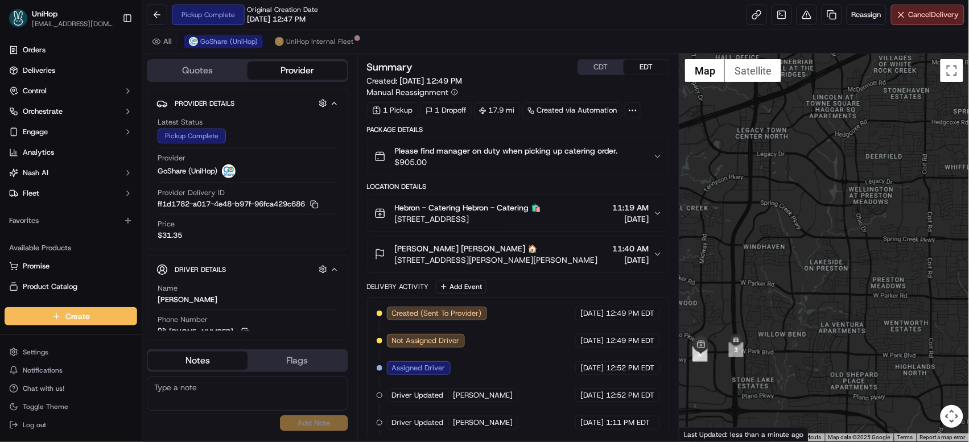
drag, startPoint x: 739, startPoint y: 277, endPoint x: 733, endPoint y: 246, distance: 31.4
click at [733, 246] on div at bounding box center [825, 248] width 290 height 388
click at [663, 257] on icon "button" at bounding box center [657, 254] width 9 height 9
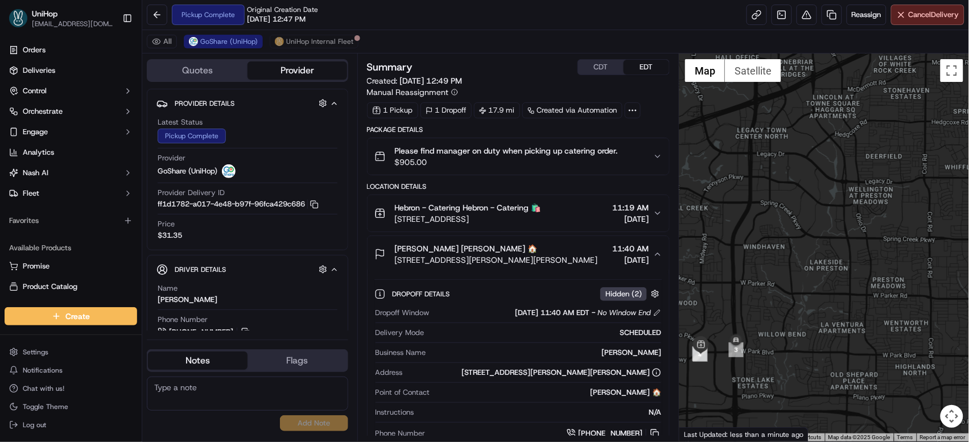
click at [663, 257] on icon "button" at bounding box center [657, 254] width 9 height 9
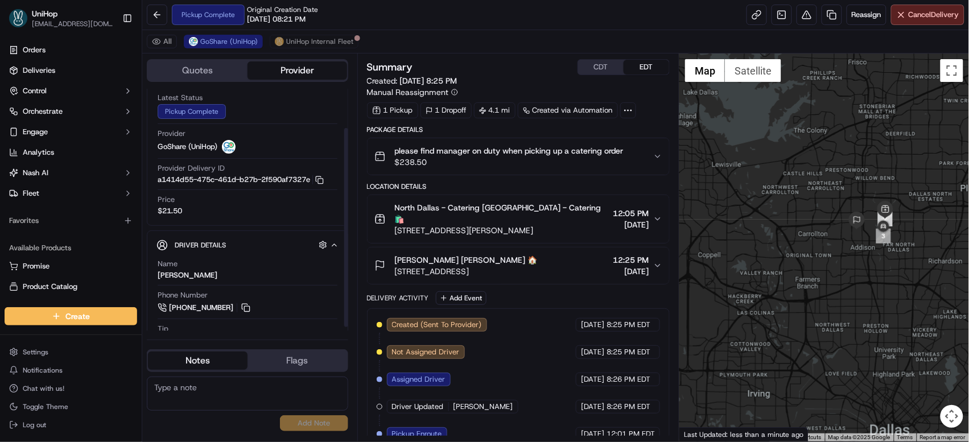
scroll to position [52, 0]
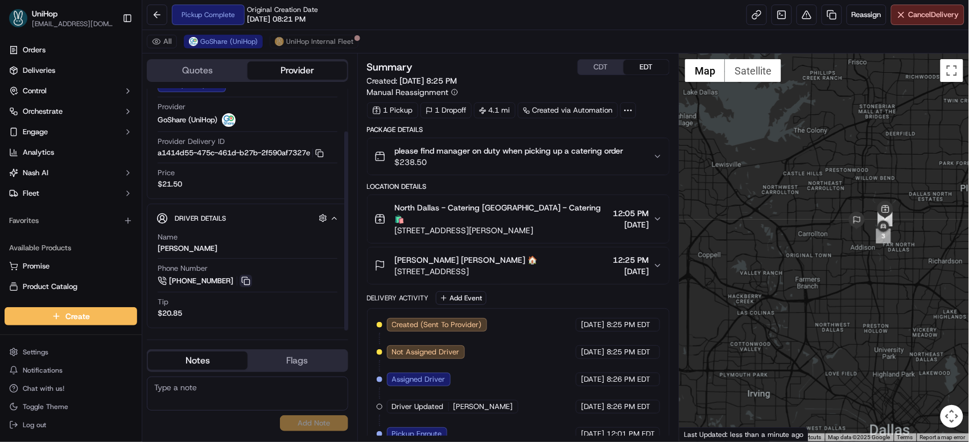
click at [241, 282] on button at bounding box center [246, 281] width 13 height 13
drag, startPoint x: 394, startPoint y: 248, endPoint x: 417, endPoint y: 250, distance: 23.5
click at [417, 254] on div "[PERSON_NAME] [PERSON_NAME] 🏠 [STREET_ADDRESS]" at bounding box center [456, 265] width 163 height 23
copy span "[PERSON_NAME]"
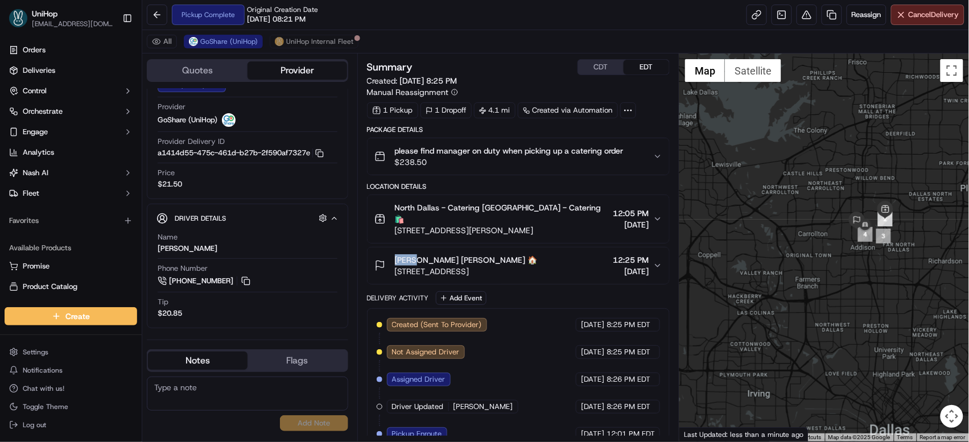
drag, startPoint x: 792, startPoint y: 219, endPoint x: 367, endPoint y: 6, distance: 474.7
click at [781, 203] on div at bounding box center [825, 248] width 290 height 388
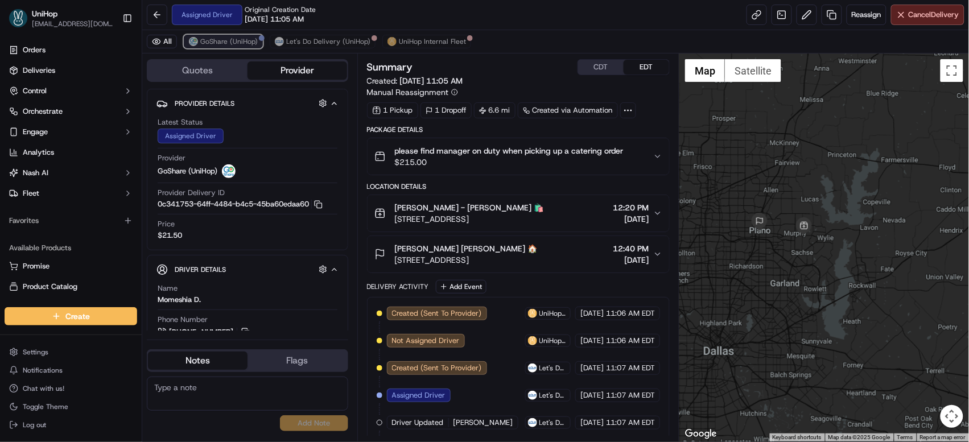
click at [247, 38] on span "GoShare (UniHop)" at bounding box center [228, 41] width 57 height 9
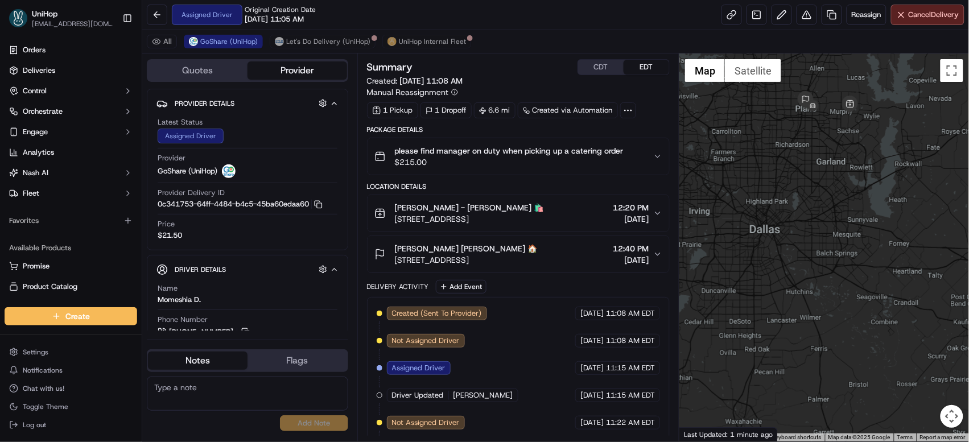
drag, startPoint x: 805, startPoint y: 153, endPoint x: 775, endPoint y: 154, distance: 29.6
click at [775, 154] on div at bounding box center [825, 248] width 290 height 388
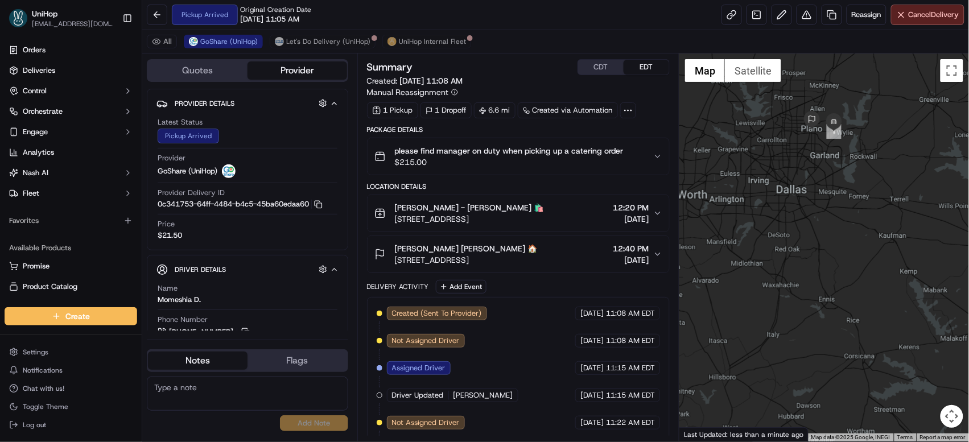
drag, startPoint x: 816, startPoint y: 116, endPoint x: 805, endPoint y: 145, distance: 31.5
click at [805, 145] on div at bounding box center [825, 248] width 290 height 388
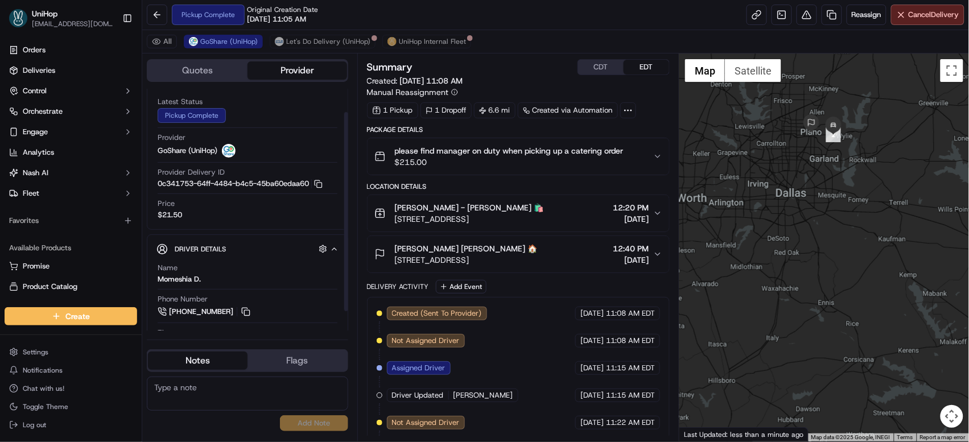
scroll to position [29, 0]
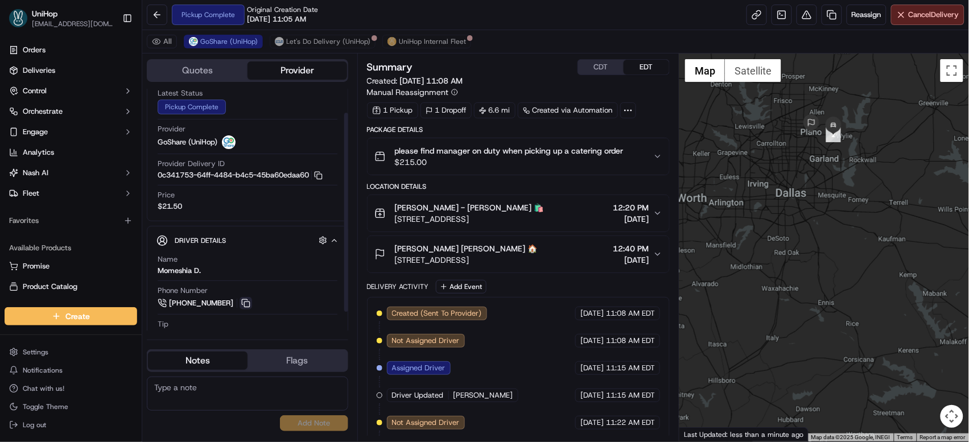
click at [246, 308] on button at bounding box center [246, 303] width 13 height 13
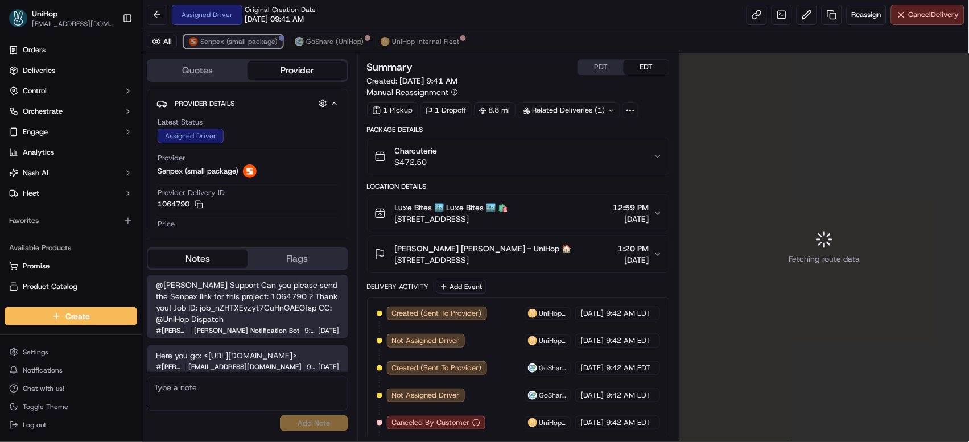
click at [205, 41] on span "Senpex (small package)" at bounding box center [238, 41] width 77 height 9
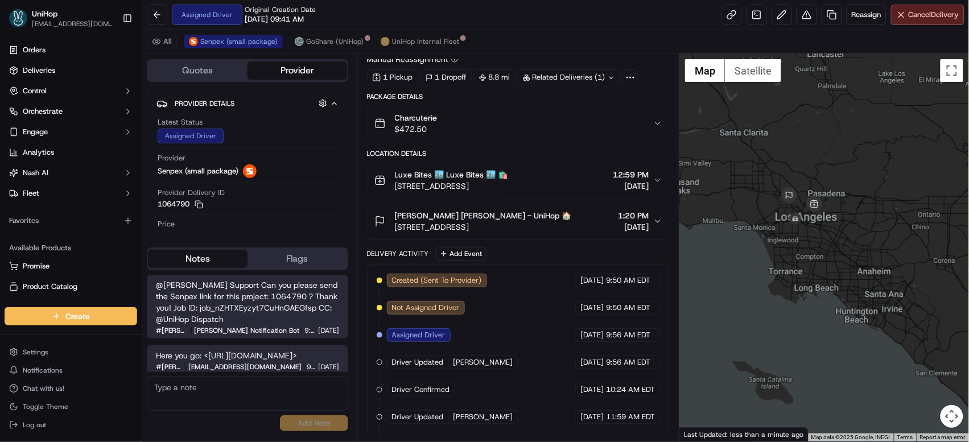
drag, startPoint x: 827, startPoint y: 134, endPoint x: 784, endPoint y: 175, distance: 59.2
click at [784, 175] on div at bounding box center [825, 248] width 290 height 388
click at [613, 183] on span "[DATE]" at bounding box center [631, 185] width 36 height 11
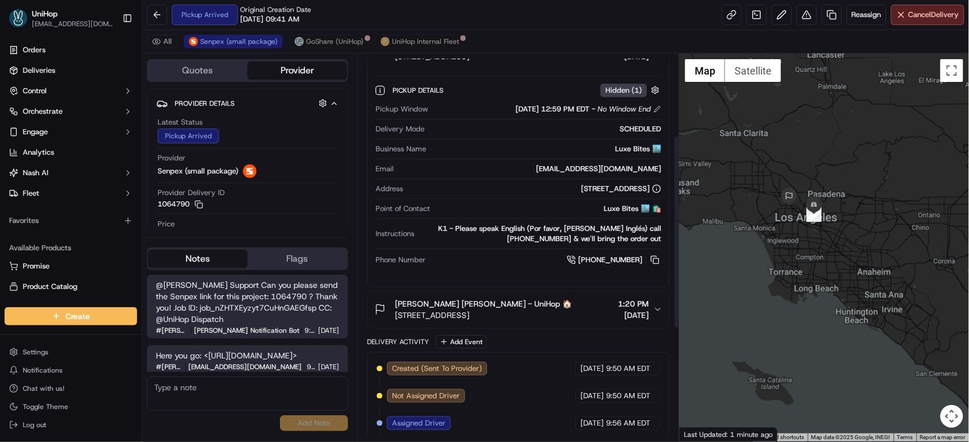
scroll to position [163, 0]
click at [651, 260] on button at bounding box center [655, 259] width 13 height 13
click at [550, 316] on span "6250 Hollywood Blvd UNIT 10M, Los Angeles, CA 90028, USA" at bounding box center [483, 314] width 177 height 11
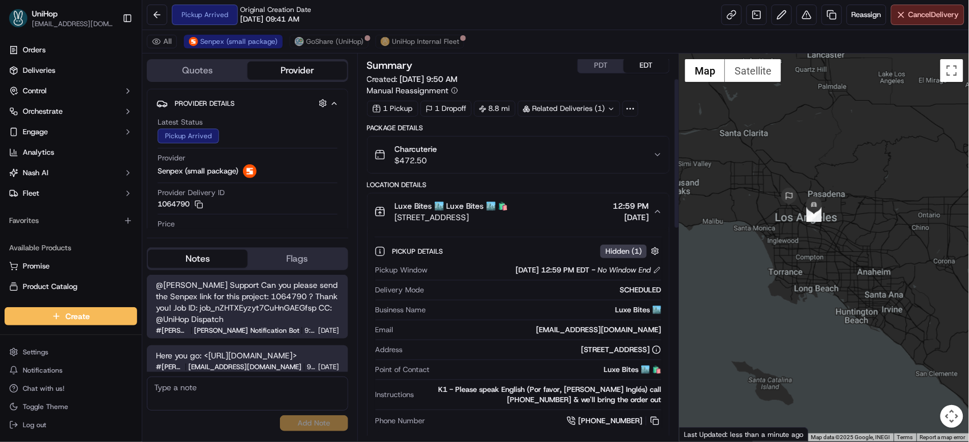
scroll to position [0, 0]
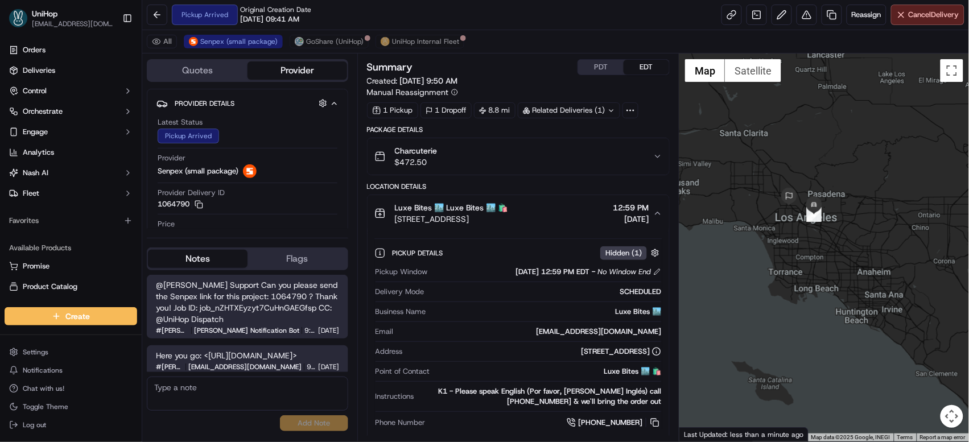
click at [599, 68] on button "PDT" at bounding box center [601, 67] width 46 height 15
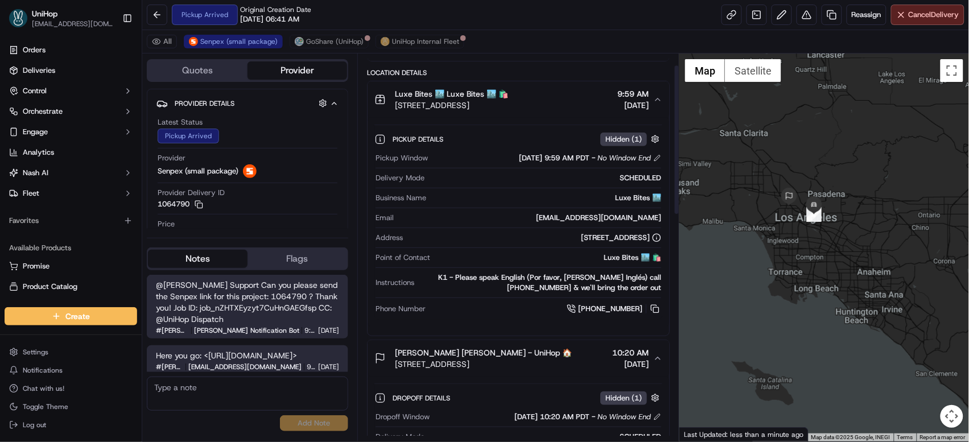
scroll to position [30, 0]
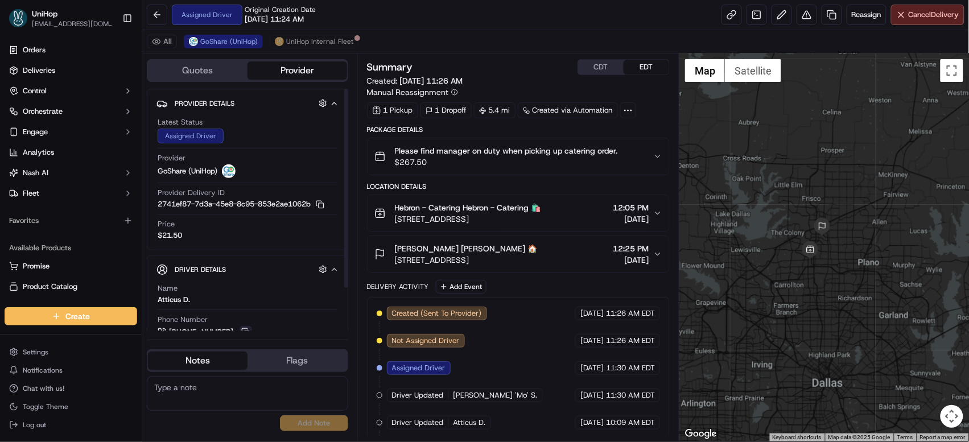
click at [245, 331] on button at bounding box center [246, 332] width 13 height 13
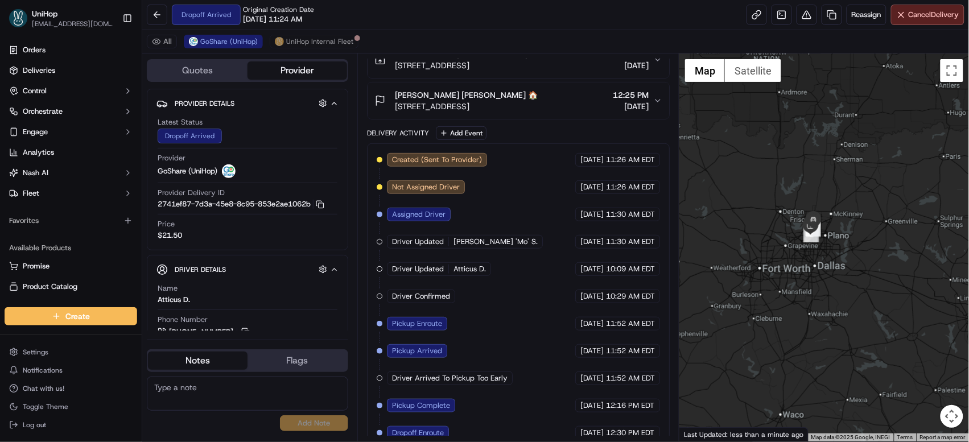
scroll to position [199, 0]
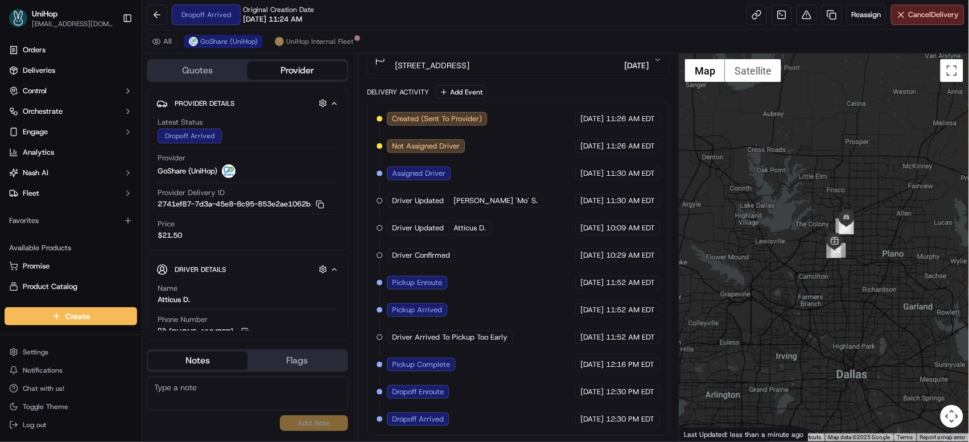
drag, startPoint x: 852, startPoint y: 231, endPoint x: 796, endPoint y: 220, distance: 56.8
click at [796, 220] on div at bounding box center [825, 248] width 290 height 388
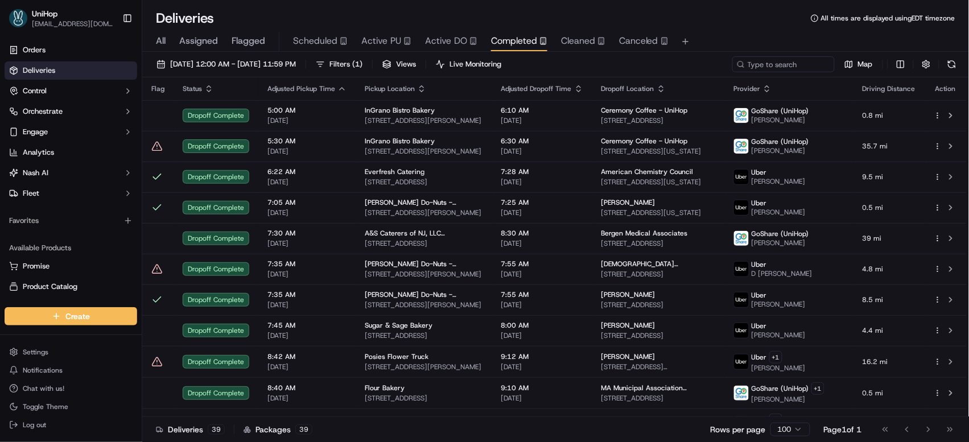
scroll to position [894, 0]
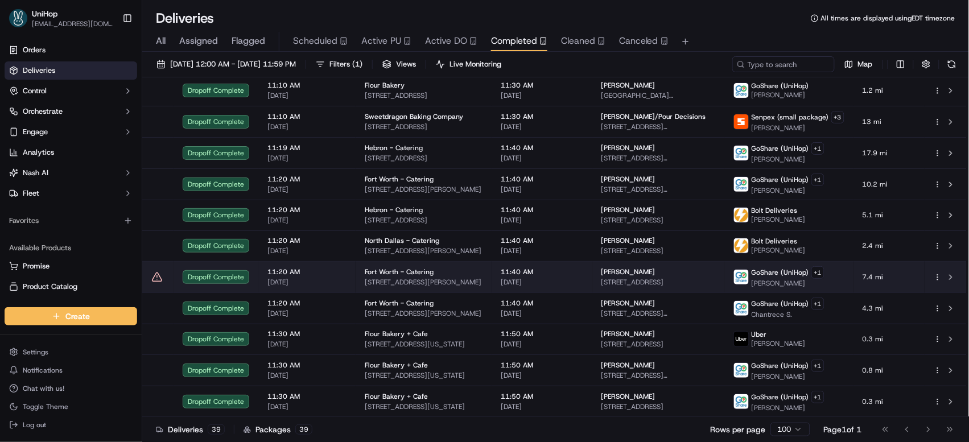
click at [515, 268] on span "11:40 AM" at bounding box center [542, 272] width 82 height 9
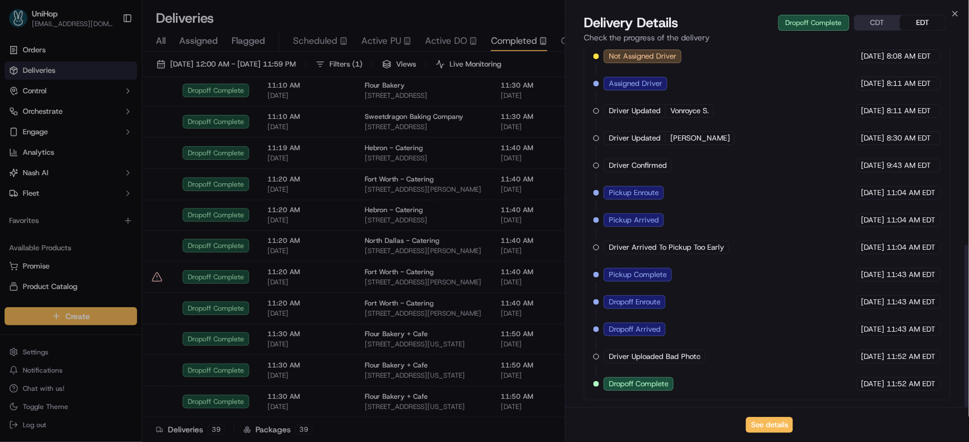
scroll to position [0, 0]
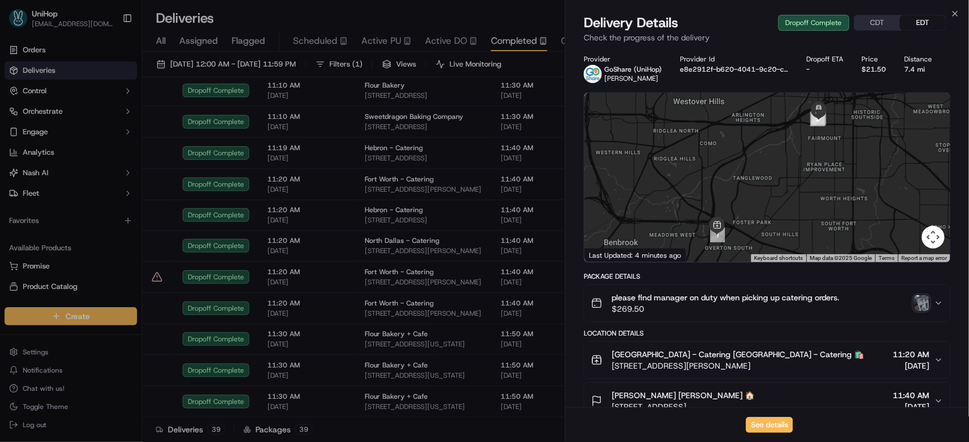
click at [924, 303] on img "button" at bounding box center [922, 303] width 16 height 16
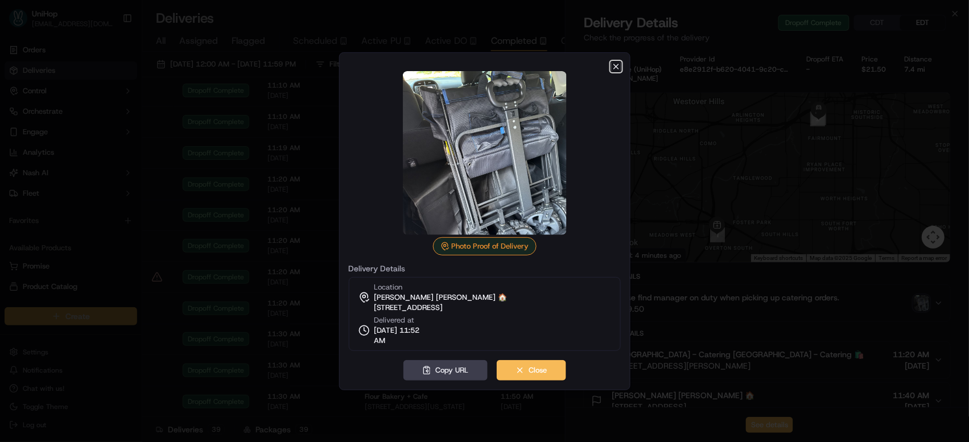
click at [613, 64] on icon "button" at bounding box center [616, 66] width 9 height 9
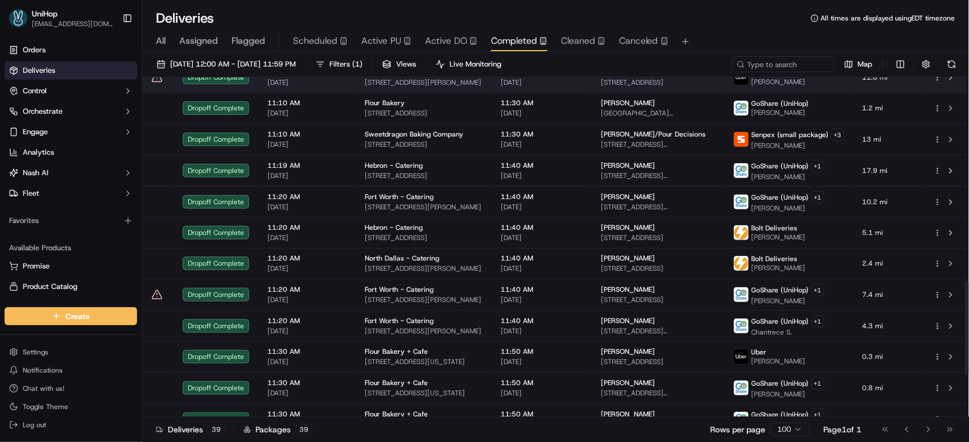
scroll to position [741, 0]
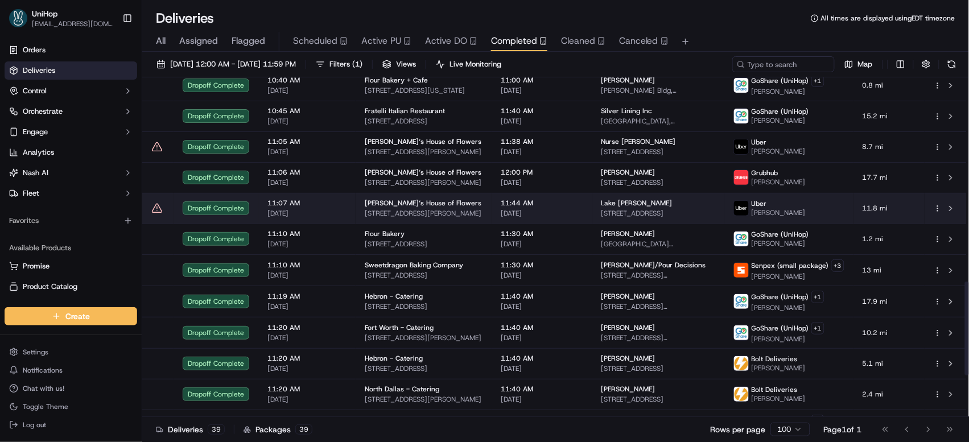
click at [372, 208] on span "[PERSON_NAME]‘s House of Flowers" at bounding box center [423, 203] width 117 height 9
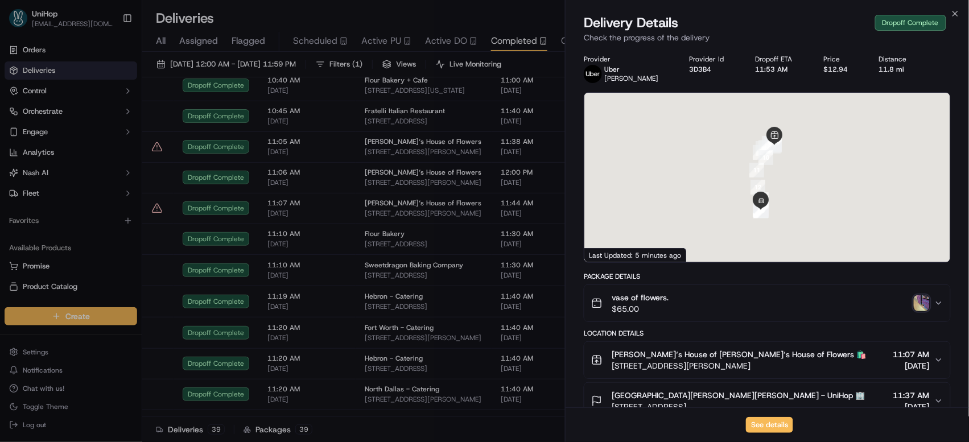
scroll to position [353, 0]
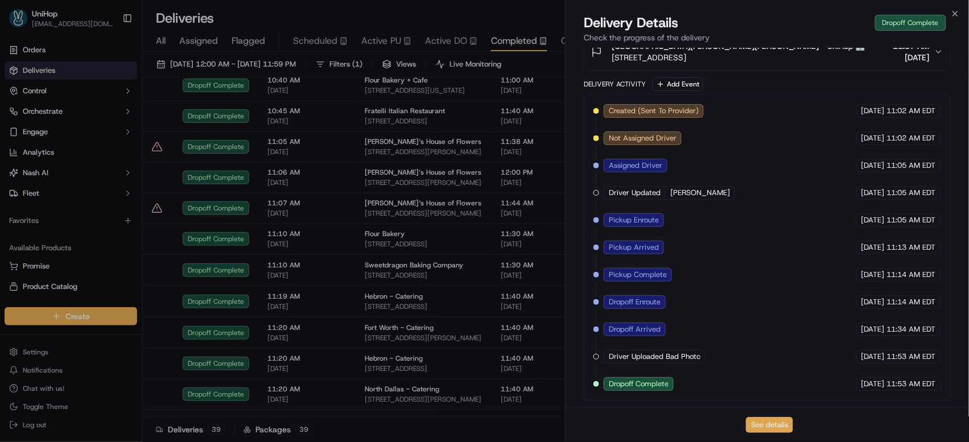
click at [780, 417] on button "See details" at bounding box center [769, 425] width 47 height 16
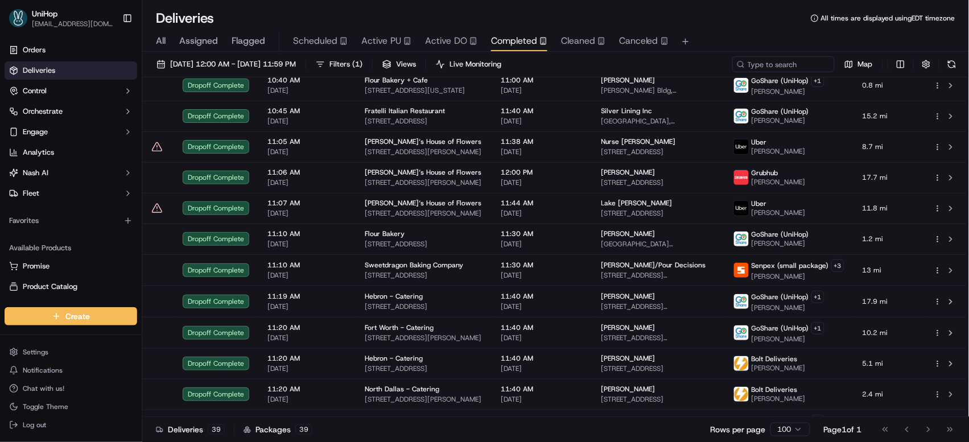
click at [363, 40] on span "Active PU" at bounding box center [381, 41] width 40 height 14
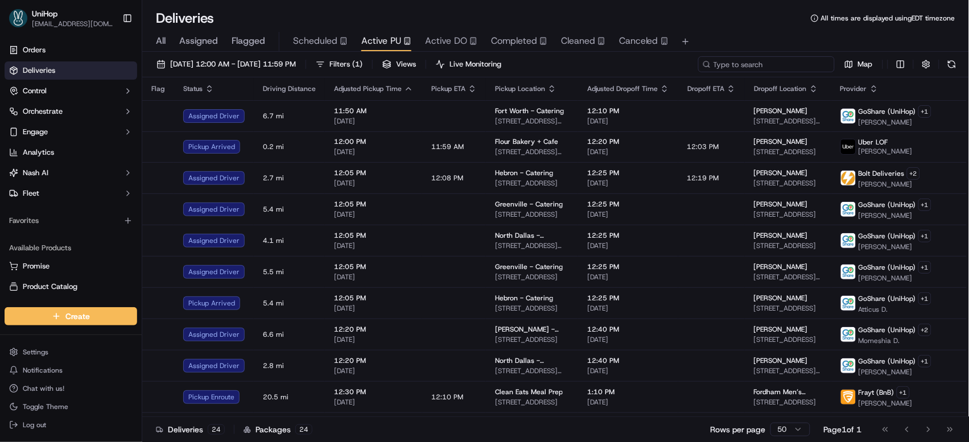
click at [767, 65] on input at bounding box center [766, 64] width 137 height 16
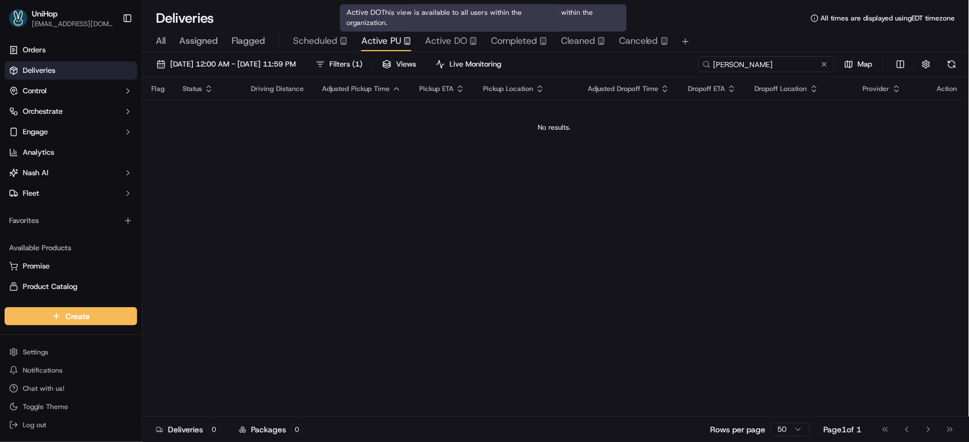
type input "Mark S"
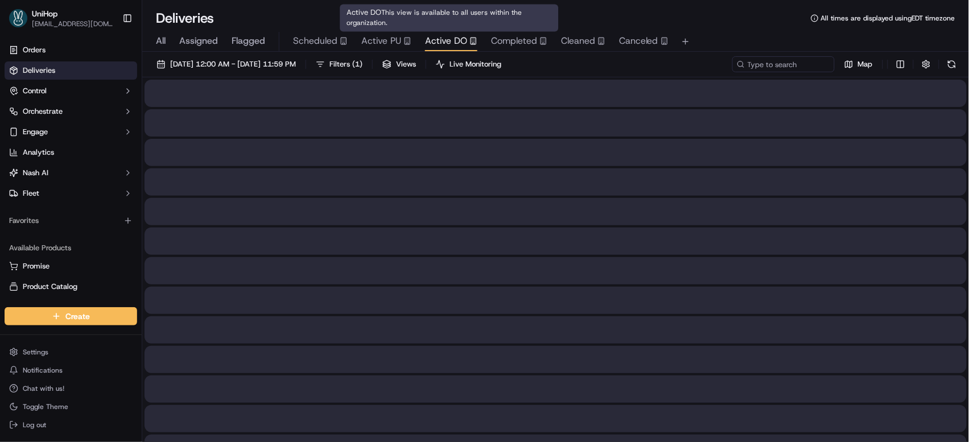
click at [455, 42] on span "Active DO" at bounding box center [446, 41] width 42 height 14
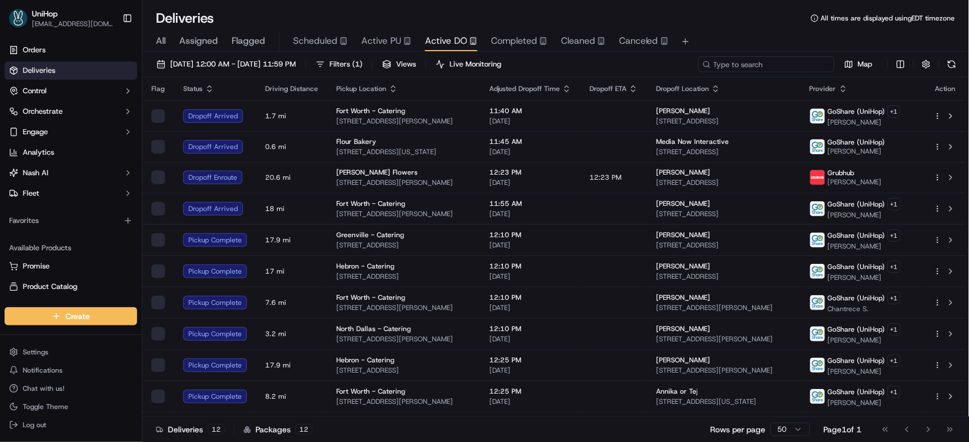
click at [752, 72] on input at bounding box center [766, 64] width 137 height 16
type input "m"
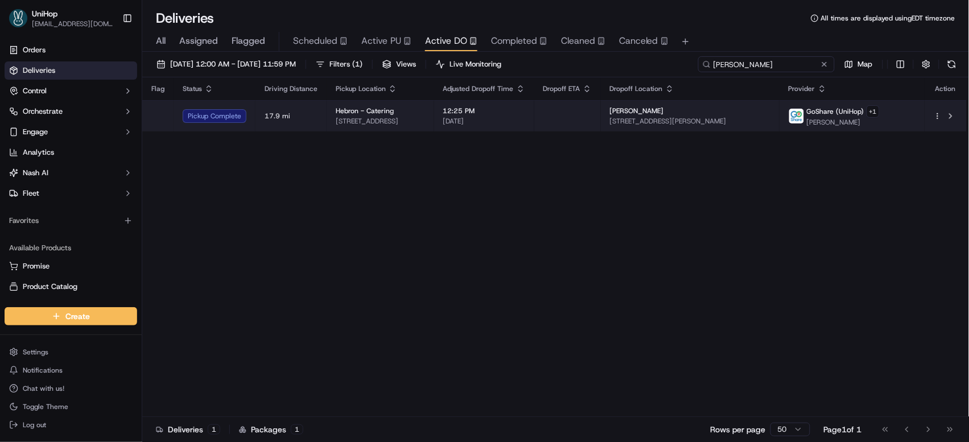
type input "Mark S"
click at [714, 123] on span "117 Ridge Rd, McKinney, TX 75071, USA" at bounding box center [690, 121] width 161 height 9
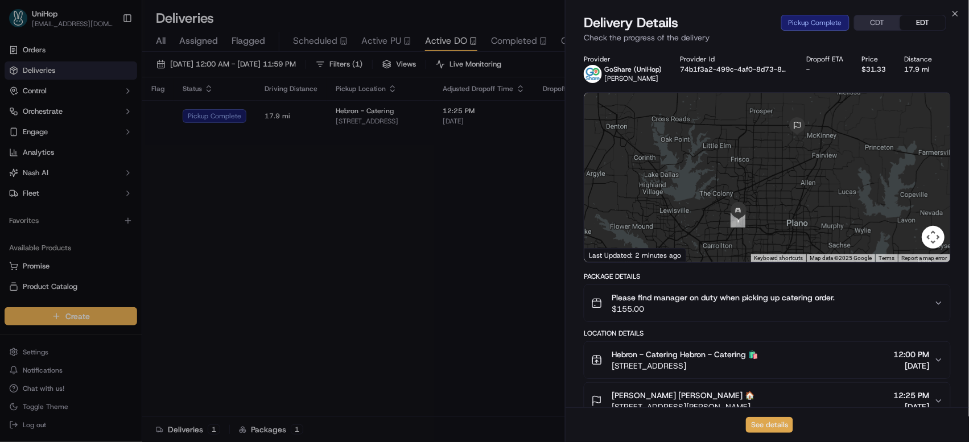
click at [787, 419] on button "See details" at bounding box center [769, 425] width 47 height 16
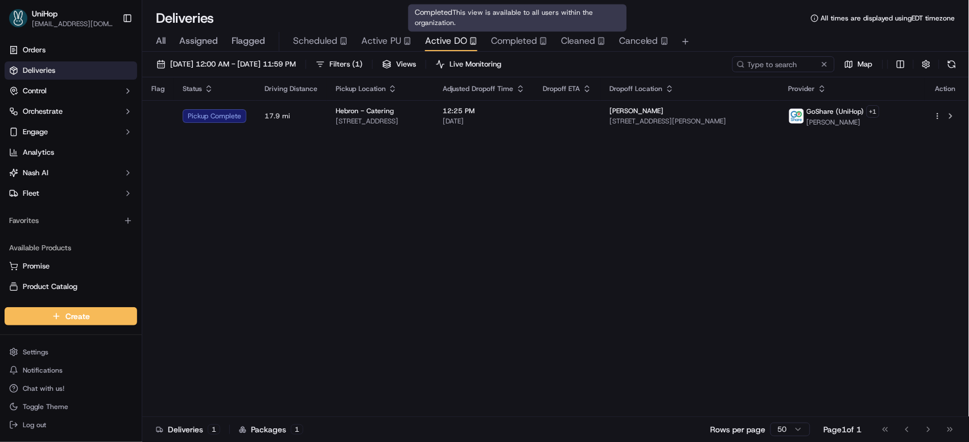
click at [501, 42] on span "Completed" at bounding box center [514, 41] width 46 height 14
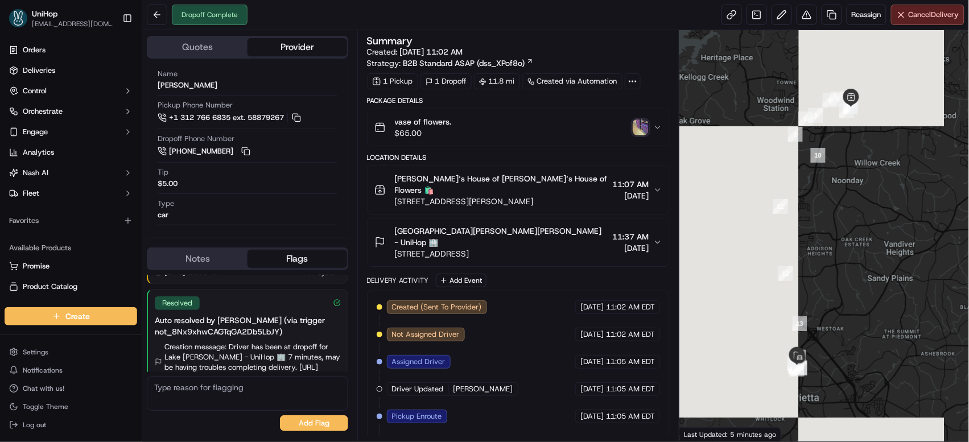
click at [640, 133] on img "button" at bounding box center [641, 128] width 16 height 16
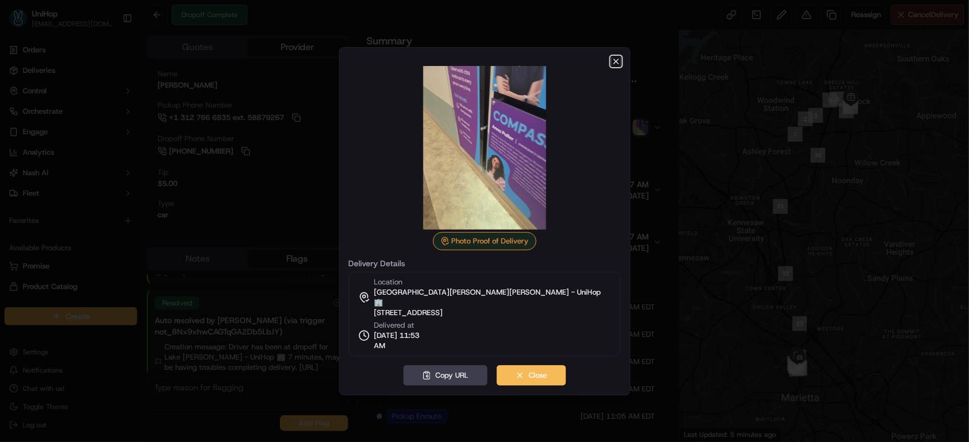
click at [616, 64] on icon "button" at bounding box center [616, 61] width 5 height 5
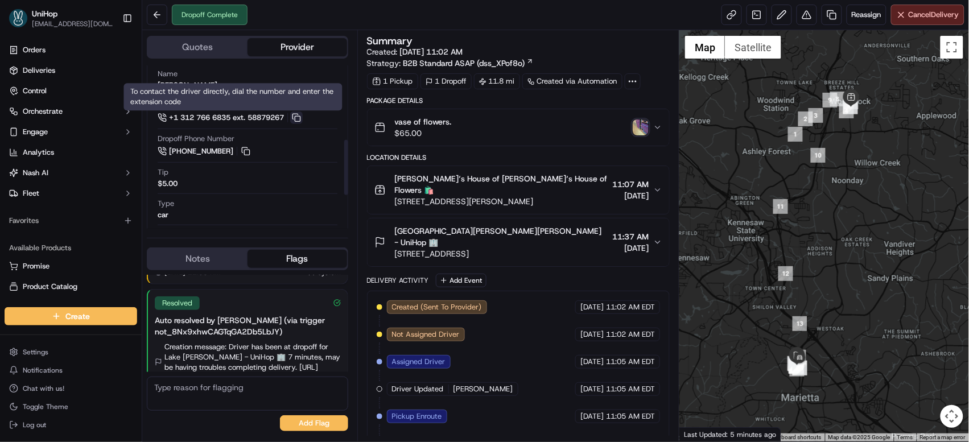
click at [299, 118] on button at bounding box center [296, 118] width 13 height 13
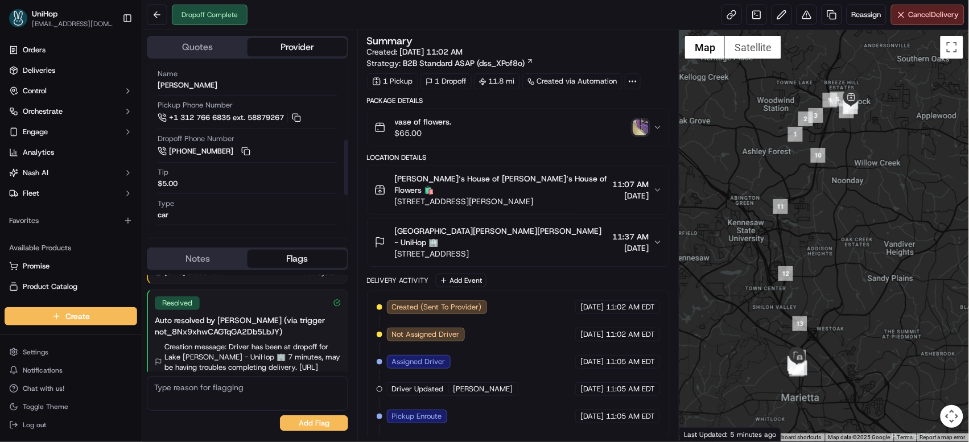
click at [212, 259] on button "Notes" at bounding box center [198, 259] width 100 height 18
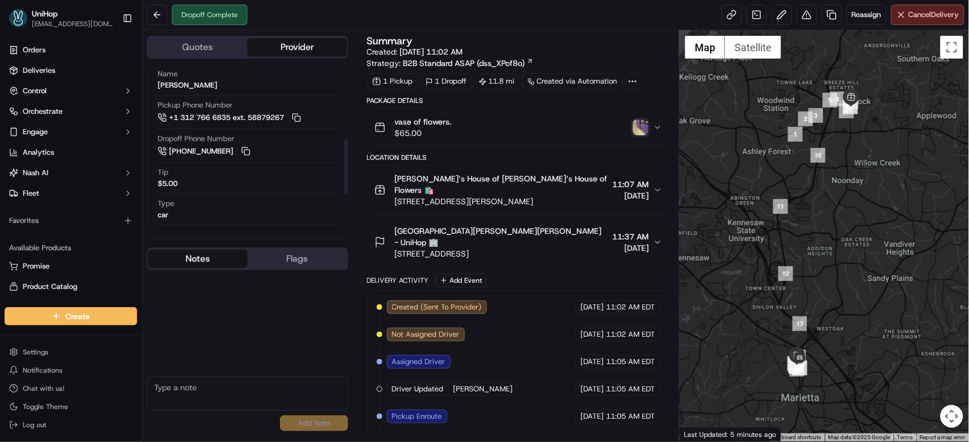
scroll to position [154, 0]
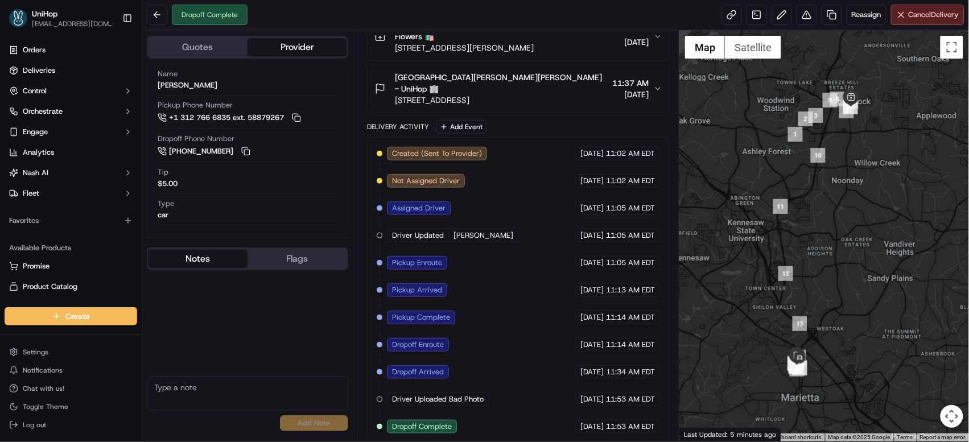
click at [229, 384] on textarea at bounding box center [247, 394] width 201 height 34
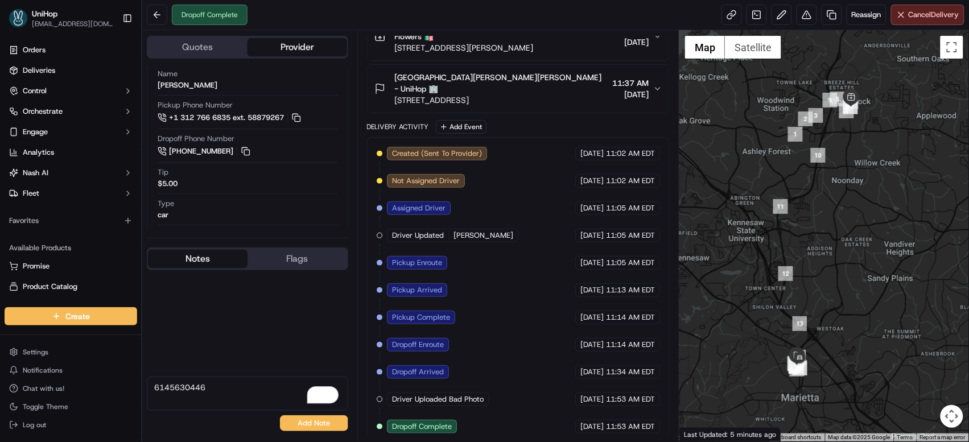
drag, startPoint x: 216, startPoint y: 387, endPoint x: 147, endPoint y: 387, distance: 68.9
click at [147, 387] on textarea "6145630446" at bounding box center [247, 394] width 201 height 34
type textarea "6145630446"
click at [303, 419] on button "Add Note" at bounding box center [314, 424] width 68 height 16
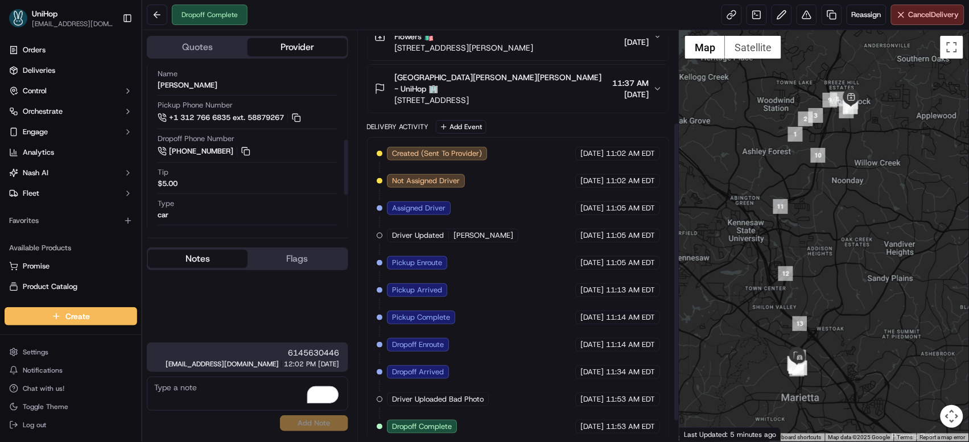
scroll to position [35, 0]
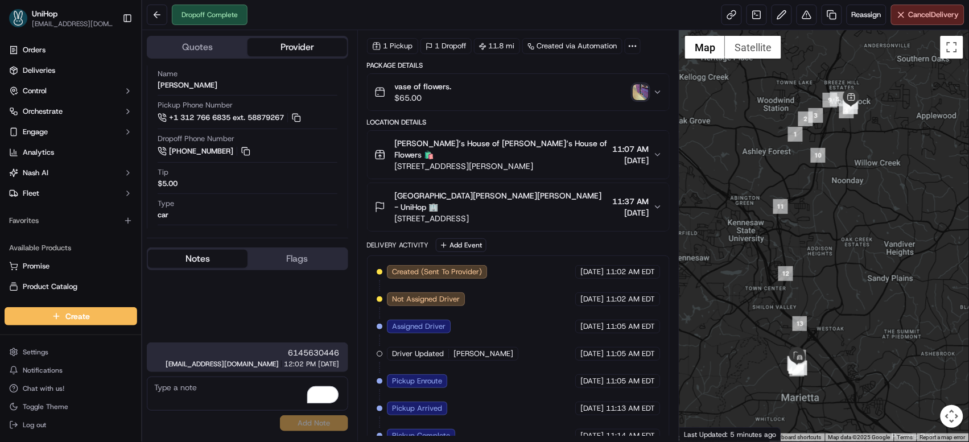
drag, startPoint x: 397, startPoint y: 199, endPoint x: 454, endPoint y: 198, distance: 56.9
click at [454, 198] on span "[GEOGRAPHIC_DATA][PERSON_NAME][PERSON_NAME] - UniHop 🏢" at bounding box center [501, 201] width 213 height 23
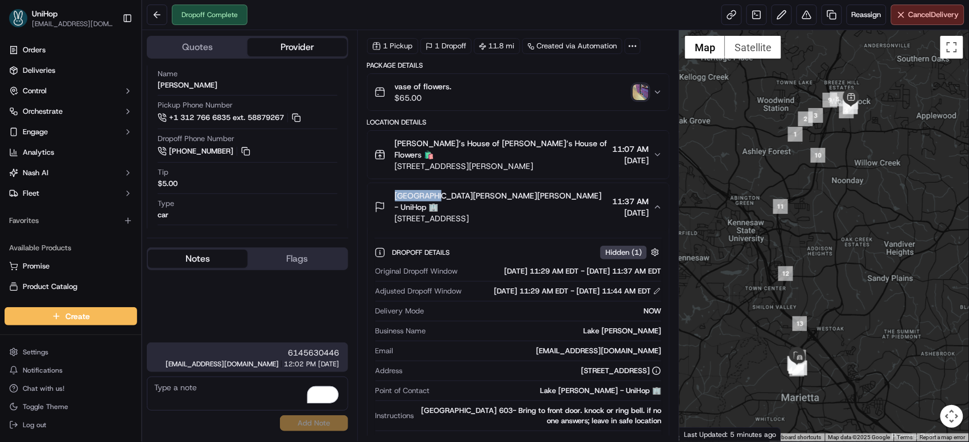
drag, startPoint x: 438, startPoint y: 197, endPoint x: 392, endPoint y: 194, distance: 45.7
click at [392, 194] on div "[GEOGRAPHIC_DATA][PERSON_NAME][PERSON_NAME] - UniHop 🏢 [STREET_ADDRESS]" at bounding box center [492, 207] width 234 height 34
copy span "[PERSON_NAME]"
drag, startPoint x: 392, startPoint y: 142, endPoint x: 492, endPoint y: 145, distance: 100.8
click at [492, 145] on div "[PERSON_NAME]‘s House of [PERSON_NAME]‘s House of Flowers 🛍️ [STREET_ADDRESS][P…" at bounding box center [492, 155] width 234 height 34
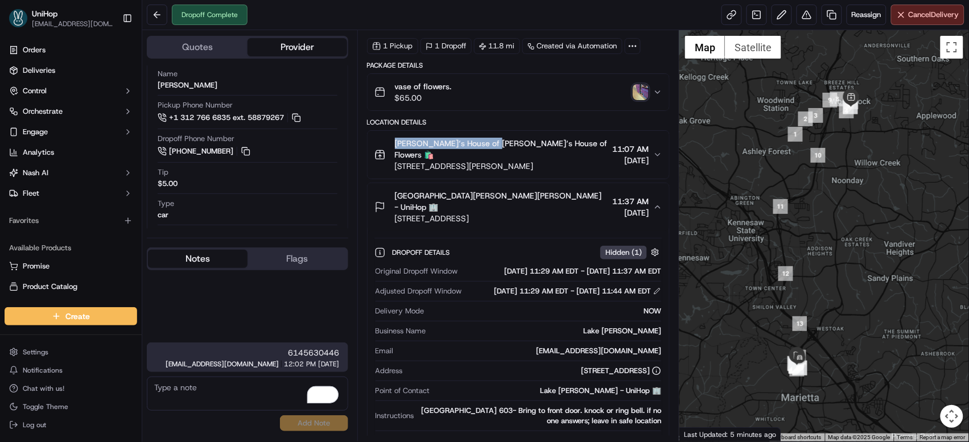
copy span "[PERSON_NAME]‘s House of Flowers"
click at [750, 18] on link at bounding box center [757, 15] width 20 height 20
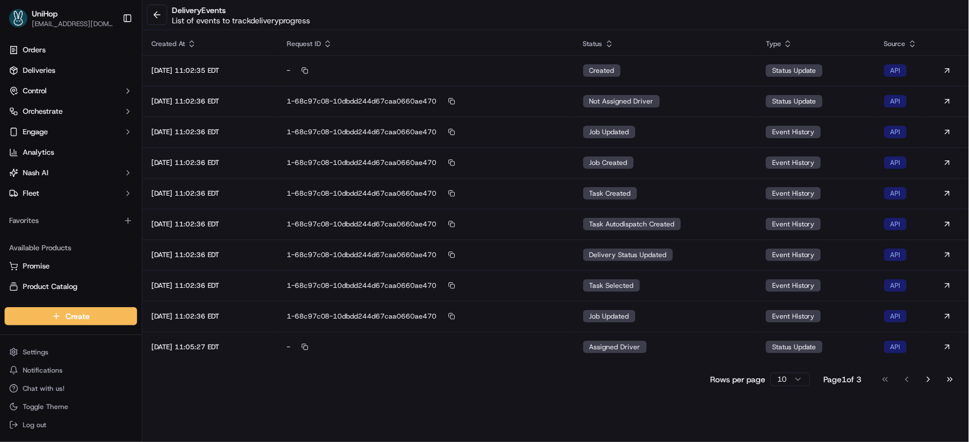
drag, startPoint x: 945, startPoint y: 381, endPoint x: 846, endPoint y: 330, distance: 111.2
click at [945, 380] on button "Go to last page" at bounding box center [950, 380] width 19 height 16
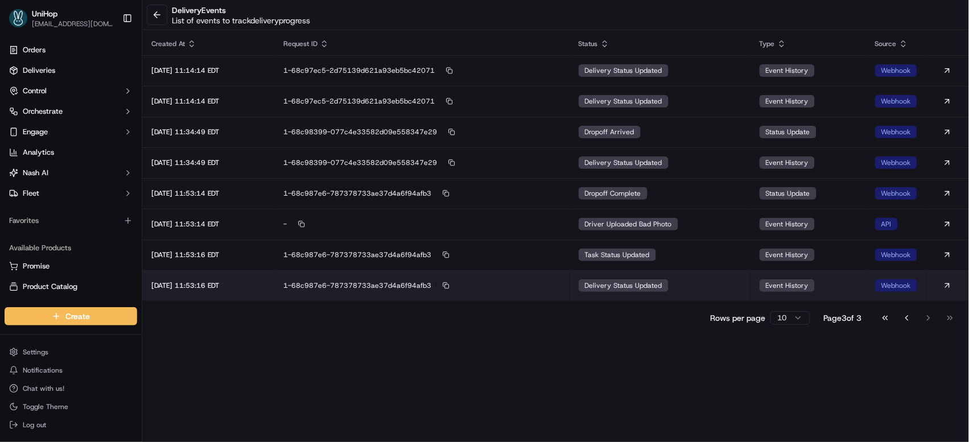
click at [652, 286] on span "delivery status updated" at bounding box center [623, 285] width 77 height 9
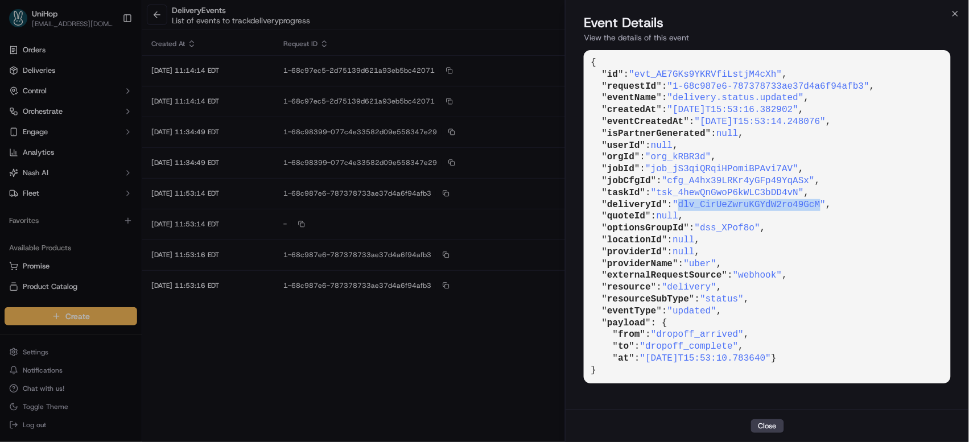
drag, startPoint x: 685, startPoint y: 204, endPoint x: 826, endPoint y: 204, distance: 141.7
click at [826, 204] on span ""dlv_CirUeZwruKGYdW2ro49GcM"" at bounding box center [749, 205] width 153 height 10
copy span "dlv_CirUeZwruKGYdW2ro49GcM"
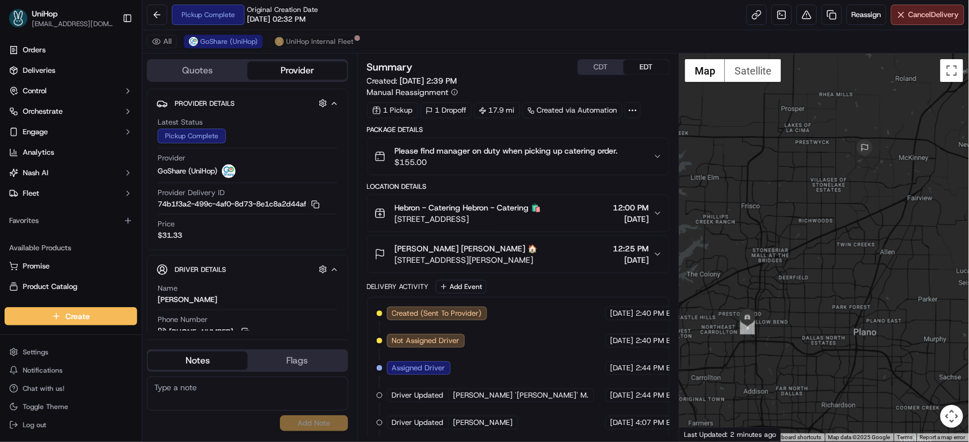
scroll to position [31, 0]
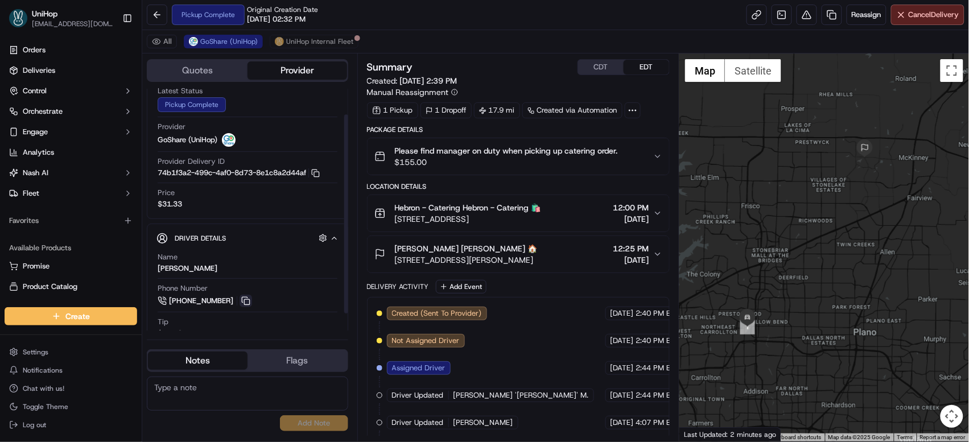
click at [244, 306] on button at bounding box center [246, 301] width 13 height 13
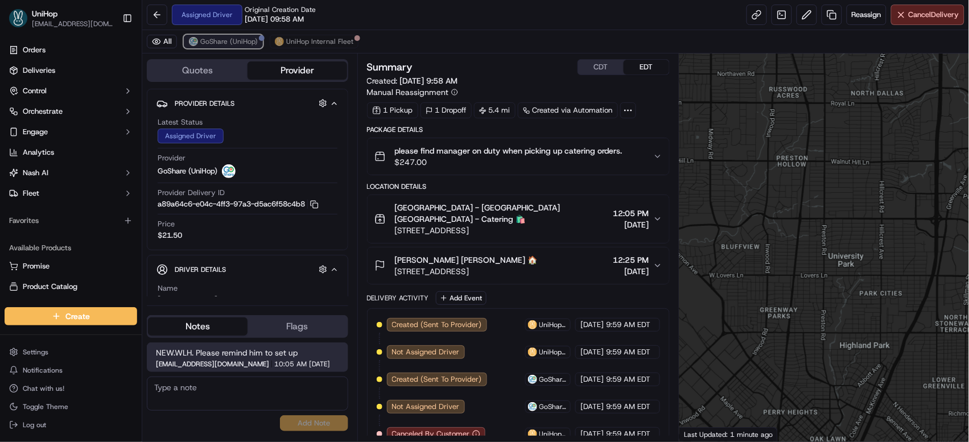
click at [216, 43] on span "GoShare (UniHop)" at bounding box center [228, 41] width 57 height 9
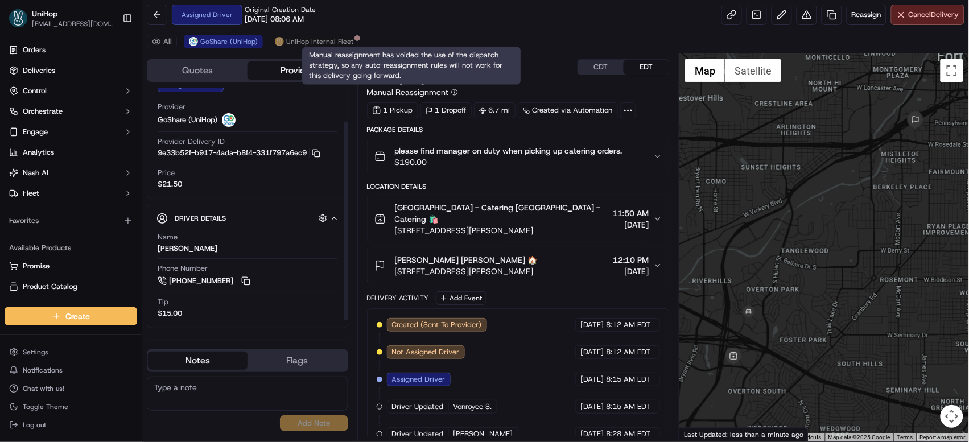
scroll to position [52, 0]
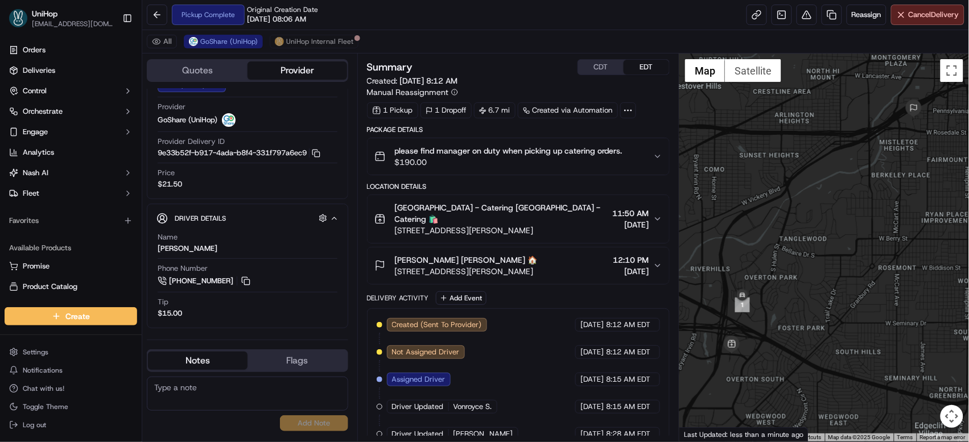
drag, startPoint x: 716, startPoint y: 186, endPoint x: 714, endPoint y: 172, distance: 14.3
click at [714, 172] on div at bounding box center [825, 248] width 290 height 388
